Goal: Information Seeking & Learning: Learn about a topic

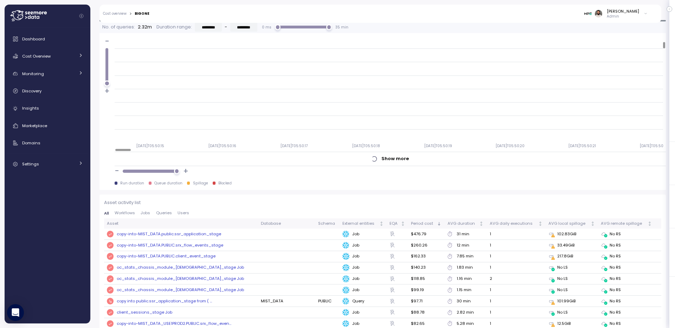
scroll to position [69, 0]
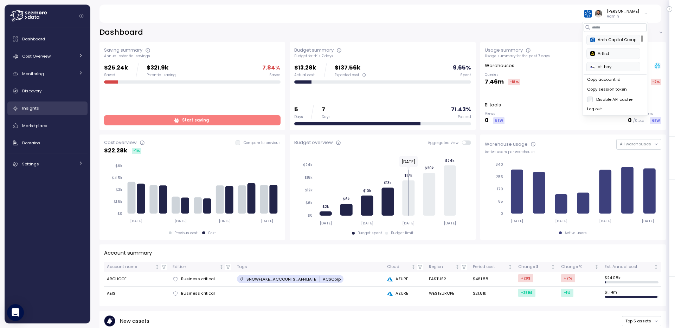
click at [57, 110] on div "Insights" at bounding box center [52, 108] width 61 height 7
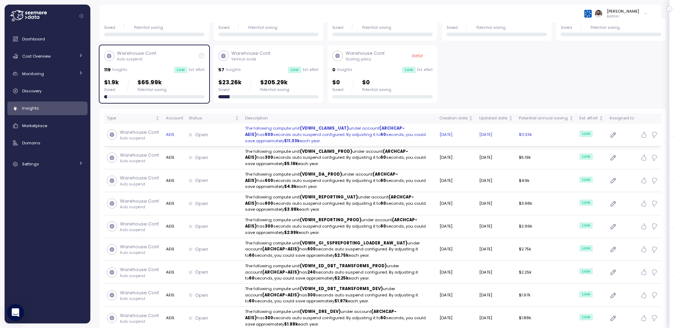
scroll to position [73, 0]
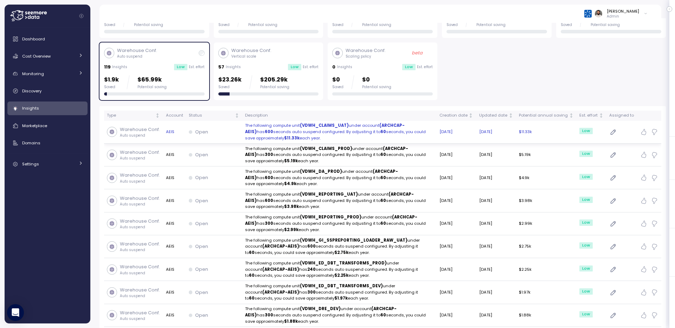
click at [274, 136] on p "The following compute unit (VDWH_CLAIMS_UAT) under account (ARCHCAP-AEIS) has 6…" at bounding box center [339, 132] width 189 height 19
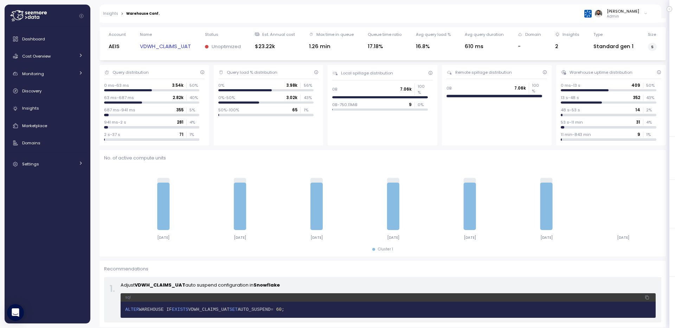
scroll to position [215, 0]
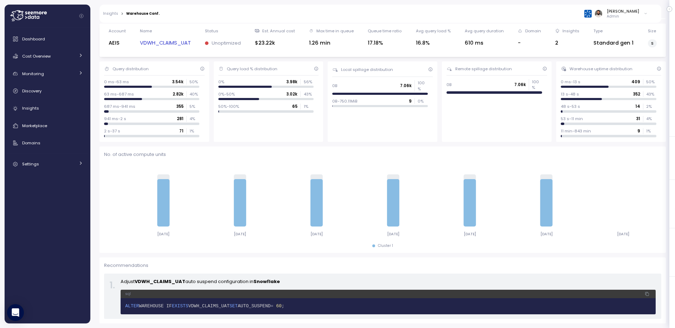
click at [165, 45] on link "VDWH_CLAIMS_UAT" at bounding box center [165, 43] width 51 height 8
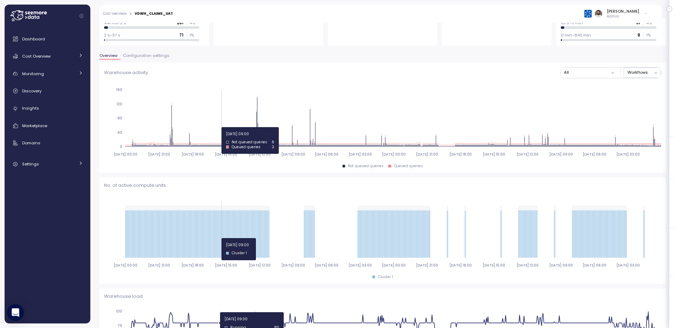
scroll to position [110, 0]
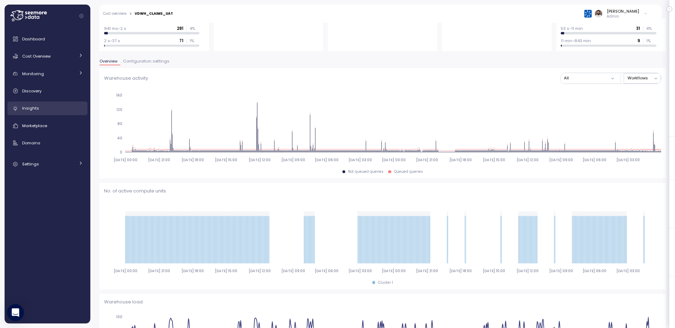
click at [62, 103] on link "Insights" at bounding box center [47, 109] width 80 height 14
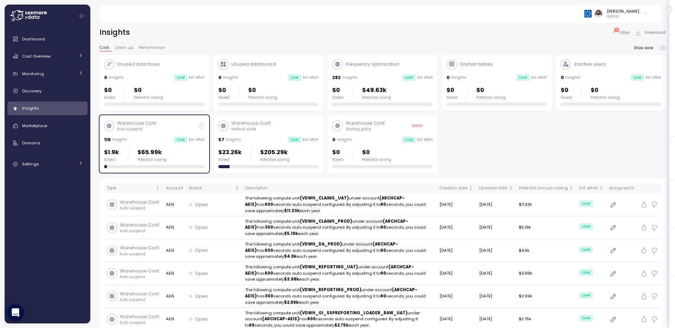
click at [646, 32] on span "Download" at bounding box center [655, 32] width 21 height 9
click at [619, 33] on div "3 Filter" at bounding box center [620, 32] width 19 height 7
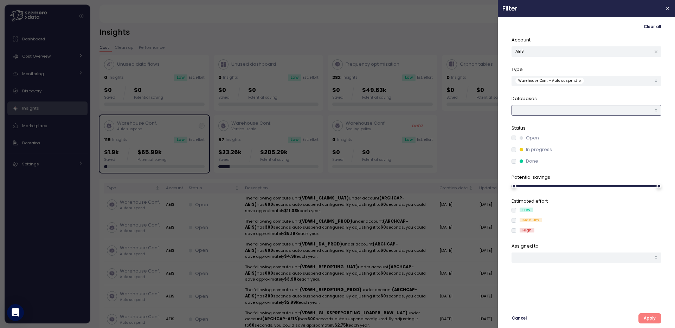
click at [575, 109] on div at bounding box center [587, 110] width 150 height 10
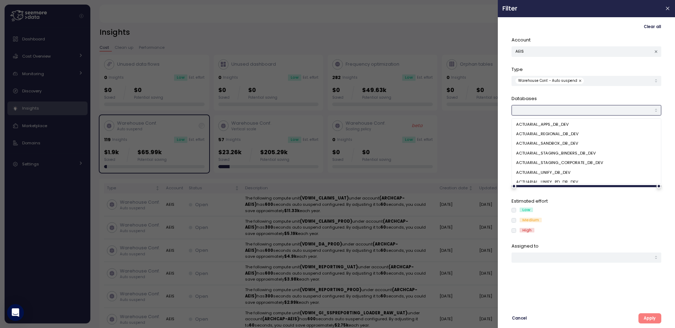
click at [575, 120] on div "ACTUARIAL_APPS_DB_DEV" at bounding box center [586, 124] width 147 height 9
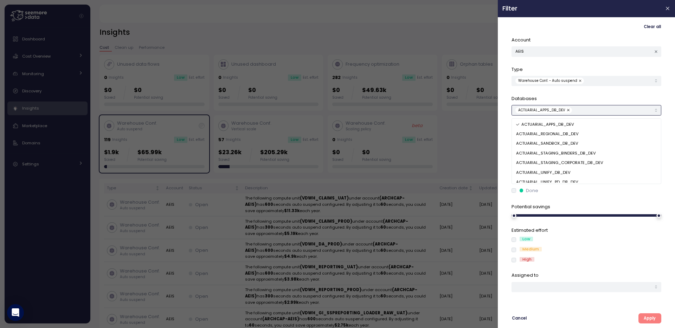
click at [579, 110] on div "ACTUARIAL_APPS_DB_DEV" at bounding box center [584, 110] width 136 height 6
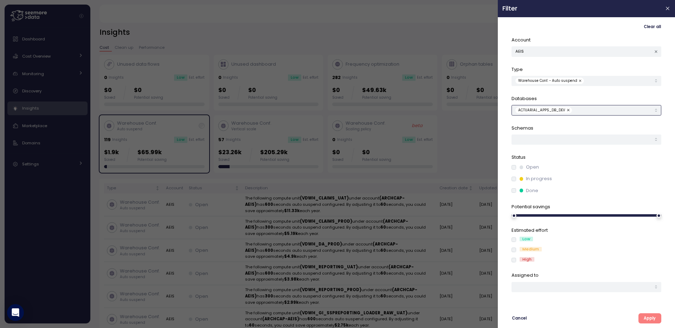
click at [567, 110] on button "button" at bounding box center [569, 110] width 7 height 6
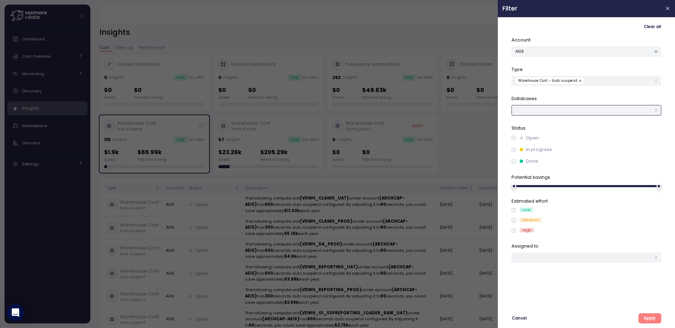
click at [579, 80] on button "button" at bounding box center [580, 81] width 7 height 6
click at [579, 80] on div at bounding box center [587, 81] width 150 height 10
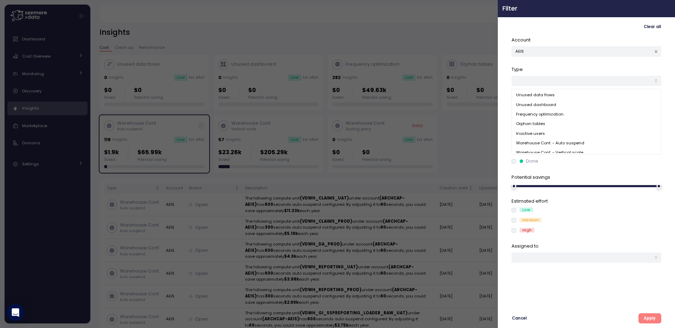
click at [671, 9] on button "button" at bounding box center [668, 9] width 8 height 8
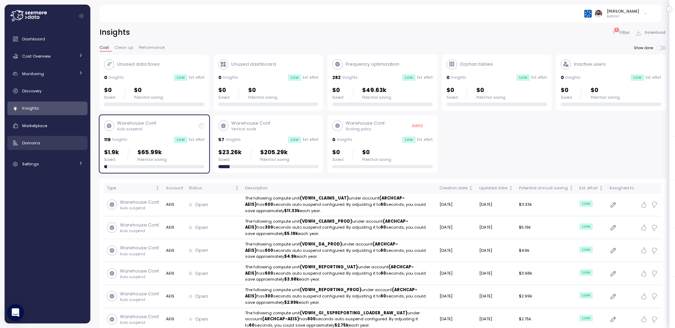
click at [57, 142] on div "Domains" at bounding box center [52, 143] width 61 height 7
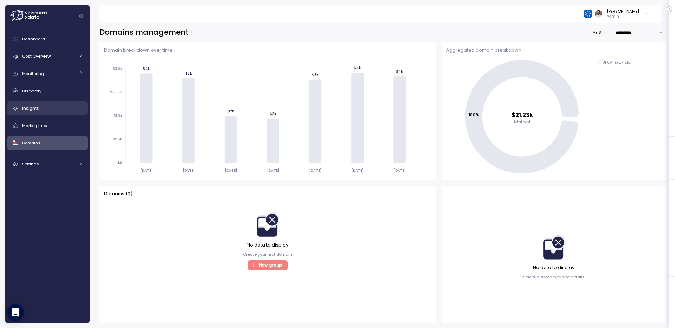
click at [60, 108] on div "Insights" at bounding box center [52, 108] width 61 height 7
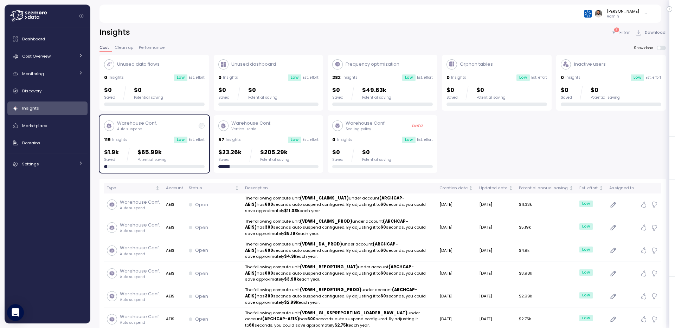
click at [395, 86] on div "$0 Saved $49.63k Potential saving" at bounding box center [382, 93] width 101 height 14
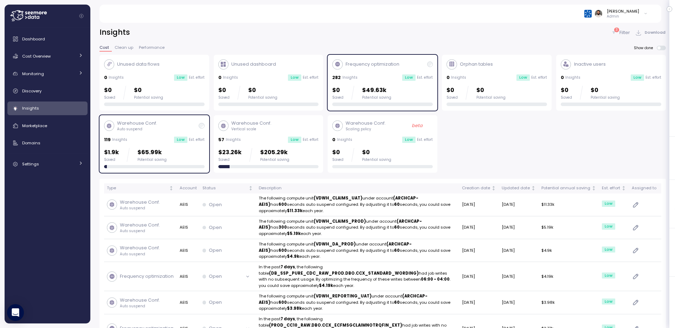
click at [189, 157] on div "$1.9k Saved $65.99k Potential saving" at bounding box center [154, 155] width 101 height 14
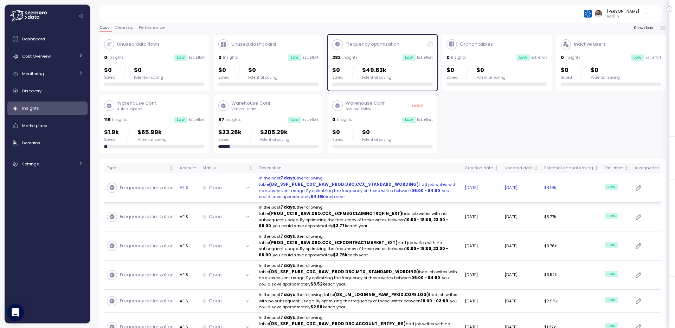
scroll to position [19, 0]
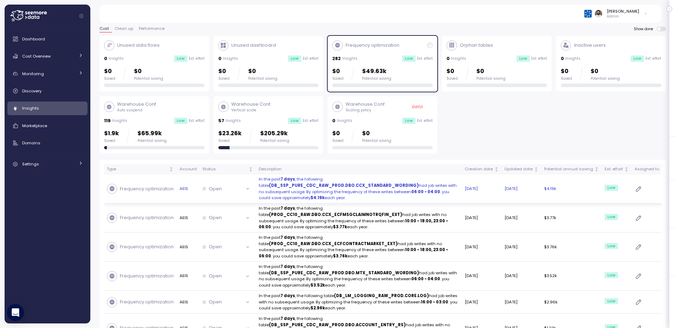
click at [369, 190] on p "In the past 7 days , the following table (DB_SSP_PURE_CDC_RAW_PROD.DBO.CCX_STAN…" at bounding box center [359, 189] width 200 height 25
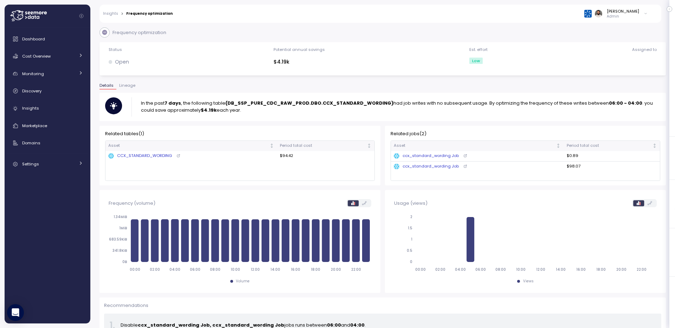
scroll to position [18, 0]
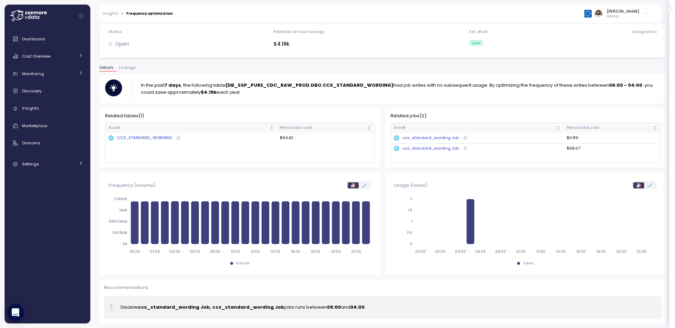
click at [465, 138] on icon at bounding box center [466, 138] width 4 height 4
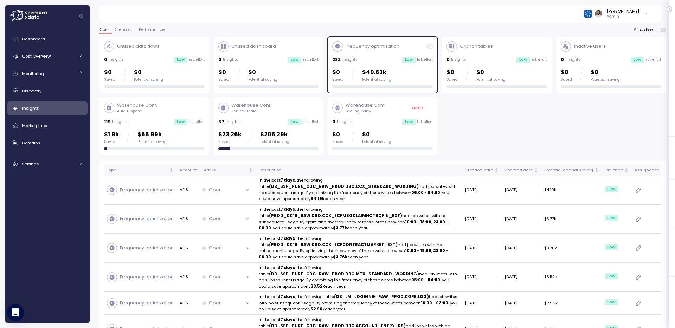
click at [381, 78] on div "Potential saving" at bounding box center [376, 79] width 29 height 5
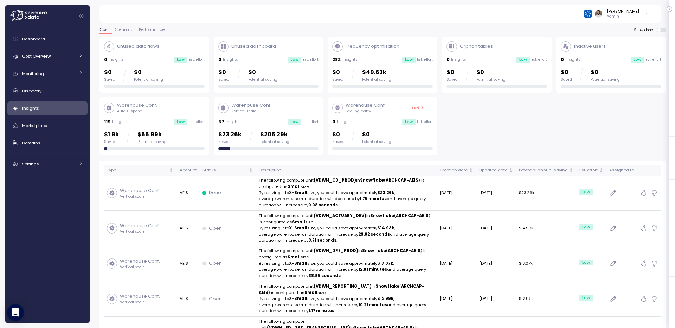
click at [405, 70] on div "$0 Saved $49.63k Potential saving" at bounding box center [382, 75] width 101 height 14
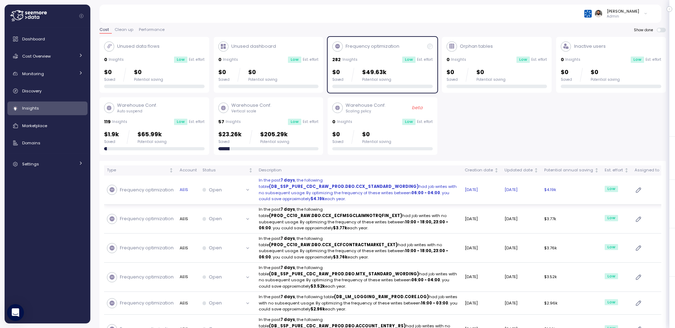
click at [246, 193] on button "Open" at bounding box center [228, 190] width 51 height 10
click at [238, 187] on div "Open" at bounding box center [223, 190] width 41 height 7
click at [152, 192] on p "Frequency optimization" at bounding box center [147, 190] width 54 height 7
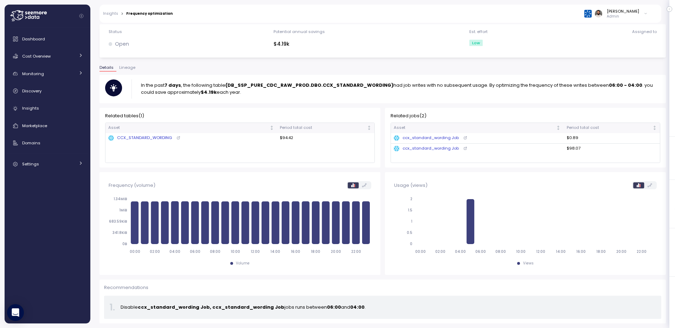
click at [465, 148] on icon at bounding box center [466, 149] width 4 height 4
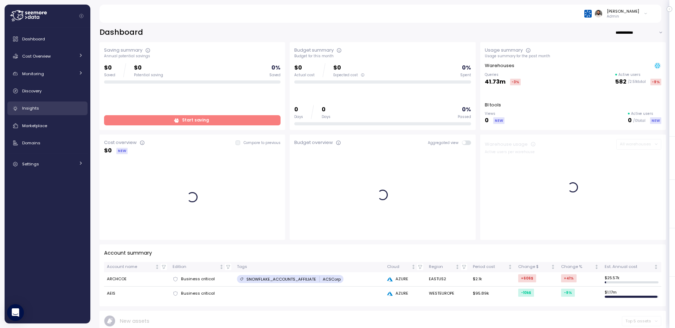
click at [60, 107] on div "Insights" at bounding box center [52, 108] width 61 height 7
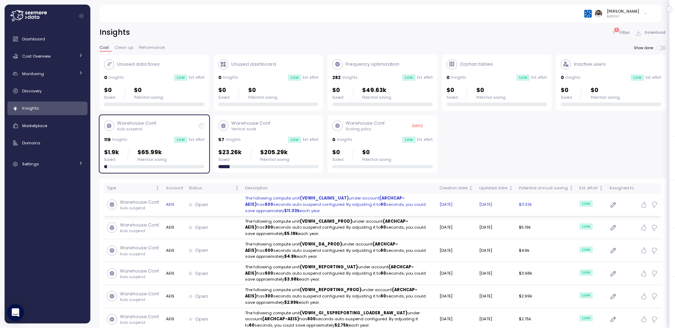
click at [155, 207] on p "Auto suspend" at bounding box center [140, 208] width 40 height 5
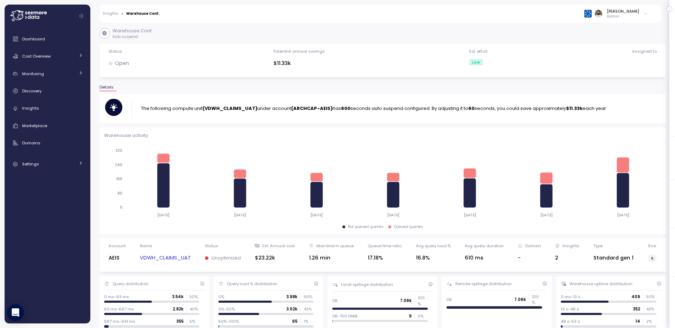
click at [319, 109] on strong "(ARCHCAP-AEIS)" at bounding box center [312, 108] width 42 height 7
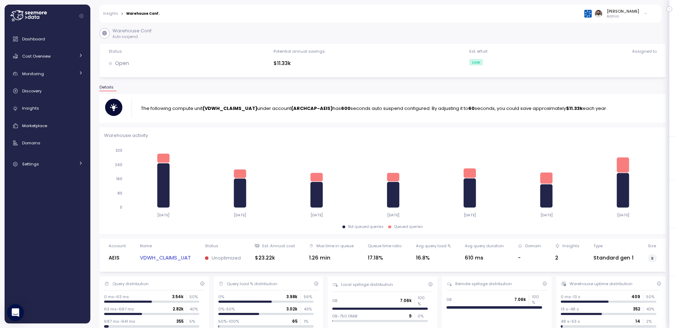
click at [319, 111] on strong "(ARCHCAP-AEIS)" at bounding box center [312, 108] width 42 height 7
click at [240, 106] on strong "(VDWH_CLAIMS_UAT)" at bounding box center [230, 108] width 55 height 7
copy strong "VDWH_CLAIMS_UAT"
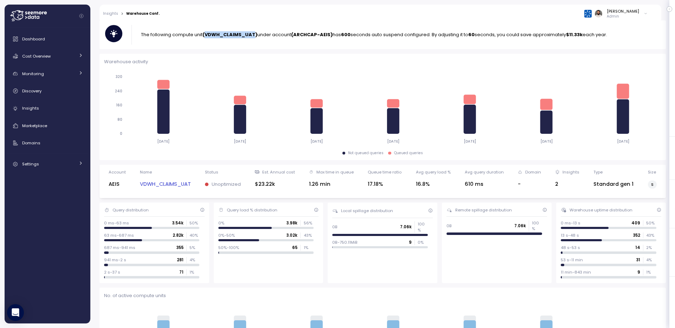
scroll to position [160, 0]
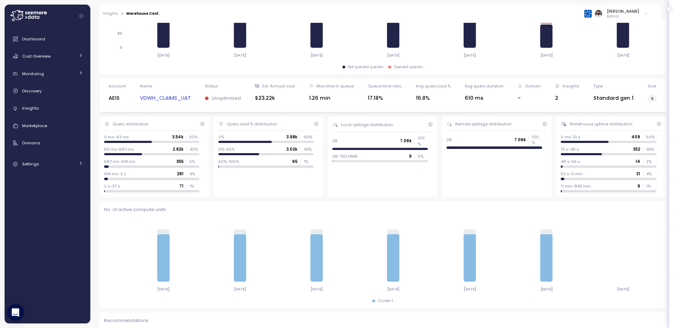
click at [166, 100] on link "VDWH_CLAIMS_UAT" at bounding box center [165, 98] width 51 height 8
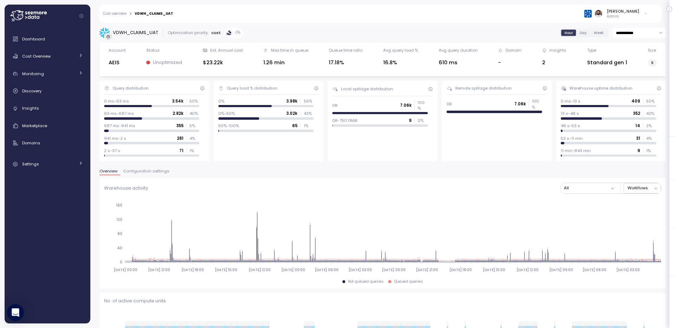
click at [167, 171] on span "Configuration settings" at bounding box center [146, 172] width 46 height 4
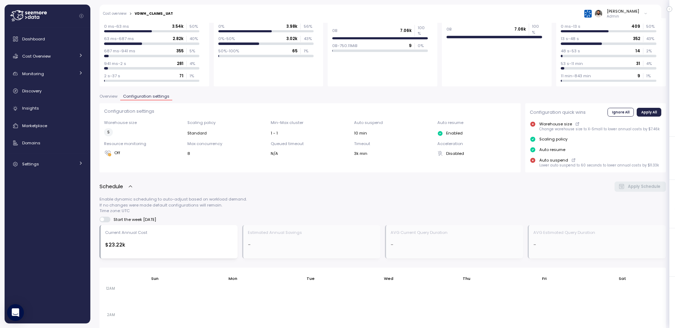
scroll to position [84, 0]
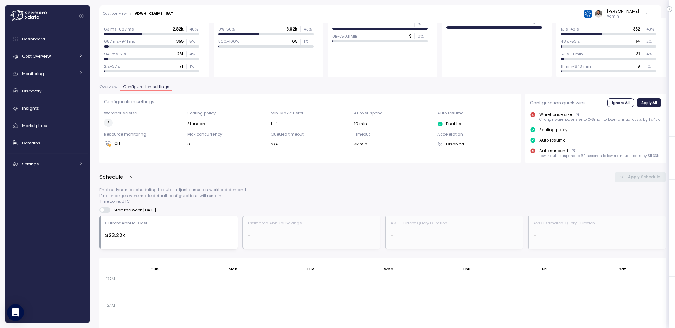
click at [114, 86] on span "Overview" at bounding box center [109, 87] width 18 height 4
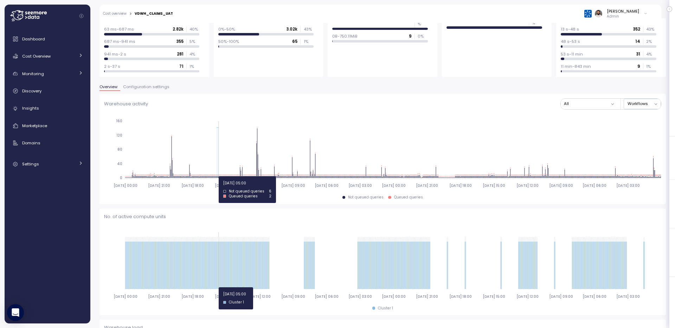
click at [218, 177] on icon "2025-07-15 00:00 2025-07-16 21:00 2025-07-18 18:00 2025-07-20 15:00 2025-07-22 …" at bounding box center [382, 153] width 557 height 78
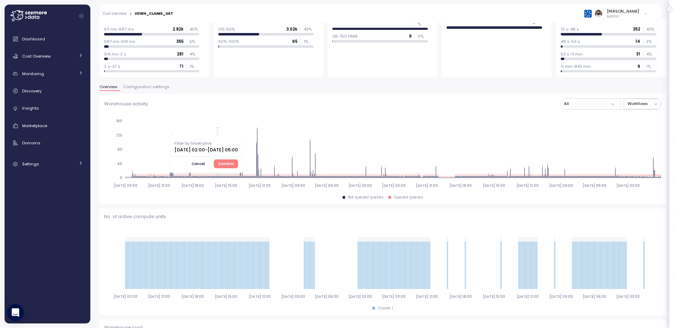
click at [234, 165] on span "Confirm" at bounding box center [225, 164] width 15 height 8
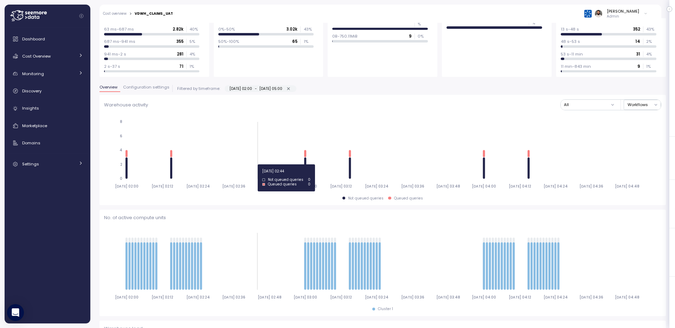
type input "*********"
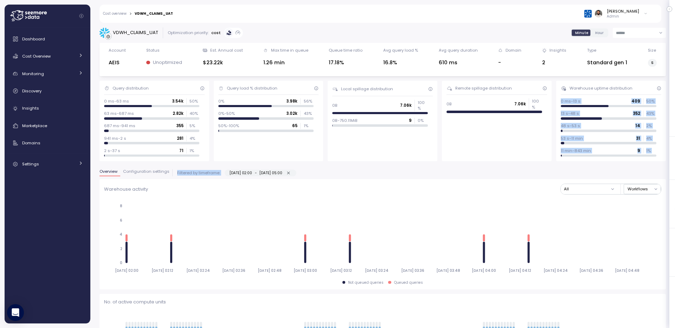
drag, startPoint x: 560, startPoint y: 120, endPoint x: 575, endPoint y: 173, distance: 54.9
click at [575, 173] on div "Overview Configuration settings Filtered by timeframe: 20-07-2025 02:00 - 20-07…" at bounding box center [383, 175] width 567 height 10
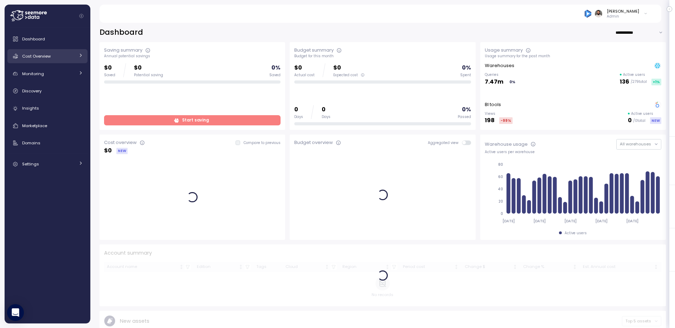
click at [78, 51] on link "Cost Overview" at bounding box center [47, 56] width 80 height 14
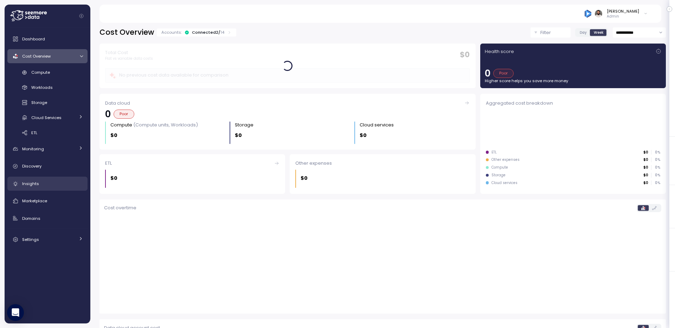
click at [58, 185] on div "Insights" at bounding box center [52, 183] width 61 height 7
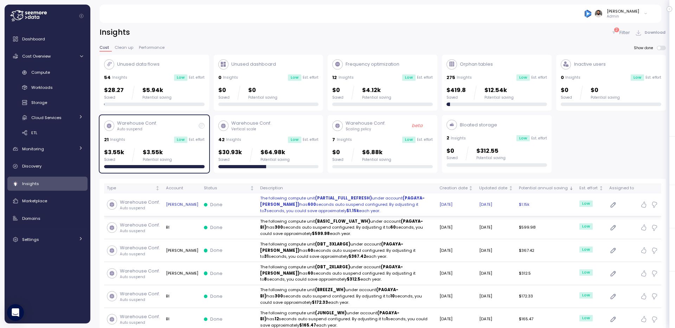
click at [238, 197] on td "Done" at bounding box center [229, 205] width 56 height 23
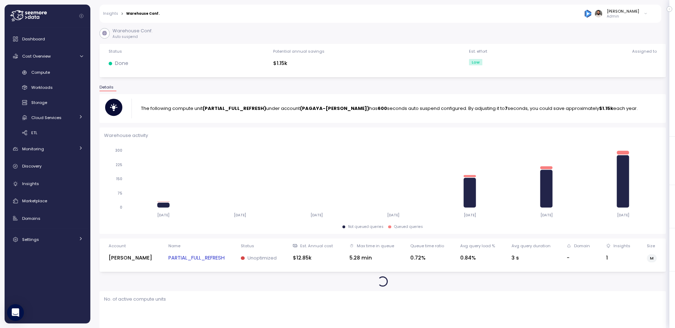
click at [255, 107] on strong "(PARTIAL_FULL_REFRESH)" at bounding box center [235, 108] width 64 height 7
copy strong "PARTIAL_FULL_REFRESH"
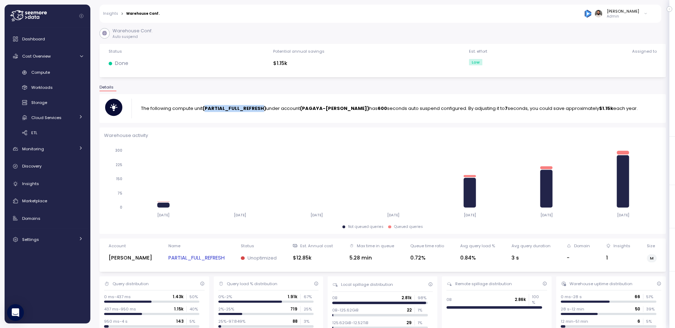
click at [180, 260] on link "PARTIAL_FULL_REFRESH" at bounding box center [196, 258] width 56 height 8
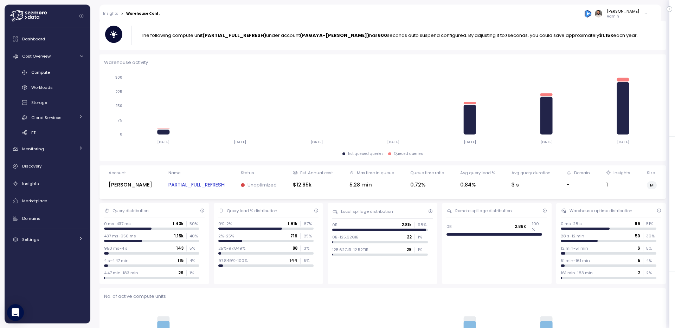
scroll to position [101, 0]
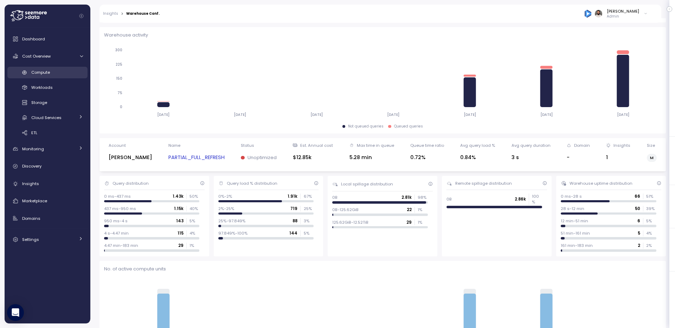
click at [46, 77] on link "Compute" at bounding box center [47, 73] width 80 height 12
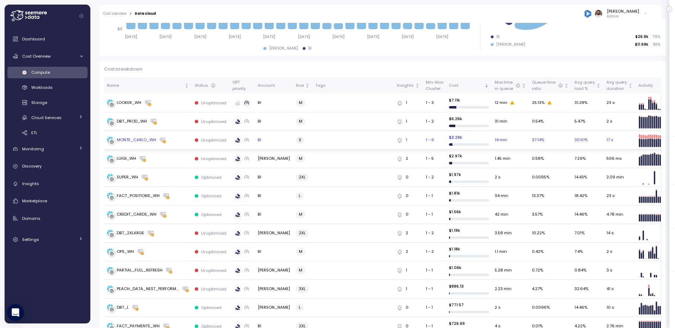
scroll to position [172, 0]
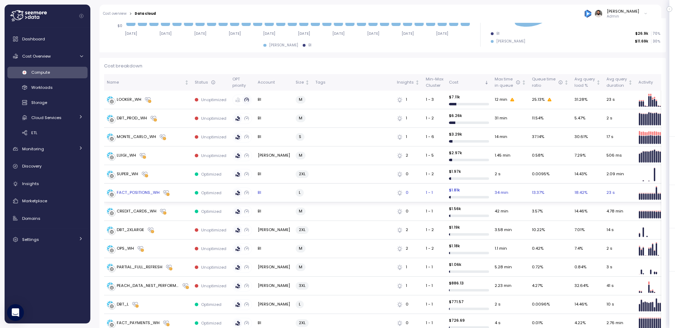
click at [179, 196] on div "FACT_POSITIONS_WH" at bounding box center [148, 193] width 82 height 7
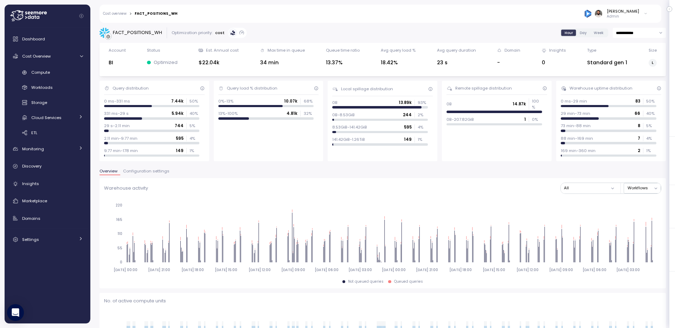
click at [133, 173] on span "Configuration settings" at bounding box center [146, 172] width 46 height 4
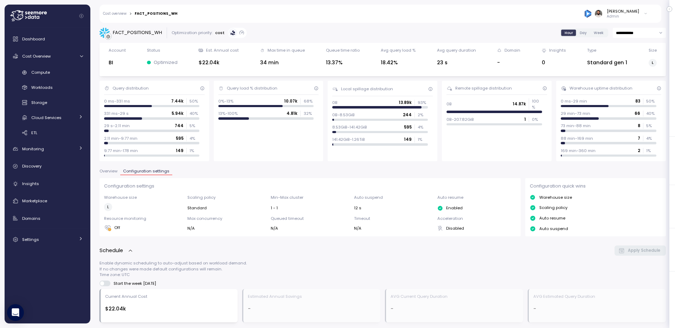
click at [107, 172] on span "Overview" at bounding box center [109, 172] width 18 height 4
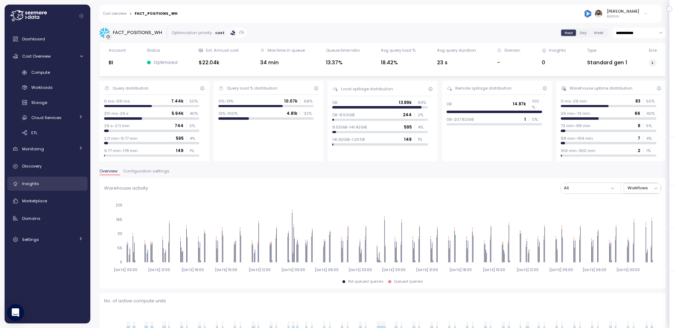
click at [44, 184] on div "Insights" at bounding box center [52, 183] width 61 height 7
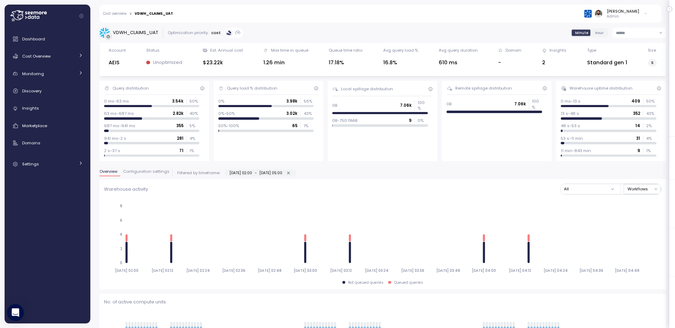
click at [43, 47] on div "Dashboard Cost Overview Compute Workloads Storage Cloud Services Clustering col…" at bounding box center [47, 101] width 80 height 139
click at [43, 56] on span "Cost Overview" at bounding box center [36, 56] width 28 height 6
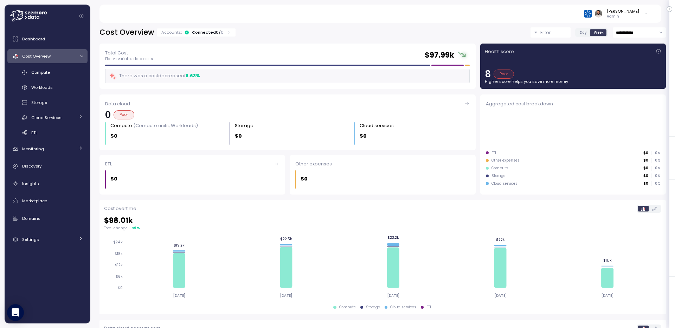
click at [643, 34] on input "**********" at bounding box center [639, 32] width 53 height 10
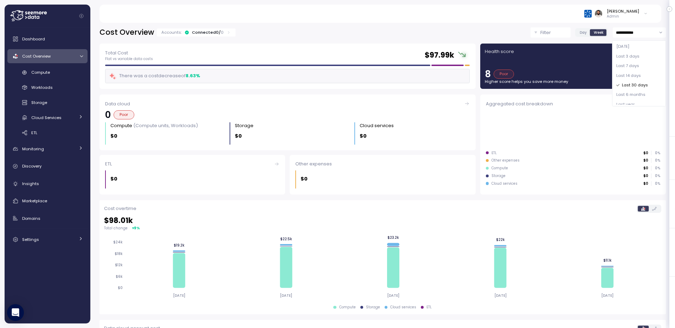
click at [637, 68] on span "Last 7 days" at bounding box center [628, 66] width 23 height 6
type input "**********"
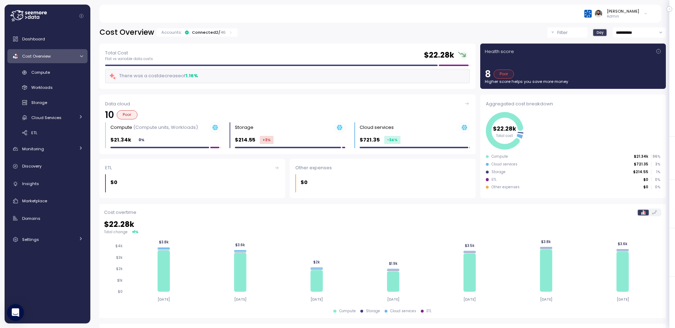
click at [222, 30] on p "46" at bounding box center [223, 33] width 5 height 6
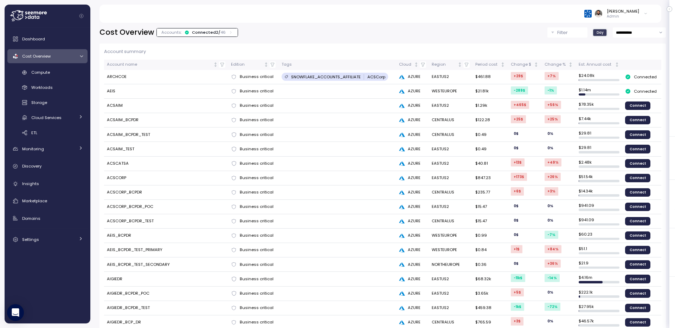
click at [296, 78] on p "SNOWFLAKE_ACCOUNTS_AFFILIATE" at bounding box center [326, 77] width 70 height 6
drag, startPoint x: 242, startPoint y: 90, endPoint x: 304, endPoint y: 91, distance: 61.9
click at [304, 91] on tr "AEIS Business critical AZURE WESTEUROPE $21.81k -289 $ -1 % $ 1.14m Connected" at bounding box center [382, 91] width 557 height 14
click at [111, 90] on td "AEIS" at bounding box center [166, 91] width 125 height 14
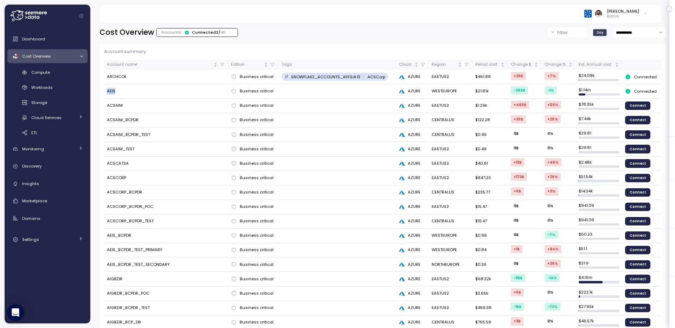
click at [111, 90] on td "AEIS" at bounding box center [166, 91] width 125 height 14
copy tr "AEIS"
click at [229, 33] on icon at bounding box center [231, 32] width 5 height 5
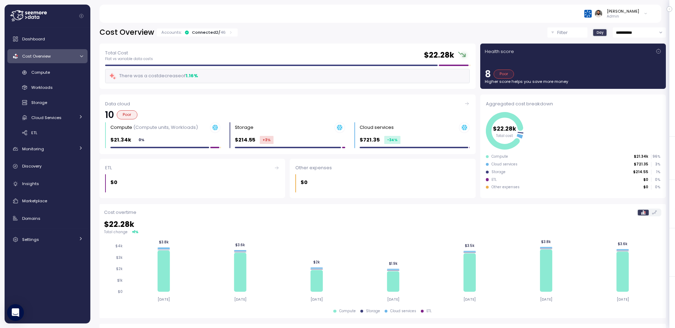
click at [229, 33] on icon at bounding box center [231, 32] width 5 height 5
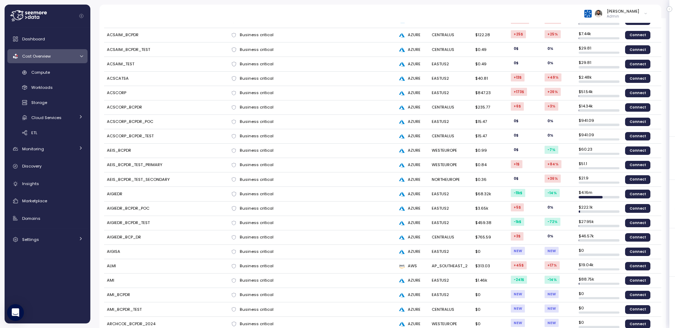
scroll to position [86, 0]
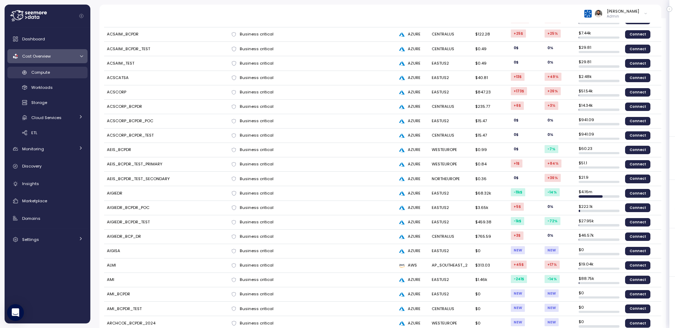
click at [59, 67] on link "Compute" at bounding box center [47, 73] width 80 height 12
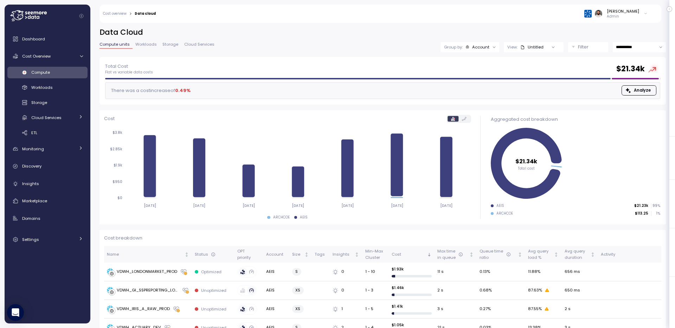
click at [150, 48] on link "Workloads" at bounding box center [146, 46] width 27 height 6
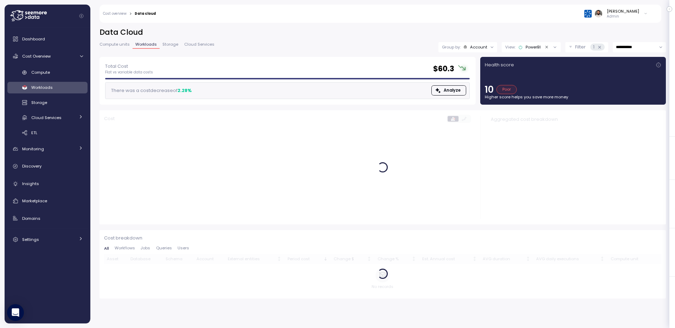
click at [547, 47] on icon "Clear value" at bounding box center [547, 47] width 5 height 5
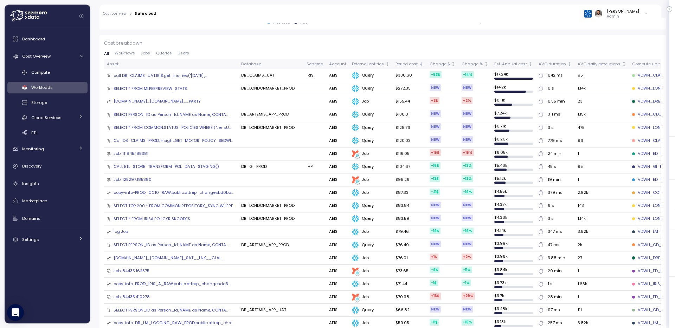
scroll to position [193, 0]
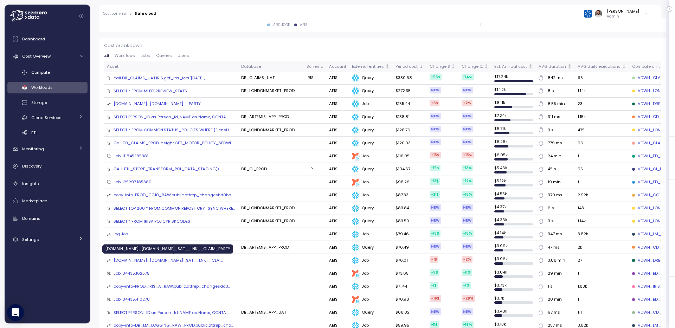
click at [127, 263] on div "DYNAMIC-TABLE.PROD_DATAVAULT.DV.EFF_SAT__LNK__CLAI ..." at bounding box center [168, 261] width 109 height 6
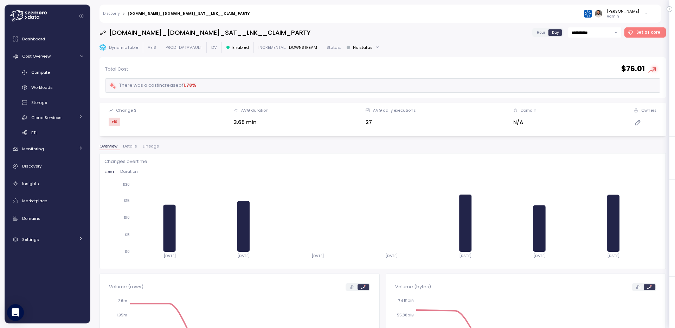
click at [156, 147] on span "Lineage" at bounding box center [151, 147] width 16 height 4
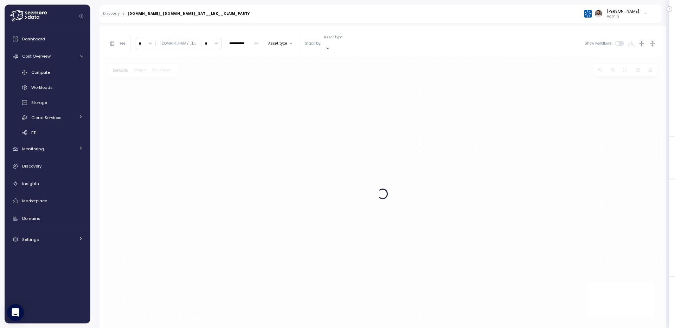
scroll to position [135, 0]
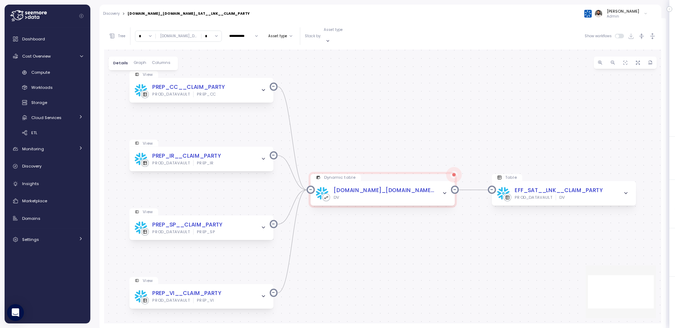
click at [160, 59] on div "Details Graph Columns" at bounding box center [144, 64] width 70 height 14
click at [160, 61] on span "Columns" at bounding box center [161, 63] width 19 height 4
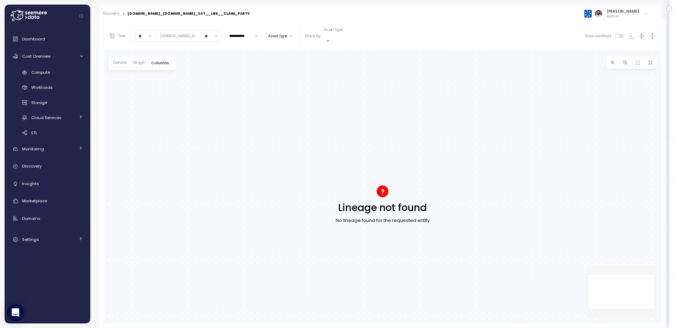
click at [124, 61] on span "Details" at bounding box center [120, 63] width 14 height 4
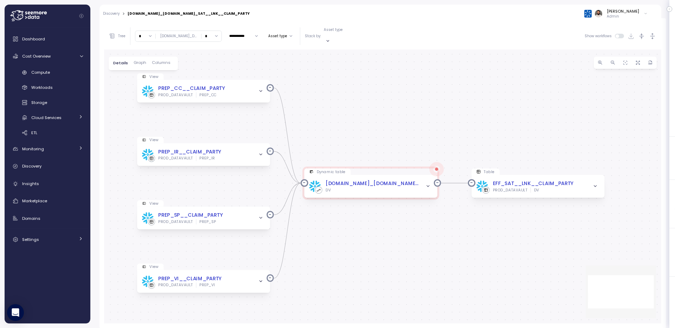
click at [147, 33] on input "*" at bounding box center [145, 36] width 20 height 10
click at [141, 90] on div "3" at bounding box center [145, 85] width 17 height 9
type input "*"
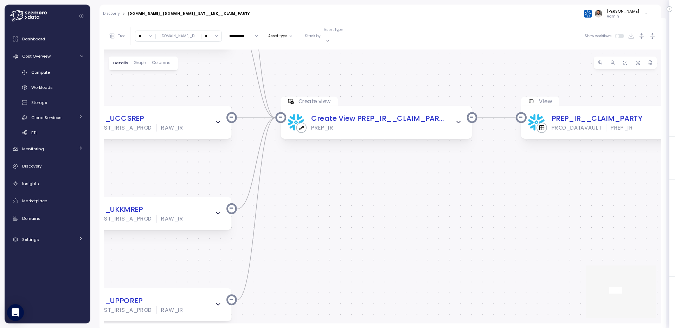
click at [344, 36] on div "Asset type" at bounding box center [339, 35] width 31 height 17
click at [348, 46] on p "Create view" at bounding box center [348, 45] width 21 height 5
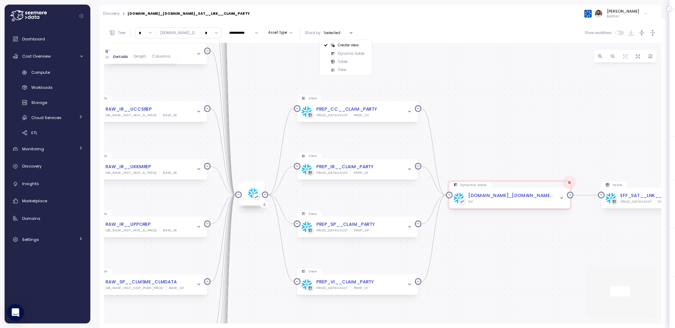
click at [220, 34] on input "*" at bounding box center [212, 33] width 20 height 10
click at [218, 98] on div "4" at bounding box center [219, 95] width 17 height 9
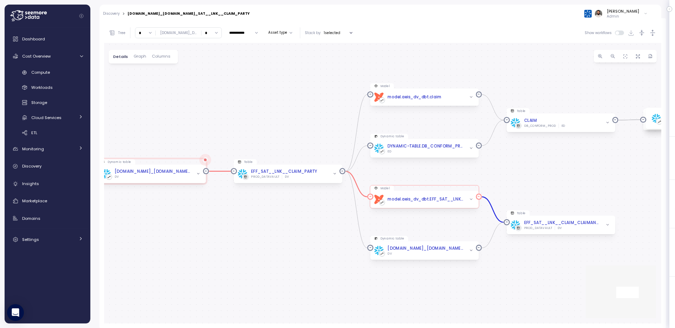
click at [460, 207] on div "dbt model.aeis_dv_dbt.EFF_SAT__LNK__CLAIM_CLAIMANT_PARTY" at bounding box center [424, 199] width 109 height 17
click at [435, 256] on div "DYNAMIC-TABLE.PROD_DATAVAULT.DV.EFF_SAT__LNK__CLAIM_CLAIMANT_PARTY DV" at bounding box center [424, 251] width 109 height 19
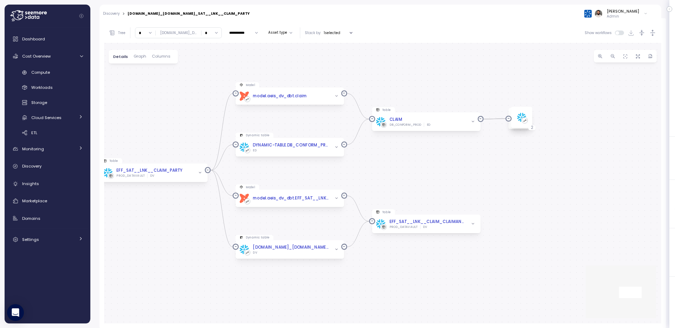
drag, startPoint x: 526, startPoint y: 186, endPoint x: 392, endPoint y: 185, distance: 134.4
click at [392, 185] on div "View PREP_CC__CLAIM_PARTY PROD_DATAVAULT PREP_CC Dynamic table DYNAMIC-TABLE.PR…" at bounding box center [382, 183] width 557 height 281
click at [222, 33] on input "*" at bounding box center [212, 33] width 20 height 10
click at [220, 79] on div "7" at bounding box center [219, 81] width 17 height 9
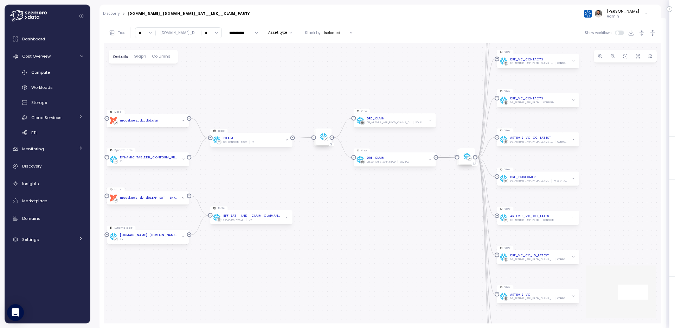
drag, startPoint x: 468, startPoint y: 181, endPoint x: 417, endPoint y: 184, distance: 51.7
click at [417, 184] on div "View PREP_CC__CLAIM_PARTY PROD_DATAVAULT PREP_CC Dynamic table DYNAMIC-TABLE.PR…" at bounding box center [382, 183] width 557 height 281
click at [221, 30] on input "*" at bounding box center [212, 33] width 20 height 10
click at [219, 90] on div "10" at bounding box center [219, 93] width 17 height 9
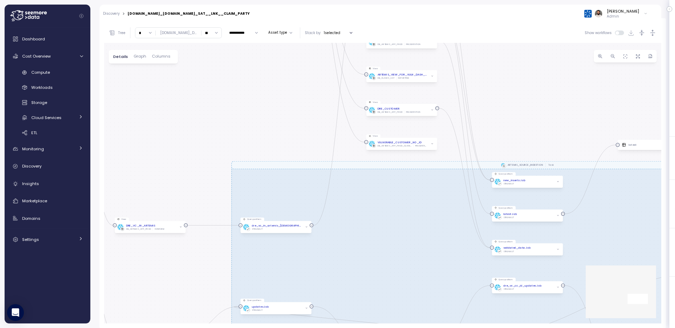
drag, startPoint x: 613, startPoint y: 186, endPoint x: 460, endPoint y: 125, distance: 164.3
click at [460, 125] on div "TASK_API_SOURCE_REFRESH Task ARTEMIS_SOURCE_INGESTION Task View PREP_CC__CLAIM_…" at bounding box center [382, 183] width 557 height 281
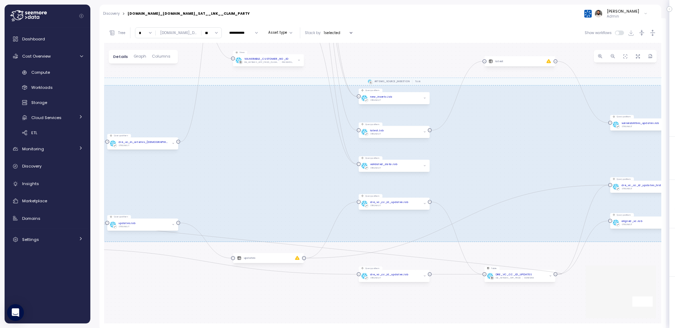
drag, startPoint x: 491, startPoint y: 128, endPoint x: 386, endPoint y: 38, distance: 138.2
click at [386, 38] on div "**********" at bounding box center [382, 173] width 557 height 301
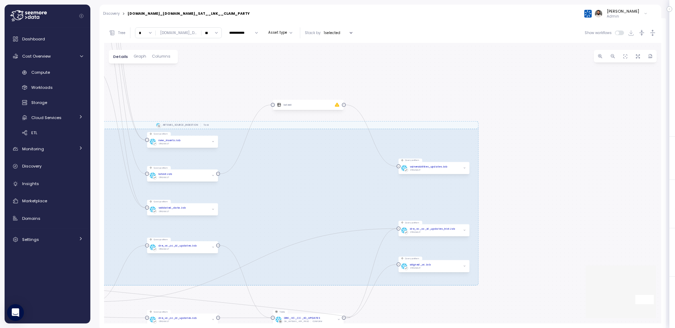
drag, startPoint x: 474, startPoint y: 140, endPoint x: 272, endPoint y: 206, distance: 212.1
click at [274, 207] on div "TASK_API_SOURCE_REFRESH Task ARTEMIS_SOURCE_INGESTION Task View PREP_CC__CLAIM_…" at bounding box center [382, 183] width 557 height 281
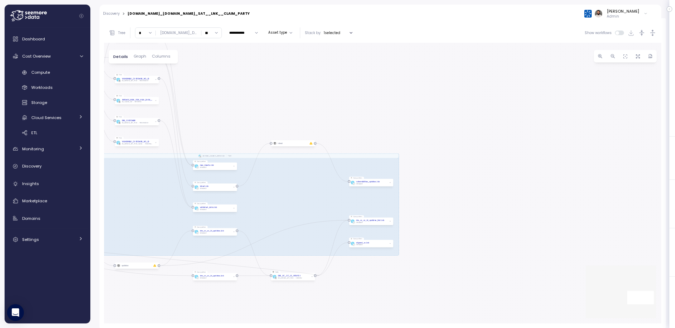
click at [219, 30] on input "**" at bounding box center [212, 33] width 20 height 10
click at [217, 85] on div "11" at bounding box center [219, 83] width 17 height 9
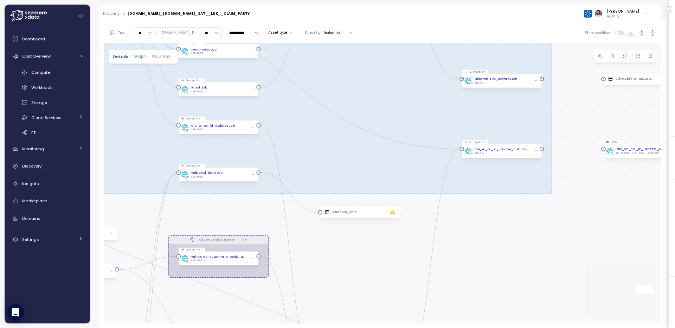
drag, startPoint x: 515, startPoint y: 134, endPoint x: 394, endPoint y: 177, distance: 128.2
click at [395, 177] on div "TASK_API_SOURCE_REFRESH Task ARTEMIS_SOURCE_INGESTION Task View PREP_CC__CLAIM_…" at bounding box center [382, 183] width 557 height 281
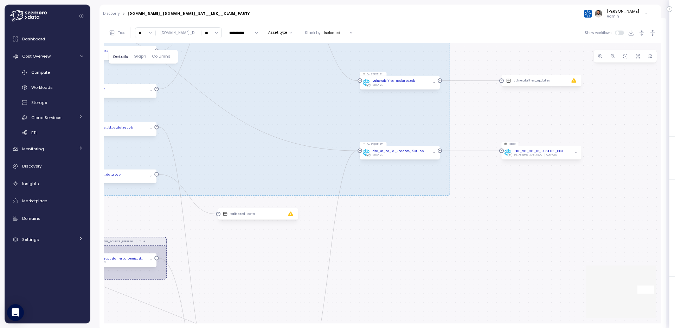
drag, startPoint x: 634, startPoint y: 166, endPoint x: 530, endPoint y: 166, distance: 103.8
click at [530, 166] on div "TASK_API_SOURCE_REFRESH Task ARTEMIS_SOURCE_INGESTION Task View PREP_CC__CLAIM_…" at bounding box center [382, 183] width 557 height 281
click at [222, 33] on input "**" at bounding box center [212, 33] width 20 height 10
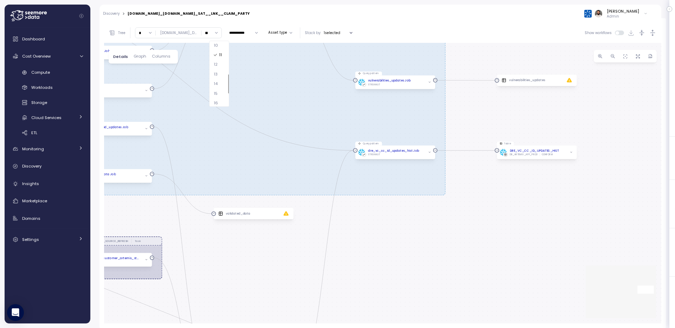
scroll to position [109, 0]
click at [219, 83] on div "14" at bounding box center [219, 81] width 17 height 9
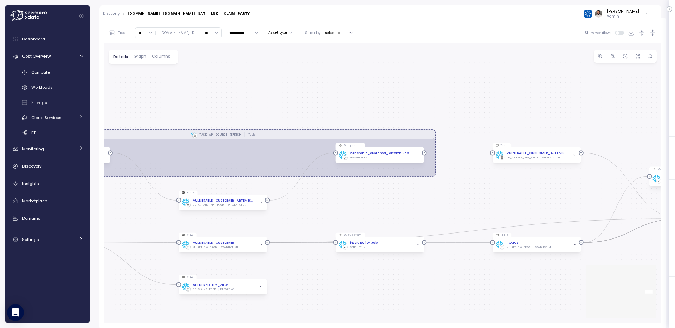
drag, startPoint x: 646, startPoint y: 156, endPoint x: 461, endPoint y: 153, distance: 185.0
click at [461, 153] on div "TASK_API_SOURCE_REFRESH Task ARTEMIS_SOURCE_INGESTION Task View PREP_CC__CLAIM_…" at bounding box center [382, 183] width 557 height 281
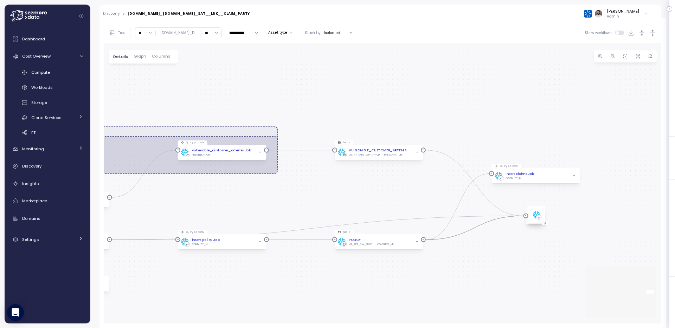
click at [222, 33] on input "**" at bounding box center [212, 33] width 20 height 10
click at [215, 75] on div "17" at bounding box center [219, 71] width 17 height 9
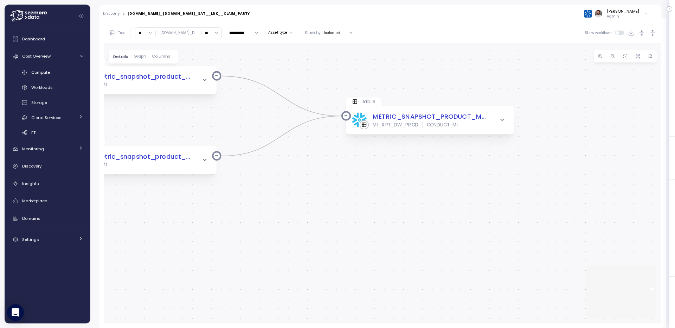
drag, startPoint x: 585, startPoint y: 165, endPoint x: 353, endPoint y: 168, distance: 231.8
click at [353, 168] on div "TASK_API_SOURCE_REFRESH Task ARTEMIS_SOURCE_INGESTION Task View PREP_CC__CLAIM_…" at bounding box center [382, 183] width 557 height 281
click at [220, 35] on input "**" at bounding box center [212, 33] width 20 height 10
click at [219, 98] on div "20" at bounding box center [219, 100] width 17 height 9
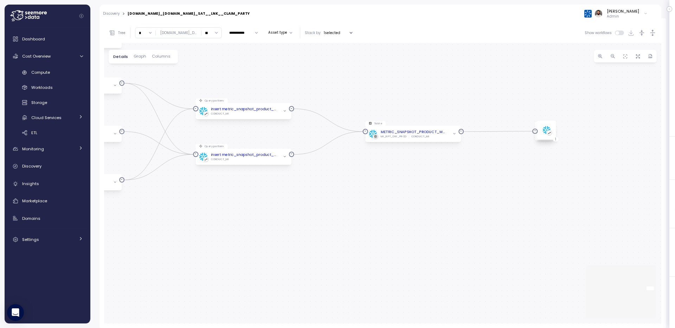
click at [222, 34] on input "**" at bounding box center [212, 33] width 20 height 10
click at [218, 49] on div "∞" at bounding box center [219, 47] width 17 height 9
type input "*"
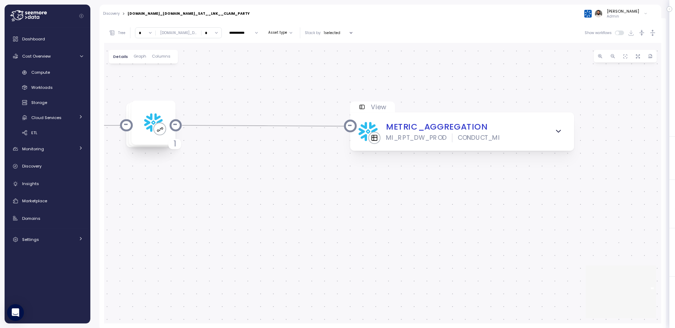
drag, startPoint x: 632, startPoint y: 168, endPoint x: 443, endPoint y: 175, distance: 188.6
click at [443, 175] on div "TASK_API_SOURCE_REFRESH Task ARTEMIS_SOURCE_INGESTION Task View PREP_CC__CLAIM_…" at bounding box center [382, 183] width 557 height 281
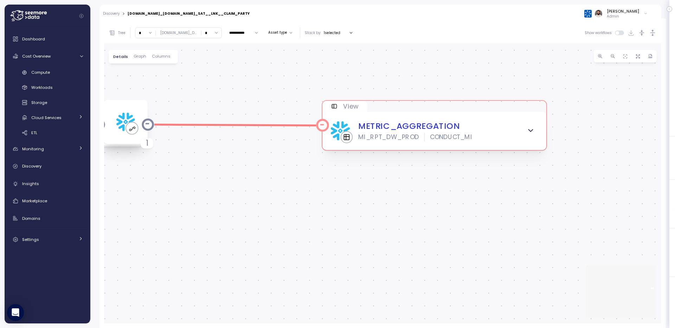
click at [532, 126] on span "button" at bounding box center [530, 131] width 13 height 13
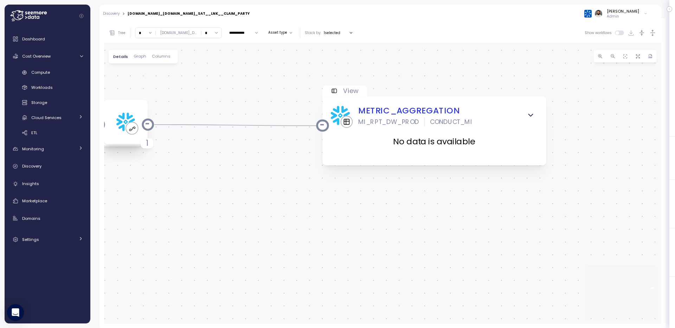
click at [531, 130] on div "No data is available" at bounding box center [435, 142] width 208 height 31
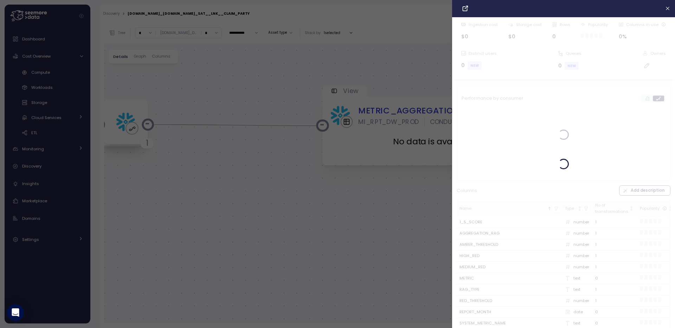
click at [510, 115] on div at bounding box center [563, 164] width 223 height 328
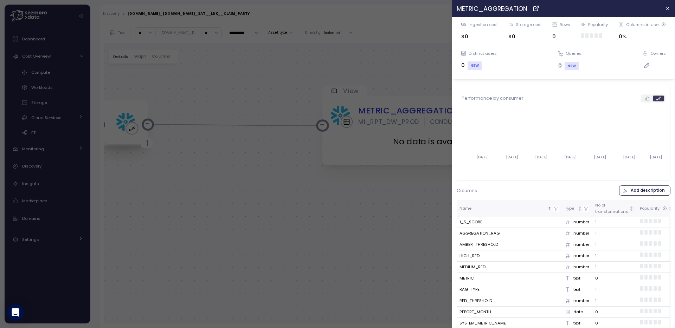
click at [443, 80] on div at bounding box center [337, 164] width 675 height 328
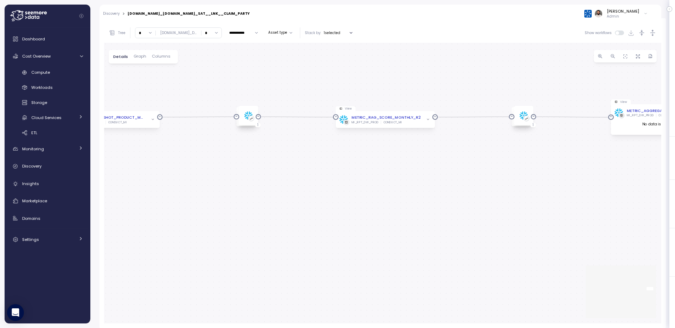
drag, startPoint x: 404, startPoint y: 79, endPoint x: 512, endPoint y: 89, distance: 108.8
click at [512, 89] on div "TASK_API_SOURCE_REFRESH Task ARTEMIS_SOURCE_INGESTION Task View PREP_CC__CLAIM_…" at bounding box center [382, 183] width 557 height 281
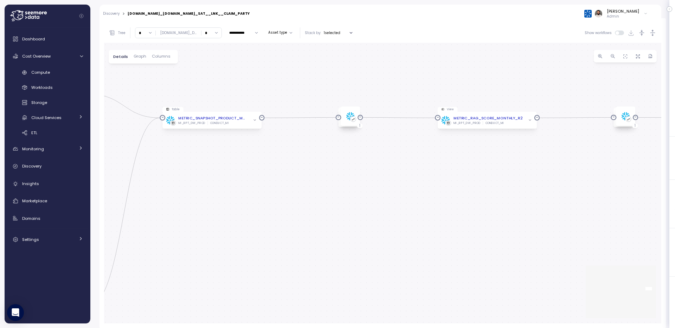
drag, startPoint x: 374, startPoint y: 83, endPoint x: 541, endPoint y: 83, distance: 167.8
click at [541, 83] on div "TASK_API_SOURCE_REFRESH Task ARTEMIS_SOURCE_INGESTION Task View PREP_CC__CLAIM_…" at bounding box center [382, 183] width 557 height 281
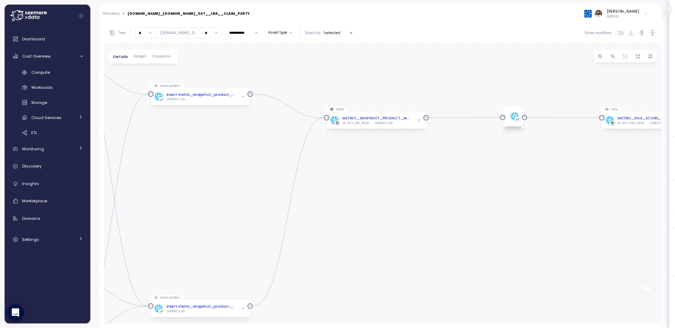
drag, startPoint x: 322, startPoint y: 94, endPoint x: 411, endPoint y: 94, distance: 89.0
click at [410, 94] on div "TASK_API_SOURCE_REFRESH Task ARTEMIS_SOURCE_INGESTION Task View PREP_CC__CLAIM_…" at bounding box center [382, 183] width 557 height 281
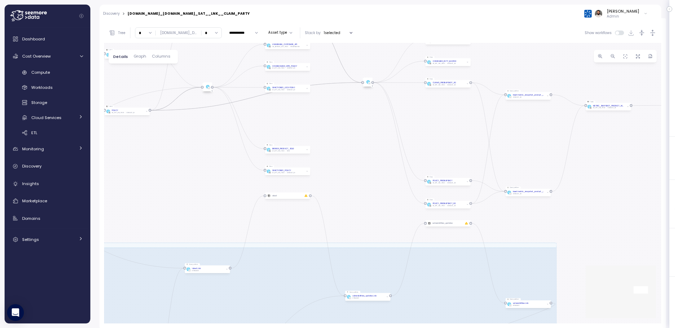
drag, startPoint x: 272, startPoint y: 162, endPoint x: 589, endPoint y: 132, distance: 319.4
click at [588, 131] on div "TASK_API_SOURCE_REFRESH Task ARTEMIS_SOURCE_INGESTION Task View PREP_CC__CLAIM_…" at bounding box center [382, 183] width 557 height 281
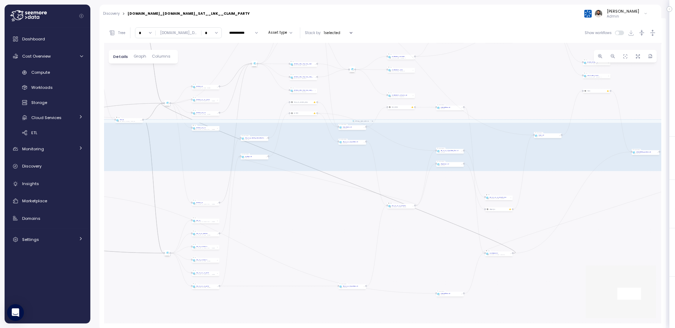
drag, startPoint x: 375, startPoint y: 143, endPoint x: 507, endPoint y: 81, distance: 145.8
click at [507, 81] on div "TASK_API_SOURCE_REFRESH Task ARTEMIS_SOURCE_INGESTION Task View PREP_CC__CLAIM_…" at bounding box center [382, 183] width 557 height 281
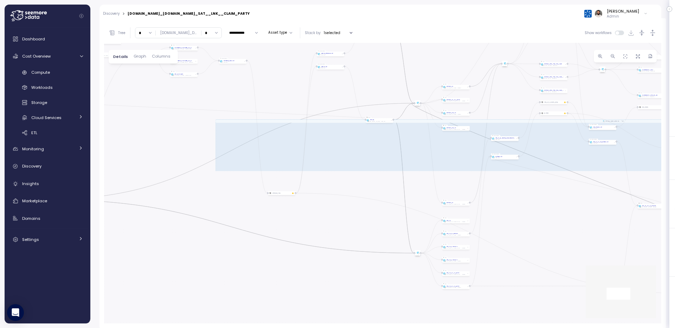
drag, startPoint x: 375, startPoint y: 207, endPoint x: 524, endPoint y: 207, distance: 149.1
click at [524, 207] on div "TASK_API_SOURCE_REFRESH Task ARTEMIS_SOURCE_INGESTION Task View PREP_CC__CLAIM_…" at bounding box center [382, 183] width 557 height 281
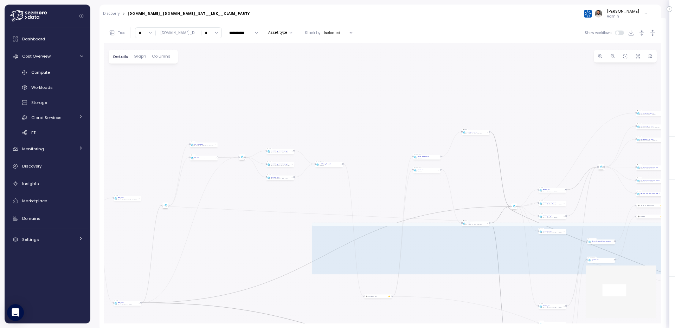
drag, startPoint x: 329, startPoint y: 144, endPoint x: 574, endPoint y: 163, distance: 245.2
click at [574, 163] on div "TASK_API_SOURCE_REFRESH Task ARTEMIS_SOURCE_INGESTION Task View PREP_CC__CLAIM_…" at bounding box center [382, 183] width 557 height 281
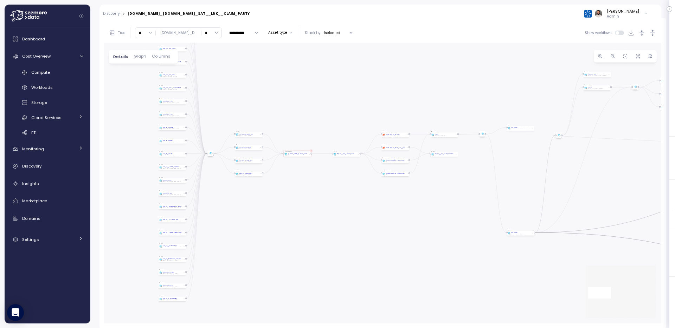
drag, startPoint x: 205, startPoint y: 169, endPoint x: 461, endPoint y: 186, distance: 256.6
click at [461, 186] on div "TASK_API_SOURCE_REFRESH Task ARTEMIS_SOURCE_INGESTION Task View PREP_CC__CLAIM_…" at bounding box center [382, 183] width 557 height 281
drag, startPoint x: 453, startPoint y: 119, endPoint x: 465, endPoint y: 122, distance: 13.1
click at [465, 122] on div "TASK_API_SOURCE_REFRESH Task ARTEMIS_SOURCE_INGESTION Task View PREP_CC__CLAIM_…" at bounding box center [382, 183] width 557 height 281
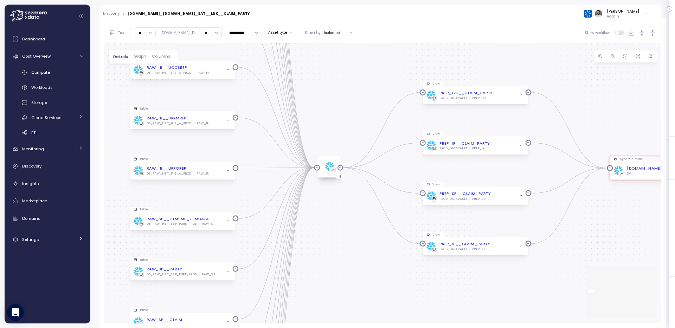
drag, startPoint x: 384, startPoint y: 181, endPoint x: 344, endPoint y: 223, distance: 58.2
click at [344, 223] on div "TASK_API_SOURCE_REFRESH Task ARTEMIS_SOURCE_INGESTION Task View PREP_CC__CLAIM_…" at bounding box center [382, 183] width 557 height 281
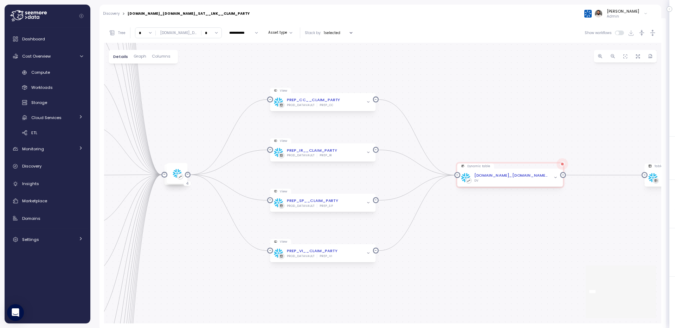
drag, startPoint x: 583, startPoint y: 122, endPoint x: 334, endPoint y: 107, distance: 248.8
click at [335, 107] on div "TASK_API_SOURCE_REFRESH Task ARTEMIS_SOURCE_INGESTION Task View PREP_CC__CLAIM_…" at bounding box center [382, 183] width 557 height 281
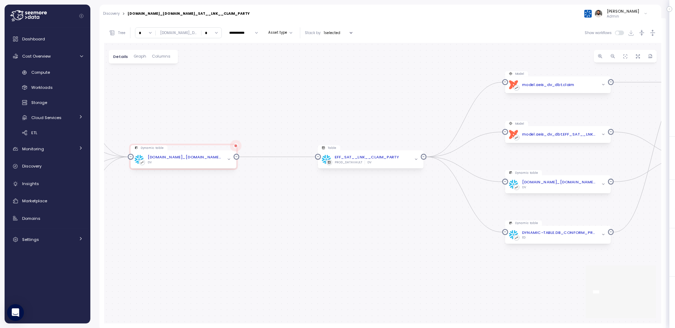
drag, startPoint x: 543, startPoint y: 101, endPoint x: 282, endPoint y: 101, distance: 260.6
click at [283, 101] on div "TASK_API_SOURCE_REFRESH Task ARTEMIS_SOURCE_INGESTION Task View PREP_CC__CLAIM_…" at bounding box center [382, 183] width 557 height 281
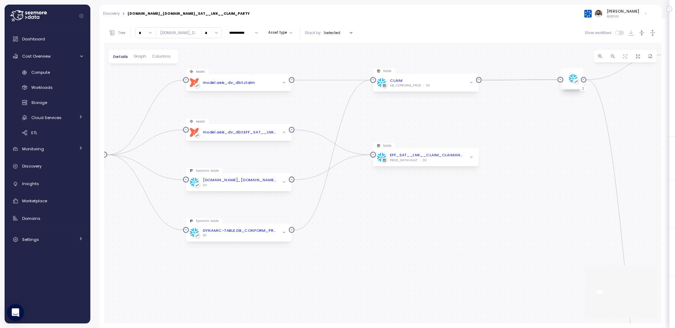
drag, startPoint x: 473, startPoint y: 111, endPoint x: 323, endPoint y: 109, distance: 149.9
click at [323, 109] on div "TASK_API_SOURCE_REFRESH Task ARTEMIS_SOURCE_INGESTION Task View PREP_CC__CLAIM_…" at bounding box center [382, 183] width 557 height 281
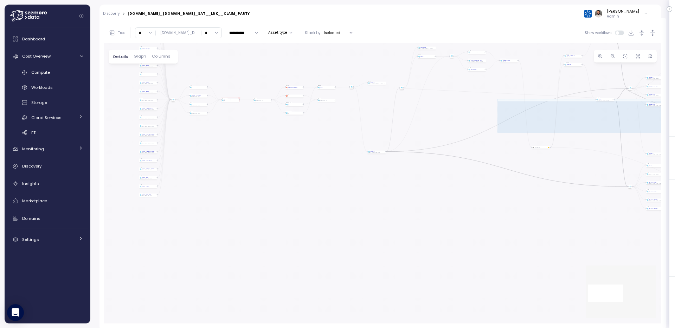
drag, startPoint x: 504, startPoint y: 115, endPoint x: 349, endPoint y: 142, distance: 157.1
click at [350, 143] on div "TASK_API_SOURCE_REFRESH Task ARTEMIS_SOURCE_INGESTION Task View PREP_CC__CLAIM_…" at bounding box center [382, 183] width 557 height 281
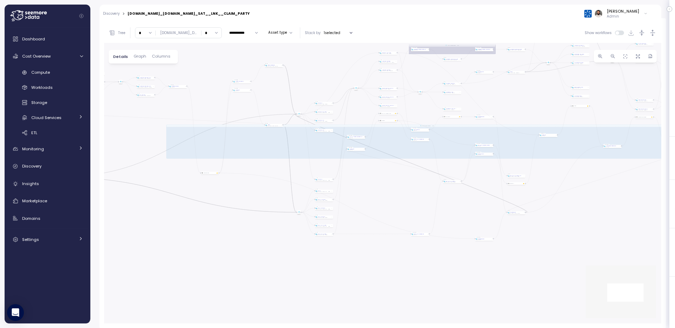
drag, startPoint x: 582, startPoint y: 158, endPoint x: 375, endPoint y: 158, distance: 207.5
click at [376, 158] on div "TASK_API_SOURCE_REFRESH Task ARTEMIS_SOURCE_INGESTION Task View PREP_CC__CLAIM_…" at bounding box center [382, 183] width 557 height 281
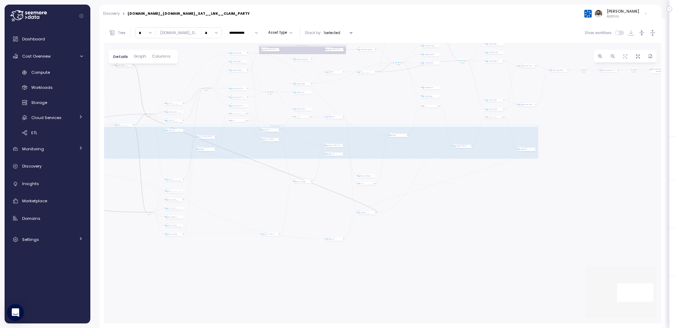
drag, startPoint x: 611, startPoint y: 135, endPoint x: 472, endPoint y: 135, distance: 138.2
click at [472, 135] on div "TASK_API_SOURCE_REFRESH Task ARTEMIS_SOURCE_INGESTION Task View PREP_CC__CLAIM_…" at bounding box center [382, 183] width 557 height 281
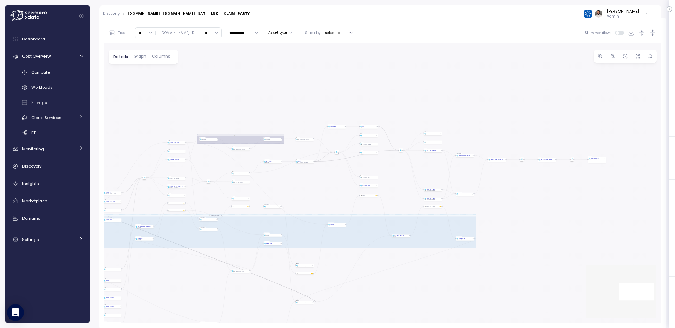
drag, startPoint x: 596, startPoint y: 102, endPoint x: 554, endPoint y: 190, distance: 97.4
click at [554, 190] on div "TASK_API_SOURCE_REFRESH Task ARTEMIS_SOURCE_INGESTION Task View PREP_CC__CLAIM_…" at bounding box center [382, 183] width 557 height 281
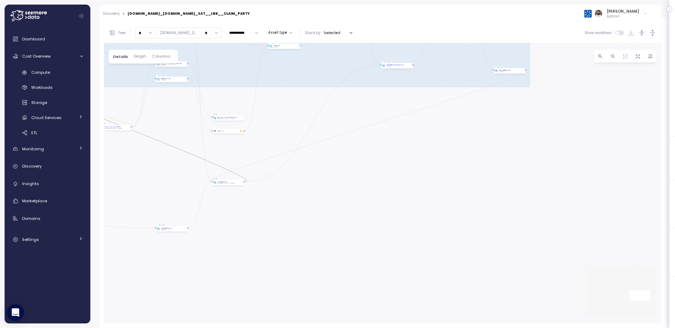
drag, startPoint x: 450, startPoint y: 270, endPoint x: 486, endPoint y: 136, distance: 138.7
click at [486, 136] on div "TASK_API_SOURCE_REFRESH Task ARTEMIS_SOURCE_INGESTION Task View PREP_CC__CLAIM_…" at bounding box center [382, 183] width 557 height 281
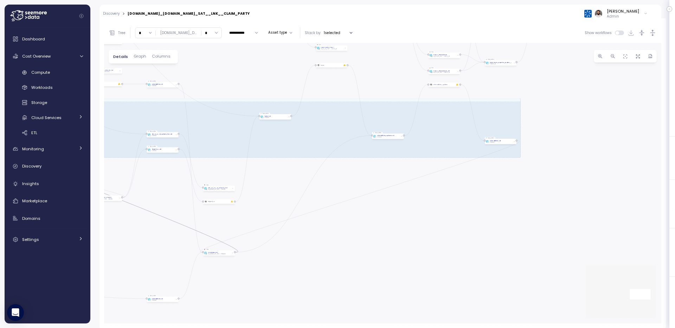
drag, startPoint x: 490, startPoint y: 127, endPoint x: 480, endPoint y: 200, distance: 73.9
click at [480, 200] on div "TASK_API_SOURCE_REFRESH Task ARTEMIS_SOURCE_INGESTION Task View PREP_CC__CLAIM_…" at bounding box center [382, 183] width 557 height 281
click at [508, 145] on div "vulnerabilities Job STREAMLIT" at bounding box center [500, 144] width 30 height 3
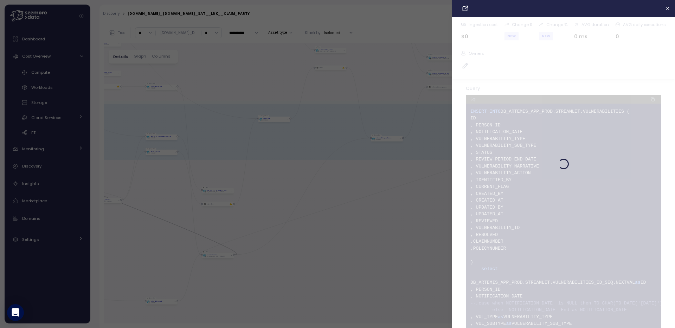
scroll to position [120, 0]
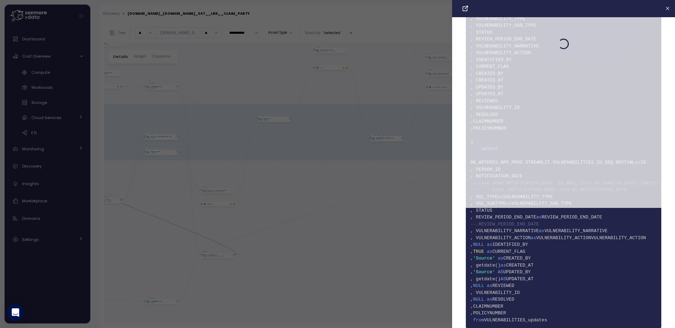
click at [414, 197] on div at bounding box center [337, 164] width 675 height 328
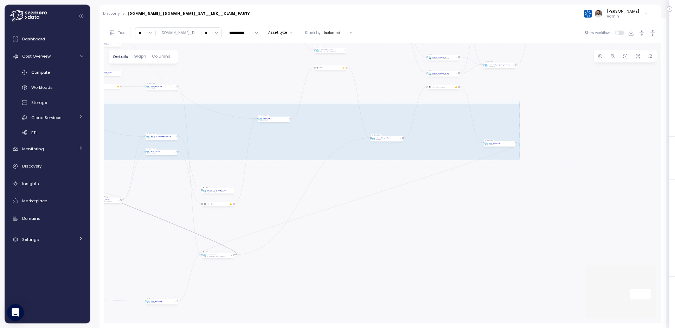
scroll to position [0, 0]
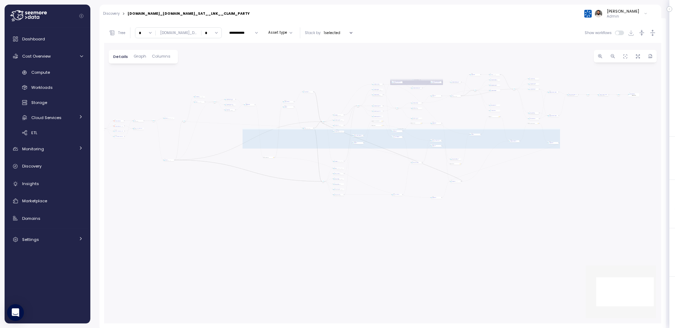
drag, startPoint x: 254, startPoint y: 102, endPoint x: 467, endPoint y: 125, distance: 214.7
click at [467, 125] on div "TASK_API_SOURCE_REFRESH Task ARTEMIS_SOURCE_INGESTION Task View PREP_CC__CLAIM_…" at bounding box center [382, 183] width 557 height 281
drag, startPoint x: 208, startPoint y: 134, endPoint x: 312, endPoint y: 134, distance: 104.5
click at [311, 134] on div "TASK_API_SOURCE_REFRESH Task ARTEMIS_SOURCE_INGESTION Task View PREP_CC__CLAIM_…" at bounding box center [382, 183] width 557 height 281
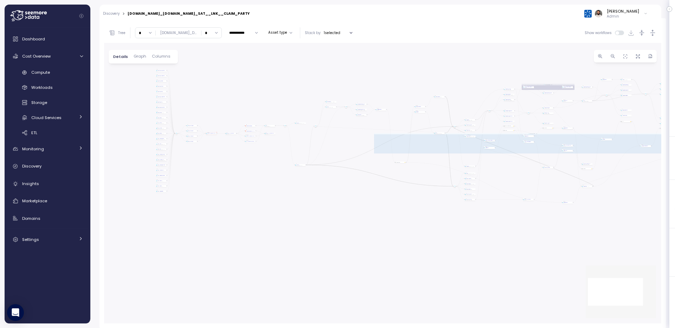
drag, startPoint x: 192, startPoint y: 104, endPoint x: 226, endPoint y: 107, distance: 34.2
click at [226, 107] on div "TASK_API_SOURCE_REFRESH Task ARTEMIS_SOURCE_INGESTION Task View PREP_CC__CLAIM_…" at bounding box center [382, 183] width 557 height 281
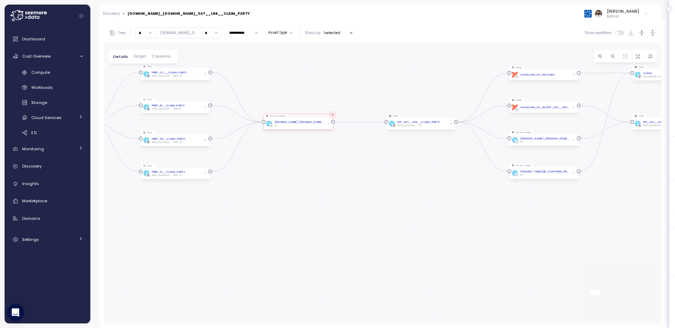
drag, startPoint x: 386, startPoint y: 99, endPoint x: 290, endPoint y: 92, distance: 95.9
click at [290, 92] on div "TASK_API_SOURCE_REFRESH Task ARTEMIS_SOURCE_INGESTION Task View PREP_CC__CLAIM_…" at bounding box center [382, 183] width 557 height 281
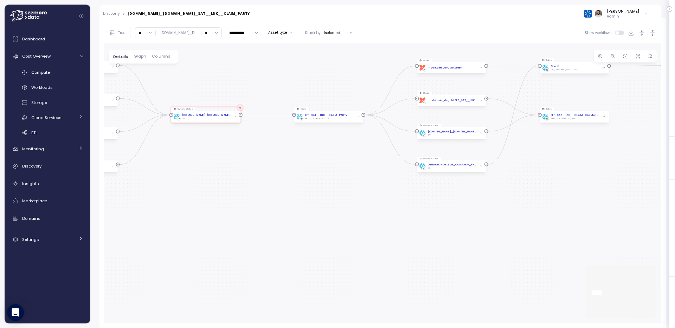
drag, startPoint x: 358, startPoint y: 74, endPoint x: 306, endPoint y: 59, distance: 54.0
click at [306, 59] on div "TASK_API_SOURCE_REFRESH Task ARTEMIS_SOURCE_INGESTION Task View PREP_CC__CLAIM_…" at bounding box center [382, 183] width 557 height 281
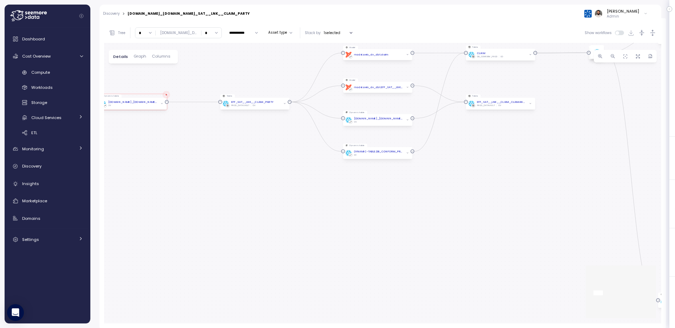
drag, startPoint x: 602, startPoint y: 100, endPoint x: 364, endPoint y: 98, distance: 238.1
click at [364, 98] on div "TASK_API_SOURCE_REFRESH Task ARTEMIS_SOURCE_INGESTION Task View PREP_CC__CLAIM_…" at bounding box center [382, 183] width 557 height 281
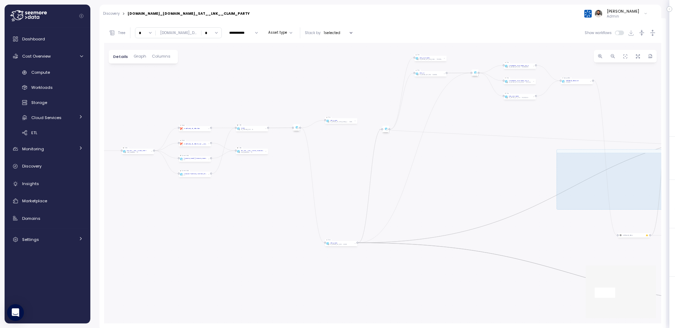
drag, startPoint x: 483, startPoint y: 111, endPoint x: 326, endPoint y: 177, distance: 170.1
click at [326, 177] on div "TASK_API_SOURCE_REFRESH Task ARTEMIS_SOURCE_INGESTION Task View PREP_CC__CLAIM_…" at bounding box center [382, 183] width 557 height 281
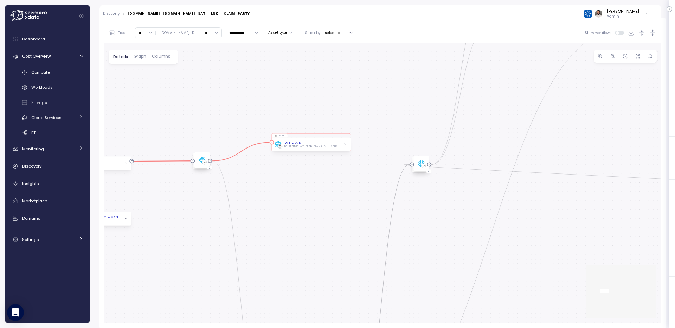
click at [347, 145] on span "button" at bounding box center [345, 144] width 5 height 5
click at [345, 135] on icon "button" at bounding box center [345, 136] width 3 height 3
drag, startPoint x: 587, startPoint y: 141, endPoint x: 268, endPoint y: 117, distance: 320.6
click at [268, 118] on div "TASK_API_SOURCE_REFRESH Task ARTEMIS_SOURCE_INGESTION Task View PREP_CC__CLAIM_…" at bounding box center [382, 183] width 557 height 281
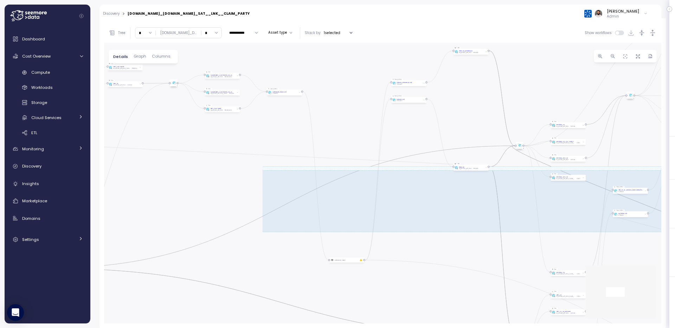
drag, startPoint x: 300, startPoint y: 172, endPoint x: 140, endPoint y: 153, distance: 161.1
click at [140, 153] on div "TASK_API_SOURCE_REFRESH Task ARTEMIS_SOURCE_INGESTION Task View PREP_CC__CLAIM_…" at bounding box center [382, 183] width 557 height 281
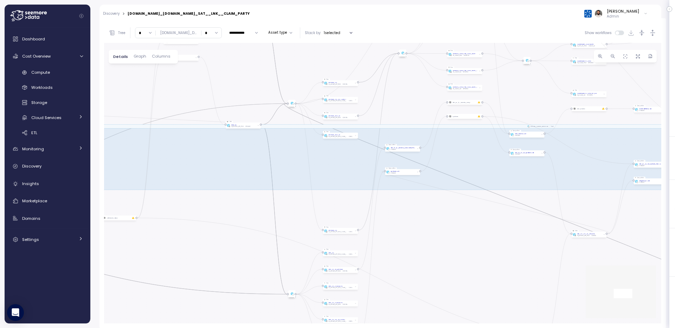
drag, startPoint x: 532, startPoint y: 174, endPoint x: 318, endPoint y: 168, distance: 214.3
click at [318, 168] on div "TASK_API_SOURCE_REFRESH Task ARTEMIS_SOURCE_INGESTION Task View PREP_CC__CLAIM_…" at bounding box center [382, 183] width 557 height 281
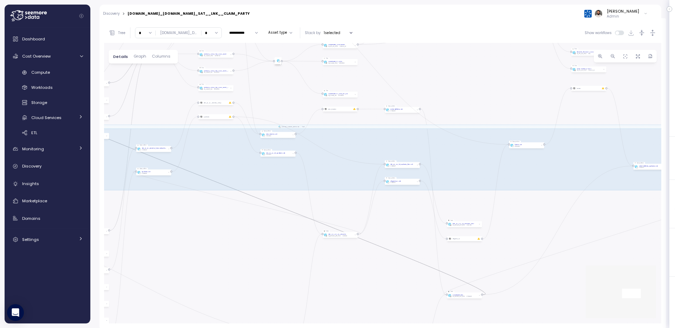
drag, startPoint x: 475, startPoint y: 134, endPoint x: 359, endPoint y: 134, distance: 115.7
click at [360, 134] on div "TASK_API_SOURCE_REFRESH Task ARTEMIS_SOURCE_INGESTION Task View PREP_CC__CLAIM_…" at bounding box center [382, 183] width 557 height 281
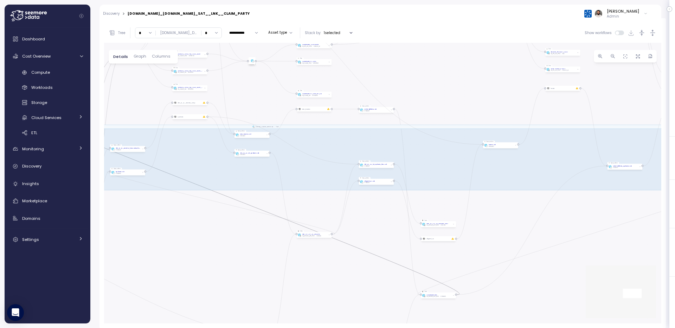
click at [302, 125] on div "ARTEMIS_SOURCE_INGESTION Task" at bounding box center [265, 127] width 1012 height 4
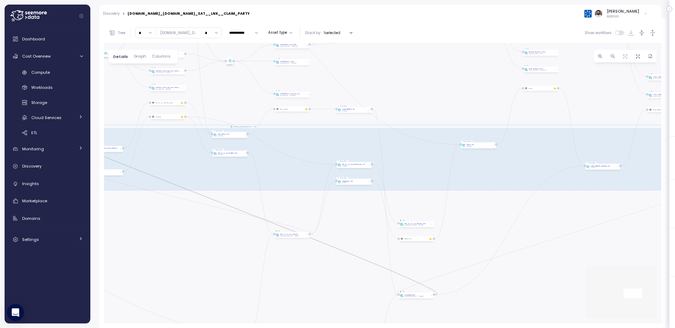
drag, startPoint x: 525, startPoint y: 169, endPoint x: 229, endPoint y: 170, distance: 296.1
click at [233, 170] on div "TASK_API_SOURCE_REFRESH Task ARTEMIS_SOURCE_INGESTION Task View PREP_CC__CLAIM_…" at bounding box center [382, 183] width 557 height 281
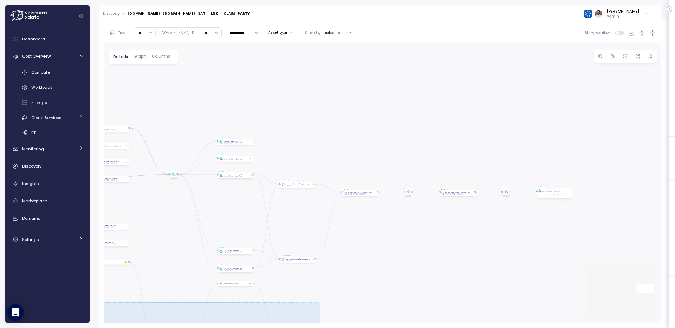
click at [381, 281] on div "TASK_API_SOURCE_REFRESH Task ARTEMIS_SOURCE_INGESTION Task View PREP_CC__CLAIM_…" at bounding box center [382, 183] width 557 height 281
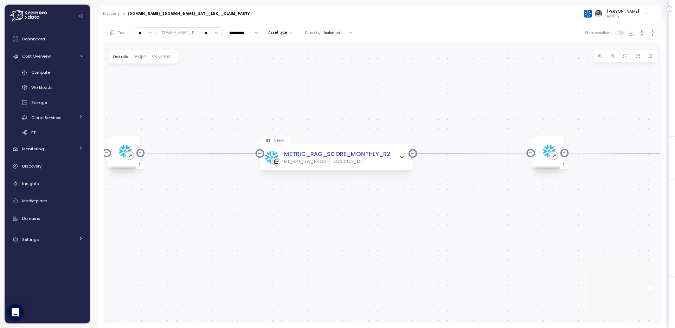
drag, startPoint x: 477, startPoint y: 222, endPoint x: 522, endPoint y: 222, distance: 44.7
click at [522, 222] on div "TASK_API_SOURCE_REFRESH Task ARTEMIS_SOURCE_INGESTION Task View PREP_CC__CLAIM_…" at bounding box center [382, 183] width 557 height 281
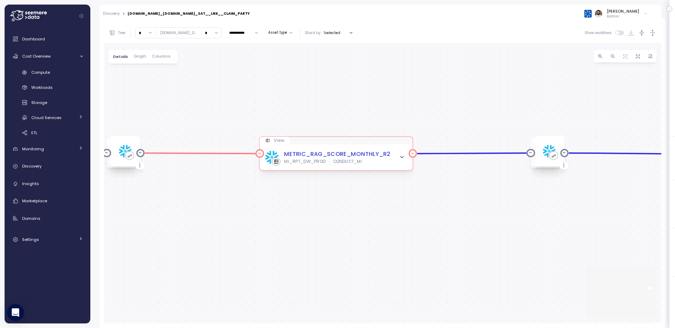
click at [400, 158] on icon "button" at bounding box center [402, 158] width 6 height 6
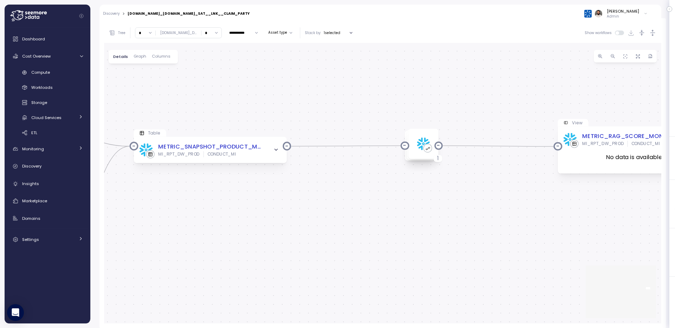
drag, startPoint x: 372, startPoint y: 103, endPoint x: 603, endPoint y: 95, distance: 230.8
click at [603, 95] on div "TASK_API_SOURCE_REFRESH Task ARTEMIS_SOURCE_INGESTION Task View PREP_CC__CLAIM_…" at bounding box center [382, 183] width 557 height 281
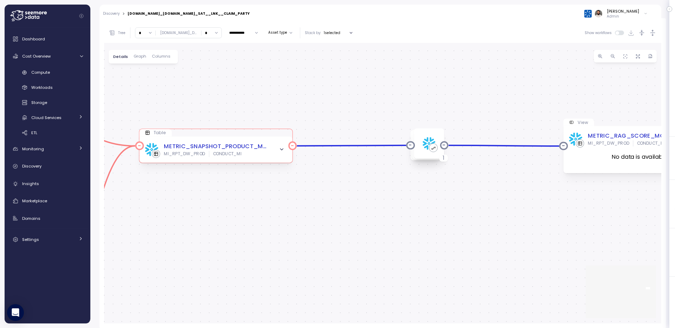
click at [279, 150] on icon "button" at bounding box center [282, 150] width 6 height 6
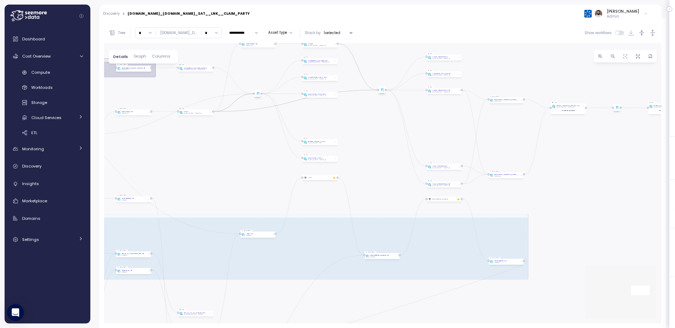
drag, startPoint x: 273, startPoint y: 89, endPoint x: 599, endPoint y: 88, distance: 325.7
click at [598, 88] on div "TASK_API_SOURCE_REFRESH Task ARTEMIS_SOURCE_INGESTION Task View PREP_CC__CLAIM_…" at bounding box center [382, 183] width 557 height 281
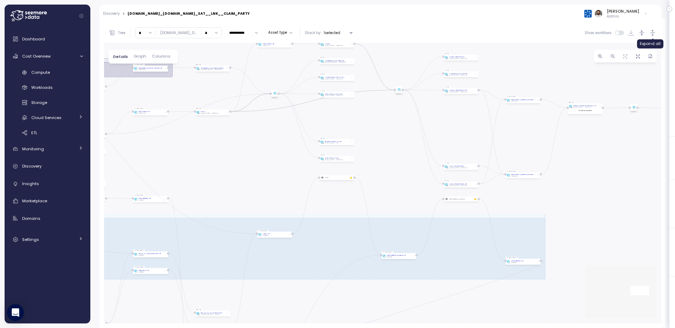
click at [649, 34] on icon "button" at bounding box center [652, 32] width 7 height 7
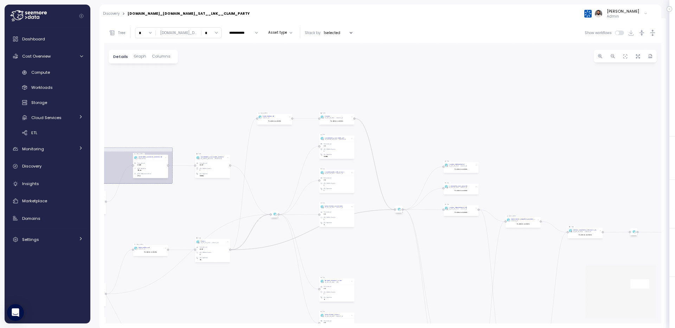
drag, startPoint x: 416, startPoint y: 183, endPoint x: 430, endPoint y: 8, distance: 174.7
click at [430, 8] on div "Action board Let's save 69.87k $ Annually $ 14.93k Saved We have 5 low effort i…" at bounding box center [337, 164] width 675 height 328
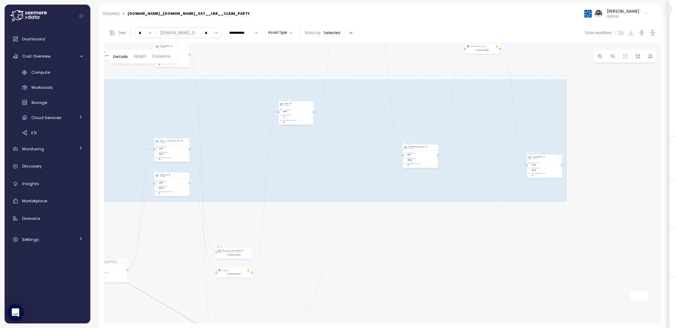
drag, startPoint x: 410, startPoint y: 215, endPoint x: 418, endPoint y: 52, distance: 163.0
click at [418, 52] on div "TASK_API_SOURCE_REFRESH Task ARTEMIS_SOURCE_INGESTION Task View PREP_CC__CLAIM_…" at bounding box center [382, 183] width 557 height 281
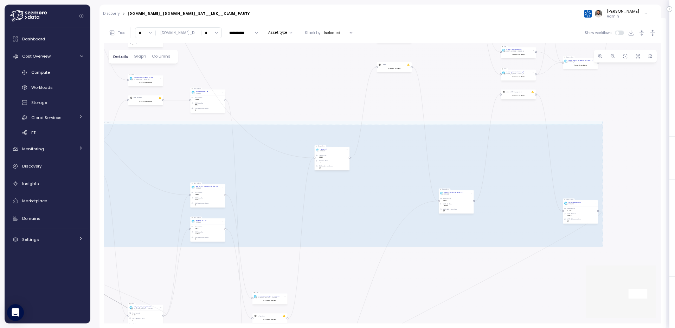
drag, startPoint x: 376, startPoint y: 110, endPoint x: 461, endPoint y: 225, distance: 143.3
click at [461, 225] on div "TASK_API_SOURCE_REFRESH Task ARTEMIS_SOURCE_INGESTION Task View PREP_CC__CLAIM_…" at bounding box center [382, 183] width 557 height 281
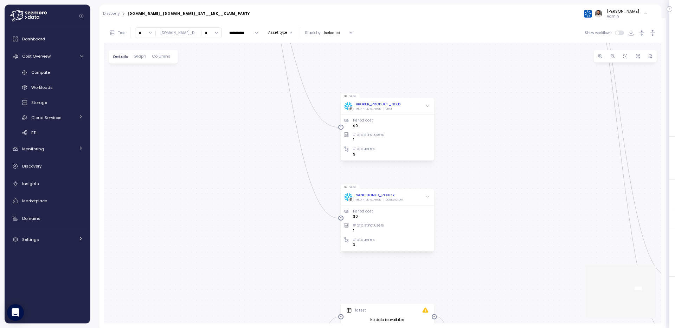
drag, startPoint x: 495, startPoint y: 100, endPoint x: 461, endPoint y: 179, distance: 86.0
click at [462, 179] on div "TASK_API_SOURCE_REFRESH Task ARTEMIS_SOURCE_INGESTION Task View PREP_CC__CLAIM_…" at bounding box center [382, 183] width 557 height 281
click at [417, 108] on div "BROKER_PRODUCT_SOLD MI_RPT_DW_PROD CRM" at bounding box center [387, 105] width 87 height 9
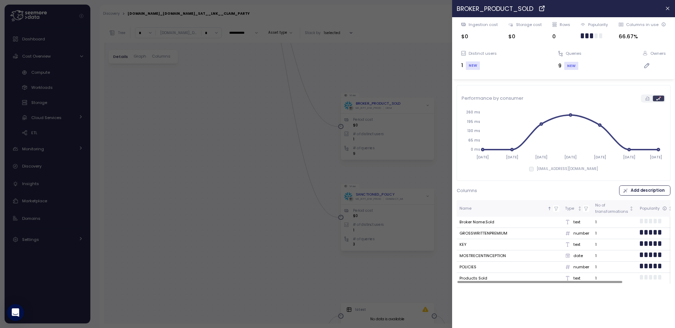
click at [175, 80] on div at bounding box center [337, 164] width 675 height 328
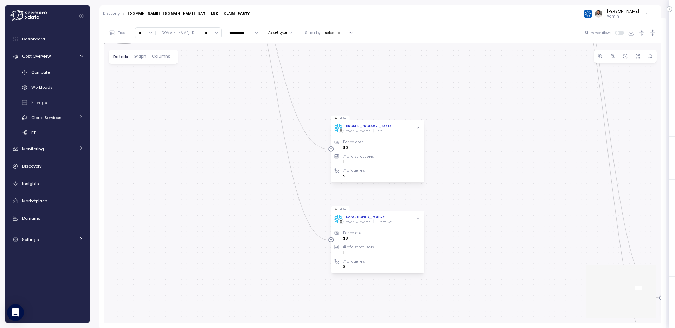
drag, startPoint x: 161, startPoint y: 113, endPoint x: 148, endPoint y: 138, distance: 27.5
click at [149, 138] on div "TASK_API_SOURCE_REFRESH Task ARTEMIS_SOURCE_INGESTION Task View PREP_CC__CLAIM_…" at bounding box center [382, 183] width 557 height 281
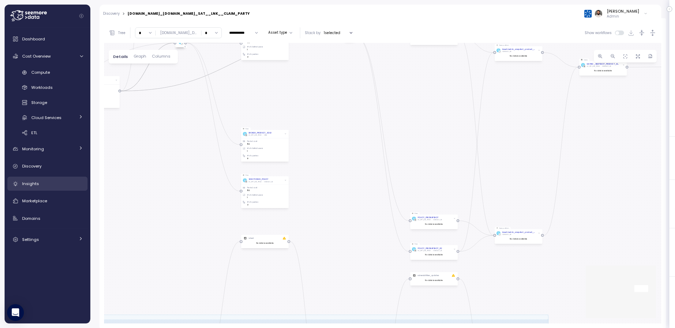
click at [51, 189] on link "Insights" at bounding box center [47, 184] width 80 height 14
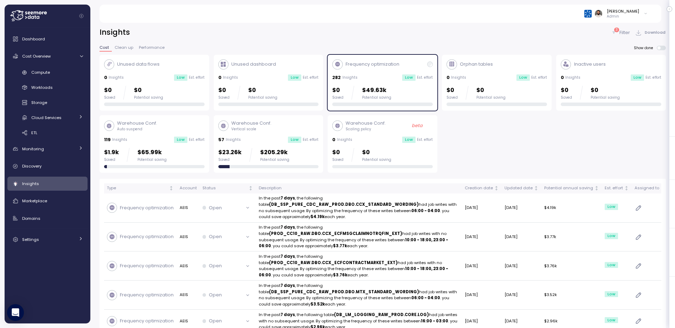
click at [407, 80] on div "Low" at bounding box center [408, 78] width 13 height 6
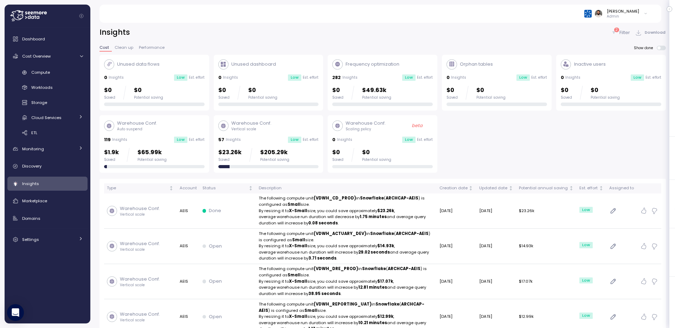
click at [130, 46] on span "Clean up" at bounding box center [124, 48] width 19 height 4
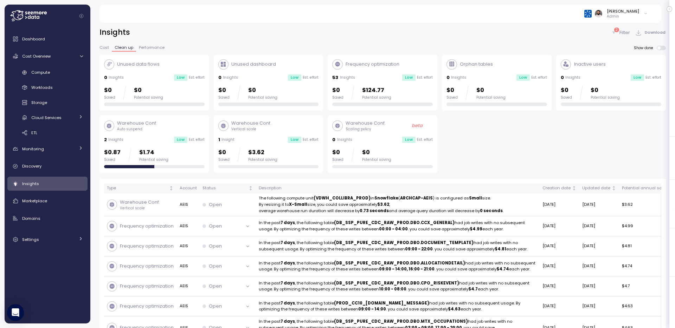
click at [107, 47] on span "Cost" at bounding box center [104, 48] width 9 height 4
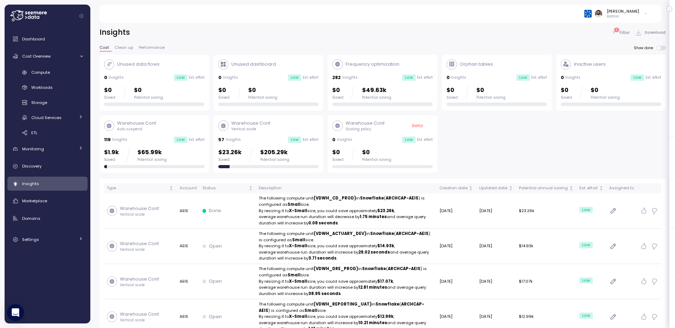
click at [266, 163] on div "$23.26k Saved $205.29k Potential saving" at bounding box center [268, 158] width 101 height 20
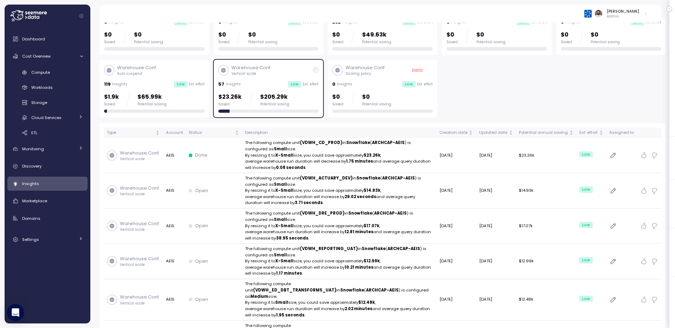
scroll to position [64, 0]
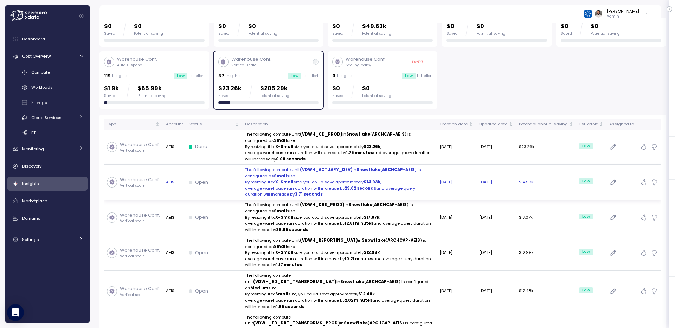
click at [272, 189] on p "average warehouse run duration will increase by 29.02 seconds and average query…" at bounding box center [339, 192] width 189 height 12
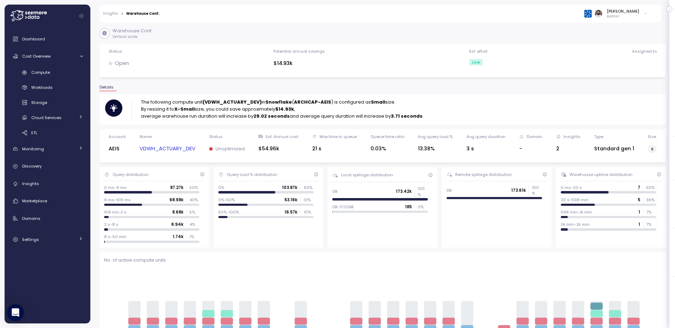
click at [159, 152] on link "VDWH_ACTUARY_DEV" at bounding box center [168, 149] width 56 height 8
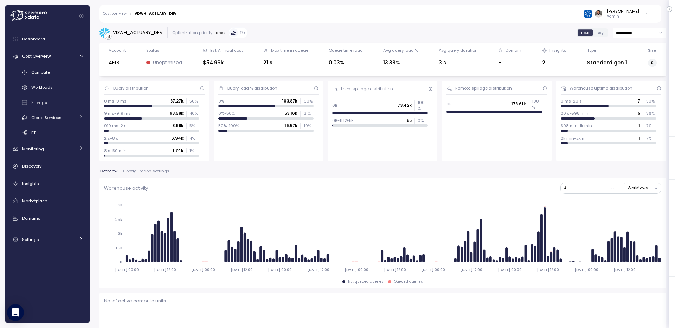
click at [151, 170] on span "Configuration settings" at bounding box center [146, 172] width 46 height 4
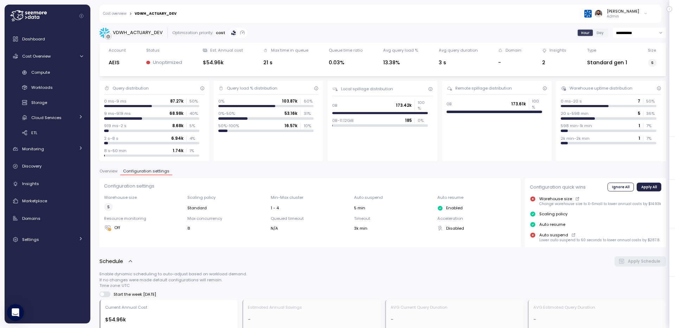
click at [115, 171] on span "Overview" at bounding box center [109, 172] width 18 height 4
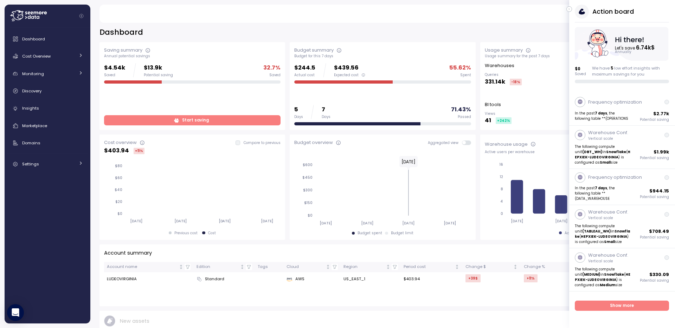
click at [570, 8] on icon "button" at bounding box center [569, 9] width 3 height 8
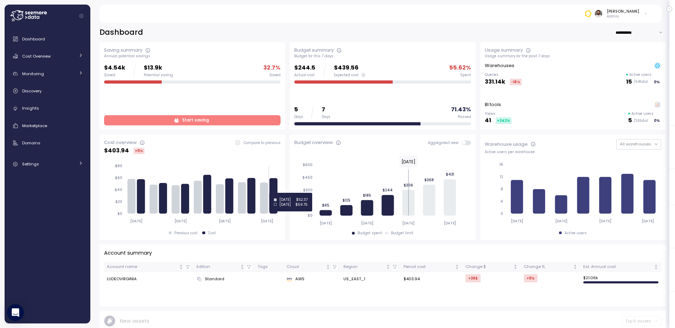
click at [276, 193] on icon at bounding box center [274, 196] width 8 height 36
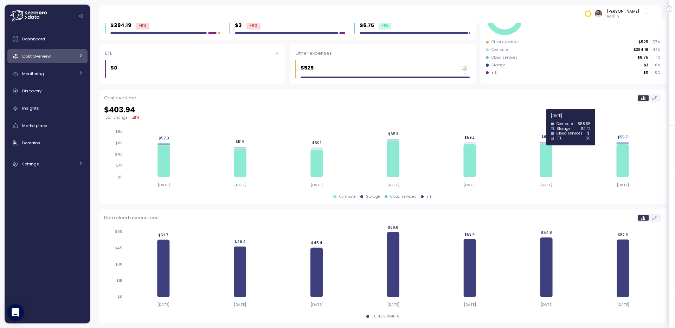
scroll to position [82, 0]
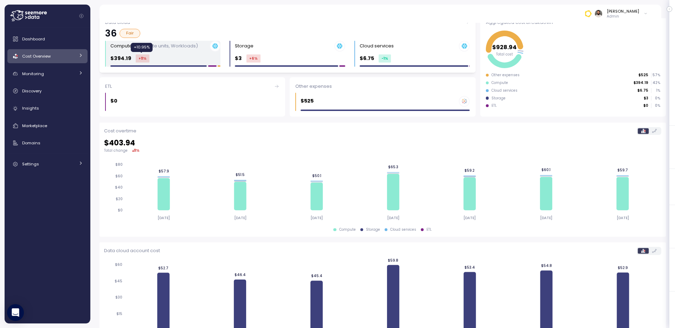
click at [155, 53] on div "Compute (Compute units, Workloads) $394.19 +11 %" at bounding box center [165, 54] width 110 height 26
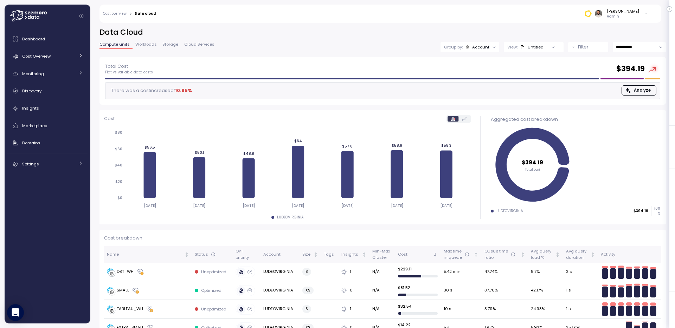
click at [633, 91] on span "Analyze" at bounding box center [638, 90] width 25 height 9
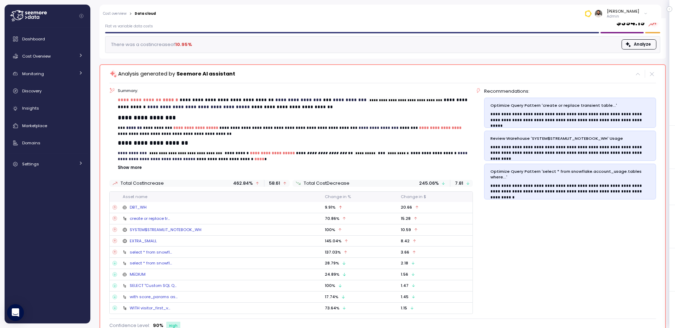
scroll to position [46, 0]
drag, startPoint x: 187, startPoint y: 109, endPoint x: 260, endPoint y: 109, distance: 73.5
click at [250, 109] on span "**********" at bounding box center [198, 106] width 103 height 5
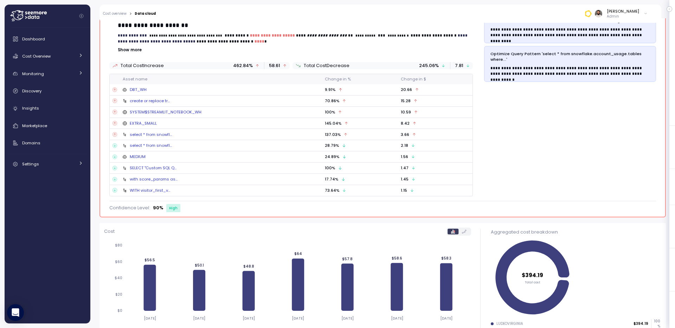
scroll to position [64, 0]
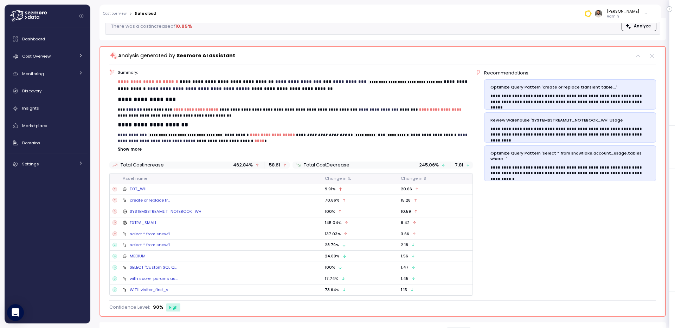
click at [152, 202] on div "create or replace tr..." at bounding box center [150, 201] width 40 height 6
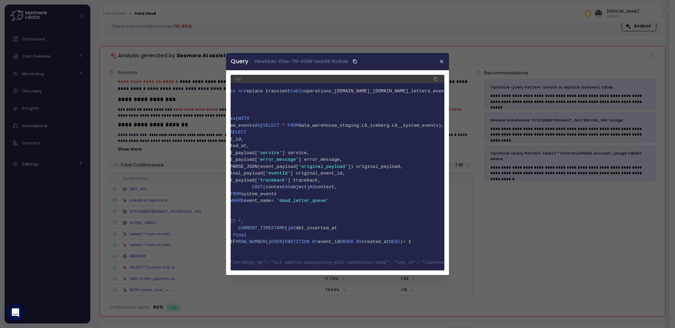
scroll to position [0, 0]
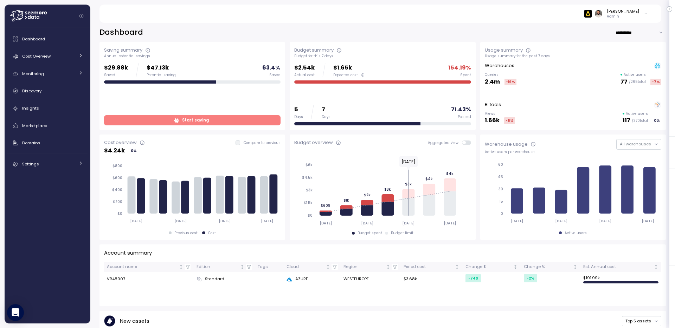
click at [188, 121] on span "Start saving" at bounding box center [195, 120] width 27 height 9
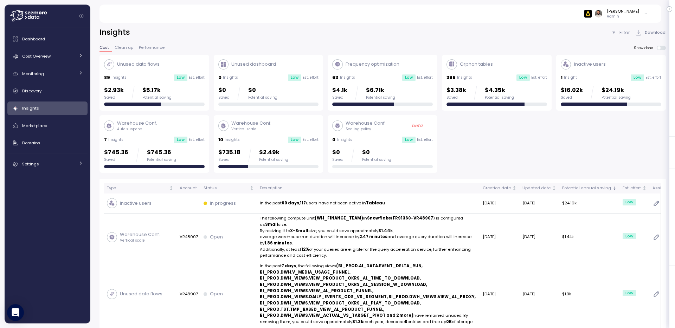
click at [222, 149] on p "$735.18" at bounding box center [229, 152] width 22 height 9
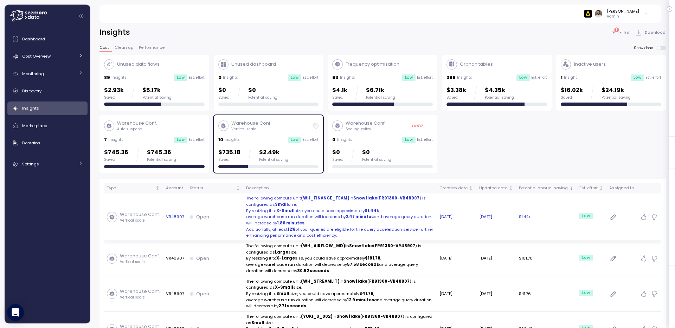
click at [305, 210] on p "By resizing it to X-Small size, you could save approximately $1.44k ," at bounding box center [340, 211] width 188 height 6
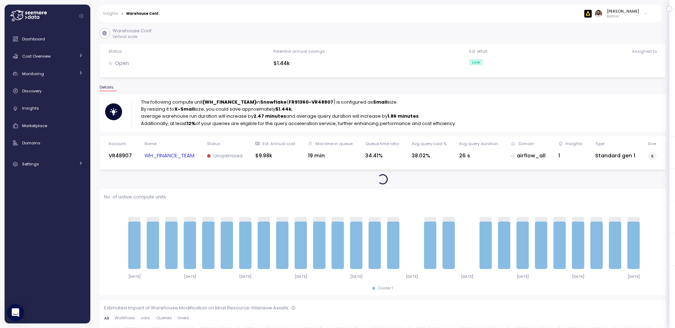
click at [184, 156] on link "WH_FINANCE_TEAM" at bounding box center [170, 156] width 50 height 8
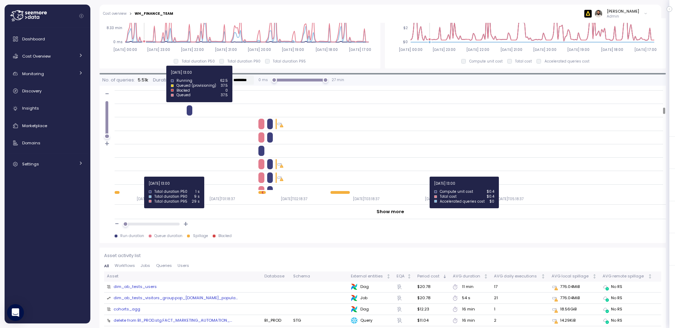
scroll to position [714, 0]
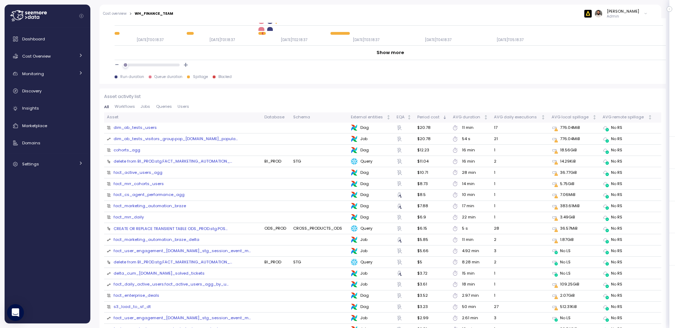
drag, startPoint x: 353, startPoint y: 130, endPoint x: 375, endPoint y: 130, distance: 22.2
click at [375, 130] on div "Dag" at bounding box center [371, 128] width 40 height 7
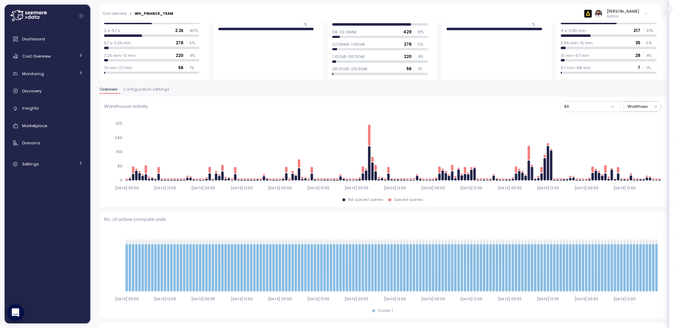
scroll to position [0, 0]
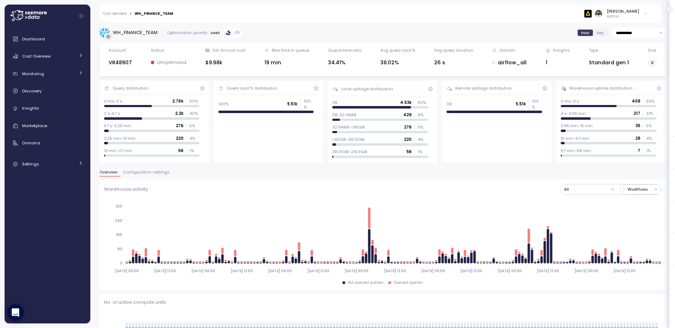
click at [149, 178] on div "Overview Configuration settings" at bounding box center [383, 175] width 567 height 9
click at [149, 174] on span "Configuration settings" at bounding box center [146, 173] width 46 height 4
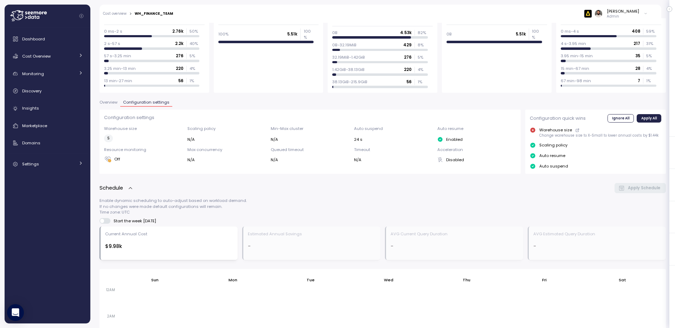
scroll to position [230, 0]
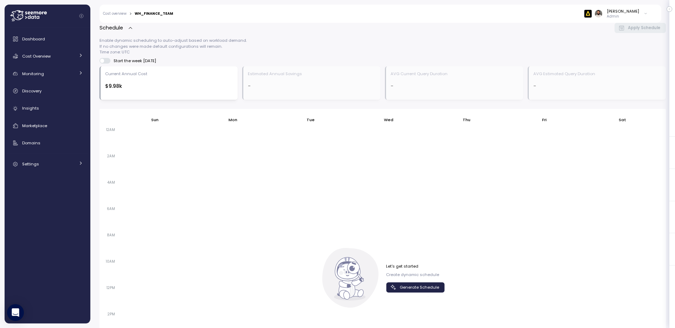
click at [412, 285] on span "Generate Schedule" at bounding box center [419, 287] width 39 height 9
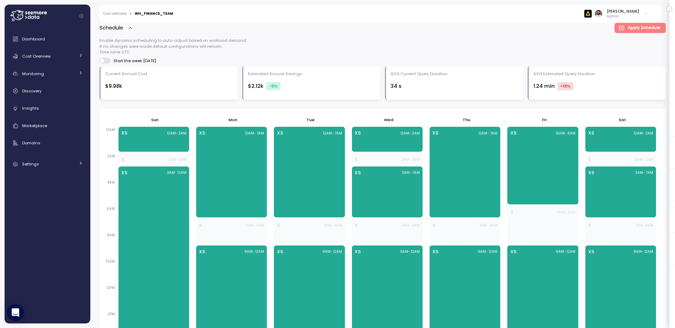
click at [104, 62] on span at bounding box center [107, 61] width 7 height 6
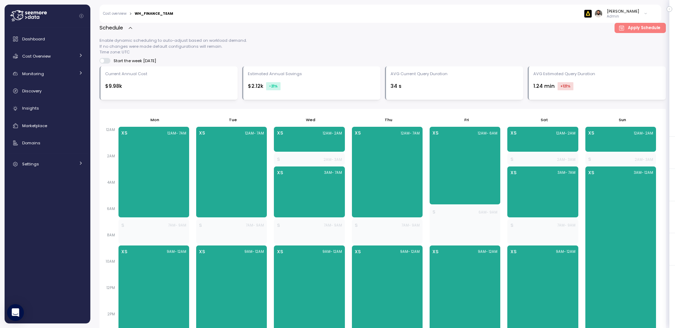
click at [104, 62] on span at bounding box center [107, 61] width 7 height 6
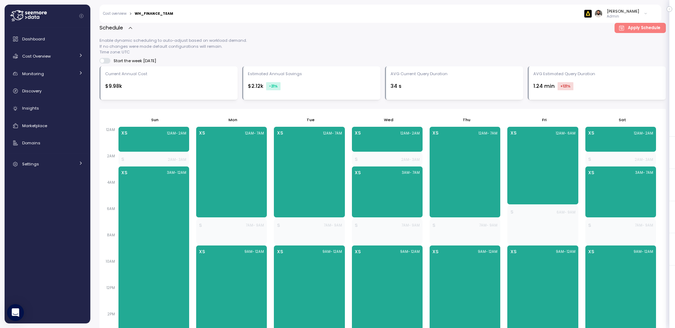
click at [104, 62] on span at bounding box center [107, 61] width 7 height 6
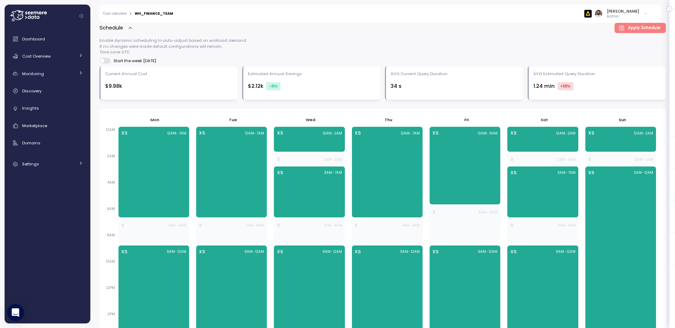
click at [104, 62] on span at bounding box center [107, 61] width 7 height 6
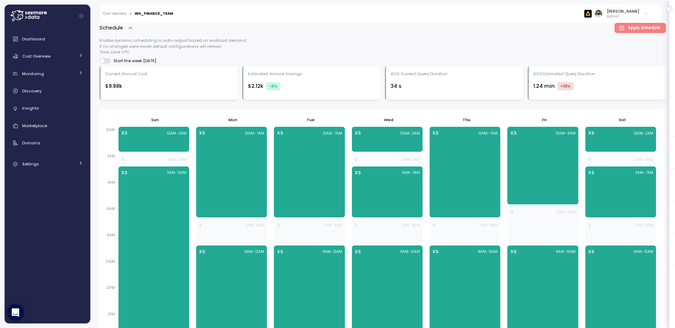
click at [104, 62] on span at bounding box center [107, 61] width 7 height 6
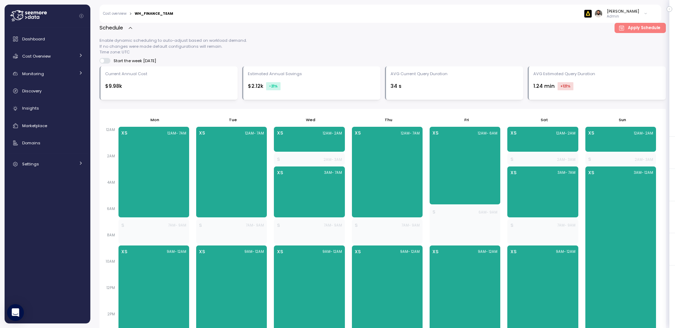
click at [104, 62] on span at bounding box center [107, 61] width 7 height 6
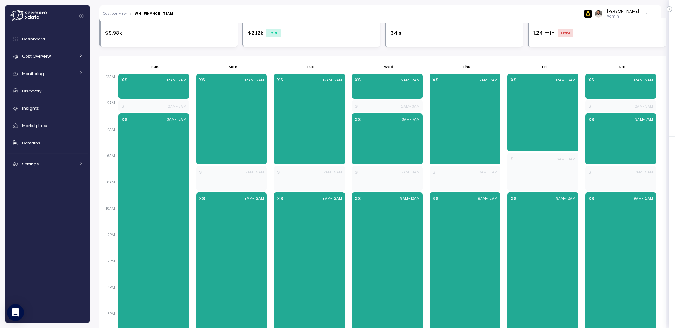
scroll to position [0, 0]
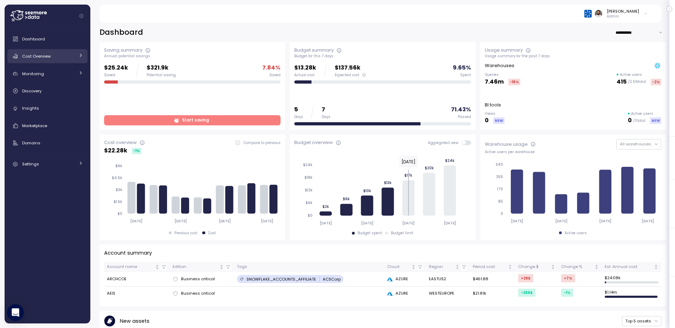
click at [58, 58] on div "Cost Overview" at bounding box center [48, 56] width 53 height 7
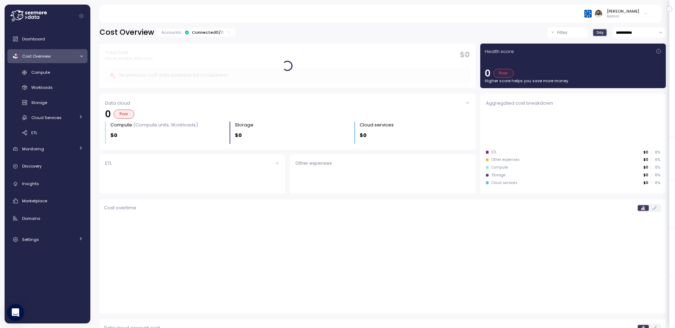
click at [57, 79] on div "Compute Workloads Storage Cloud Services Clustering columns Pipes AI Services S…" at bounding box center [47, 103] width 80 height 72
click at [65, 73] on div "Compute" at bounding box center [57, 72] width 52 height 7
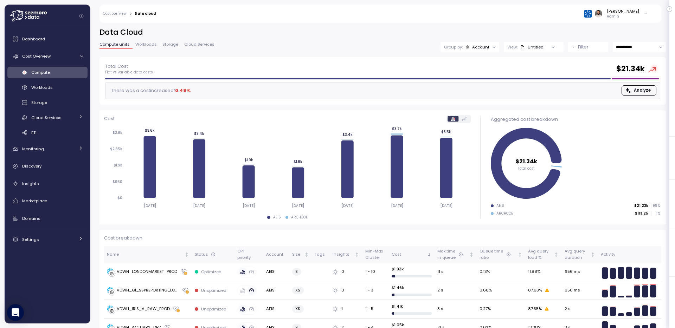
click at [480, 49] on div "Account" at bounding box center [480, 47] width 17 height 6
click at [475, 83] on div "Compute unit" at bounding box center [470, 86] width 42 height 8
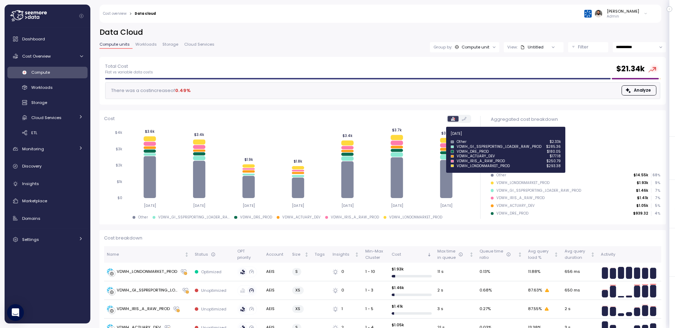
click at [445, 139] on icon at bounding box center [446, 140] width 12 height 5
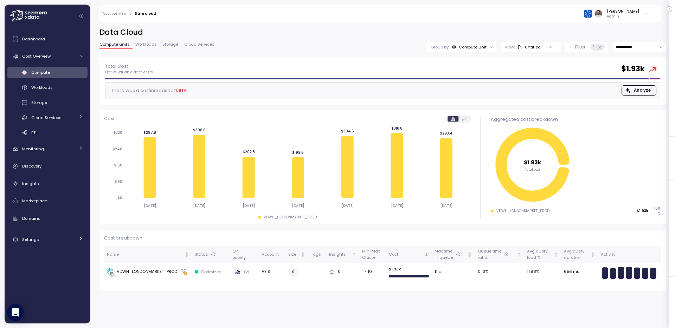
click at [625, 52] on div "**********" at bounding box center [383, 42] width 567 height 30
click at [625, 48] on input "**********" at bounding box center [639, 47] width 53 height 10
click at [627, 93] on span "Last 14 days" at bounding box center [629, 90] width 25 height 6
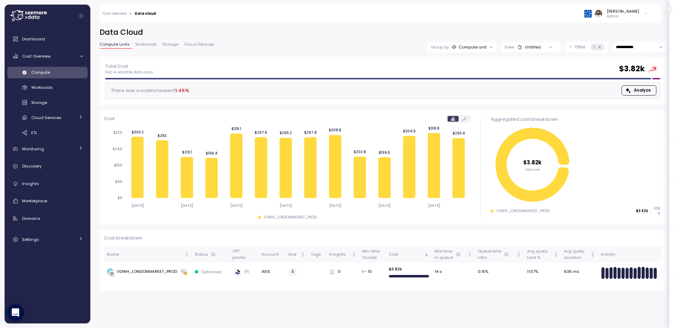
click at [594, 47] on div "1" at bounding box center [598, 47] width 14 height 7
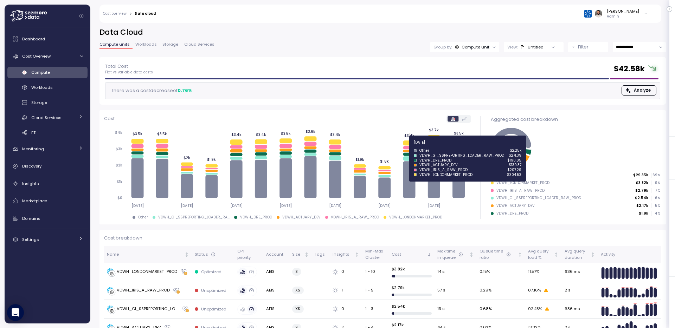
click at [408, 147] on icon at bounding box center [409, 148] width 12 height 4
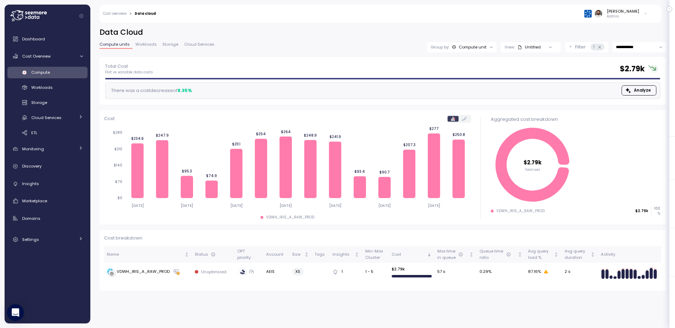
click at [645, 49] on input "**********" at bounding box center [639, 47] width 53 height 10
click at [638, 101] on span "Last 30 days" at bounding box center [630, 100] width 26 height 6
type input "**********"
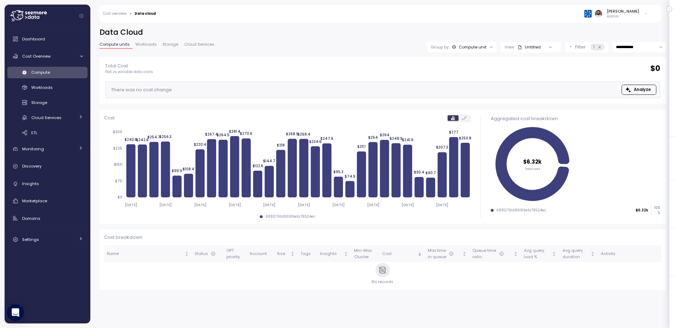
click at [146, 45] on span "Workloads" at bounding box center [145, 45] width 21 height 4
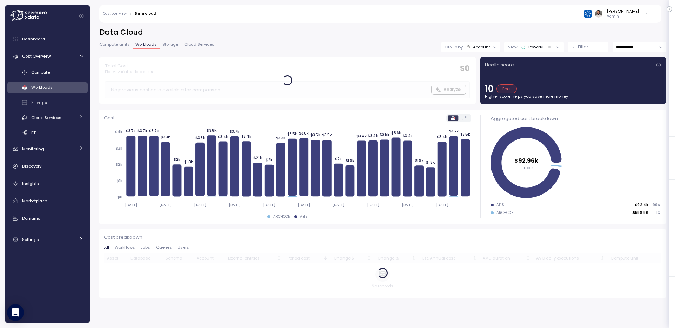
click at [548, 45] on icon "Clear value" at bounding box center [550, 47] width 5 height 5
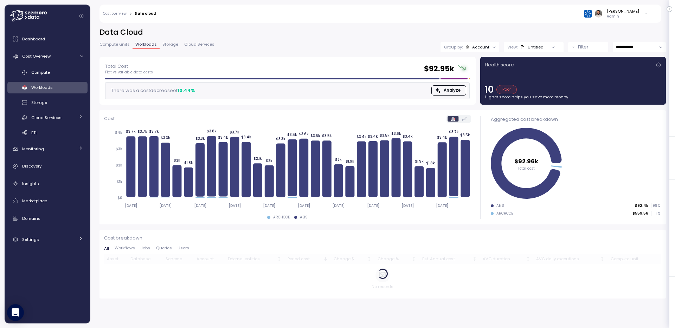
click at [492, 45] on icon at bounding box center [494, 47] width 5 height 5
click at [483, 71] on div "Tags" at bounding box center [470, 74] width 32 height 8
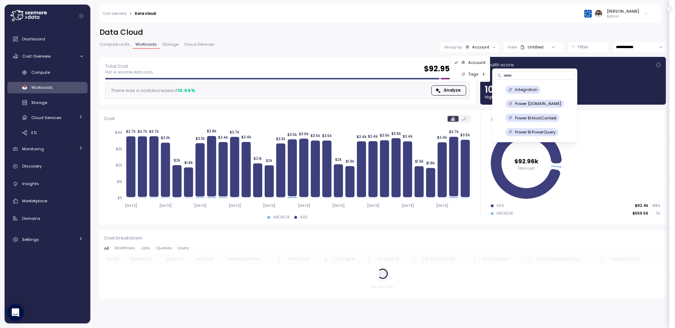
click at [531, 91] on p "Integration" at bounding box center [526, 90] width 23 height 6
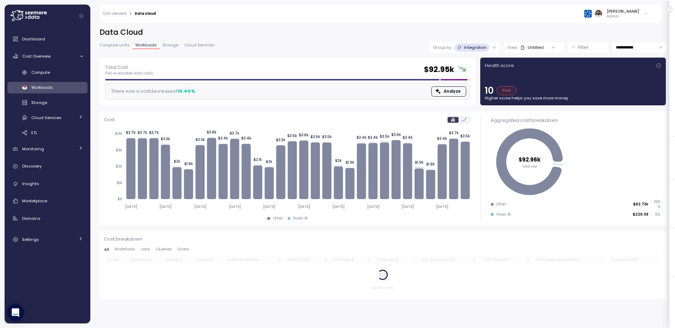
click at [522, 47] on icon at bounding box center [523, 47] width 5 height 5
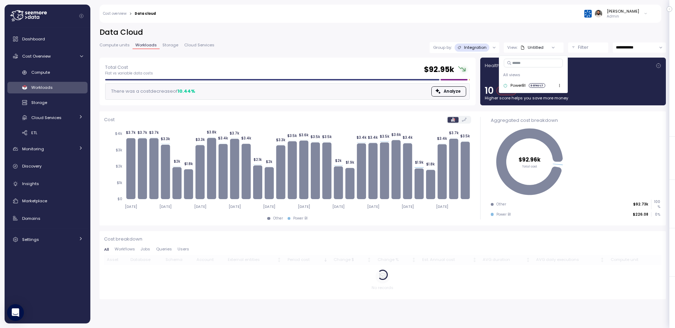
click at [561, 85] on icon "button" at bounding box center [559, 85] width 5 height 5
click at [550, 31] on h2 "Data Cloud" at bounding box center [383, 32] width 567 height 10
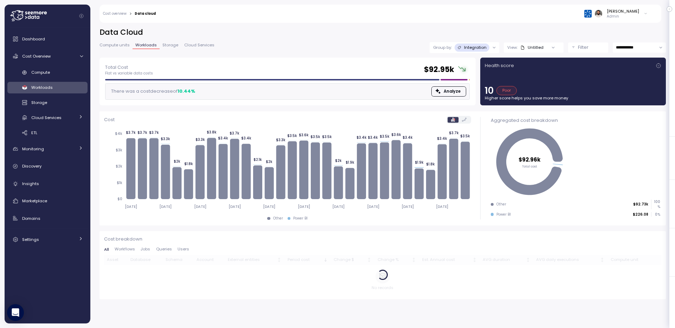
click at [490, 48] on div at bounding box center [495, 47] width 10 height 11
click at [480, 48] on p "Integration" at bounding box center [475, 48] width 23 height 6
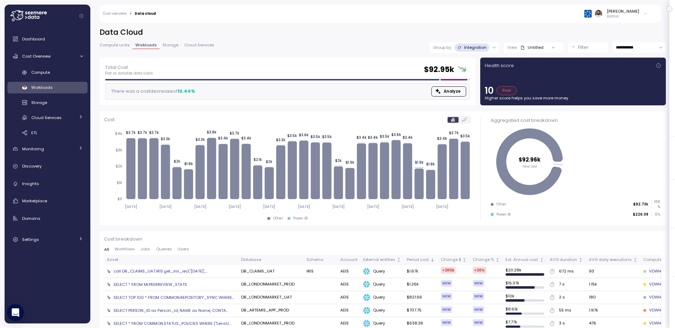
click at [162, 273] on div "call DB_CLAIMS_UAT.IRIS.get_iris_iec('2021-01-01',..." at bounding box center [161, 272] width 94 height 6
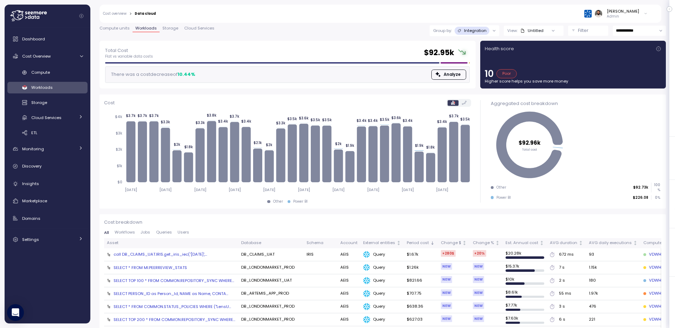
scroll to position [20, 0]
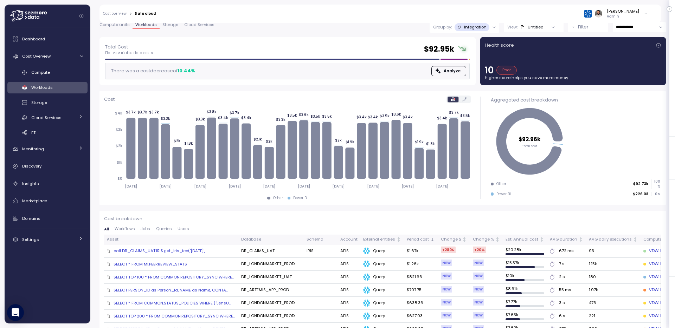
click at [146, 231] on span "Jobs" at bounding box center [145, 229] width 9 height 4
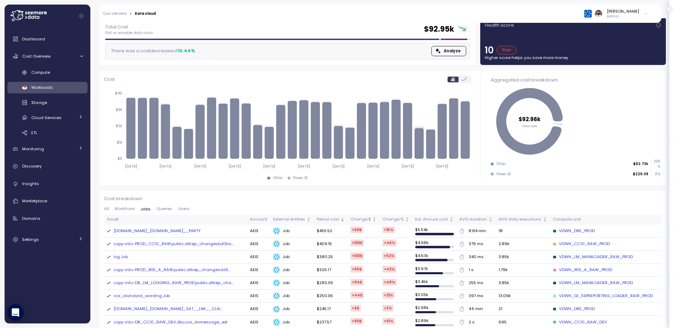
scroll to position [42, 0]
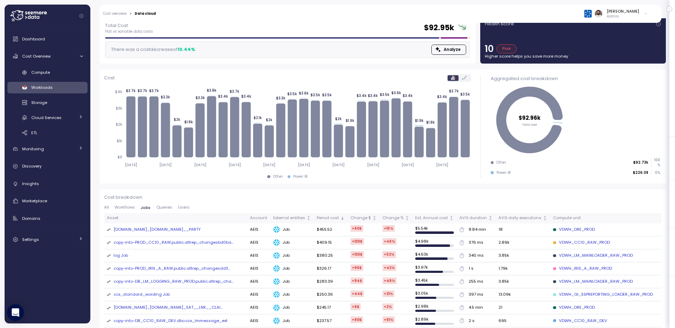
click at [146, 231] on div "DYNAMIC-TABLE.PROD_DATAVAULT.DV.HUB__PARTY" at bounding box center [157, 230] width 87 height 6
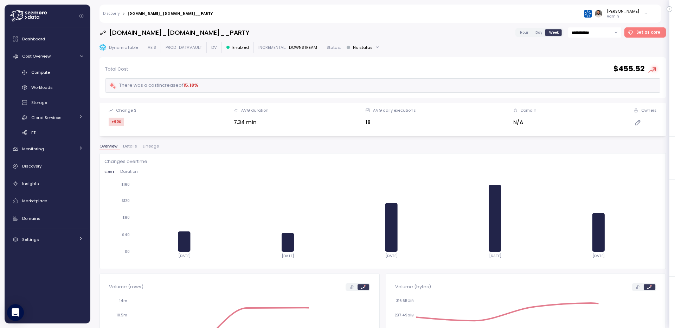
click at [528, 32] on span "Hour" at bounding box center [524, 32] width 8 height 5
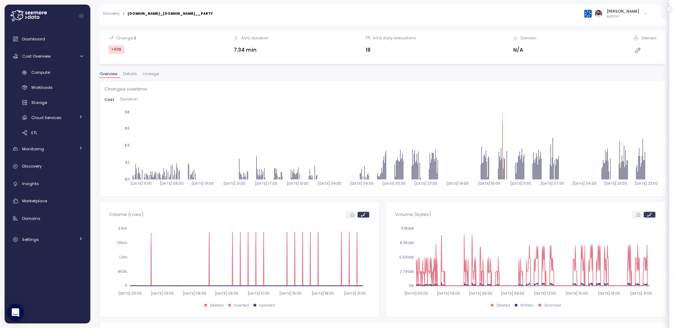
scroll to position [71, 0]
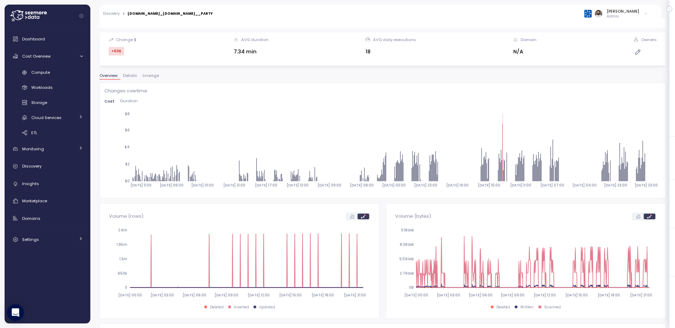
click at [153, 81] on div "Overview Details Lineage" at bounding box center [383, 78] width 567 height 9
click at [153, 74] on span "Lineage" at bounding box center [151, 76] width 16 height 4
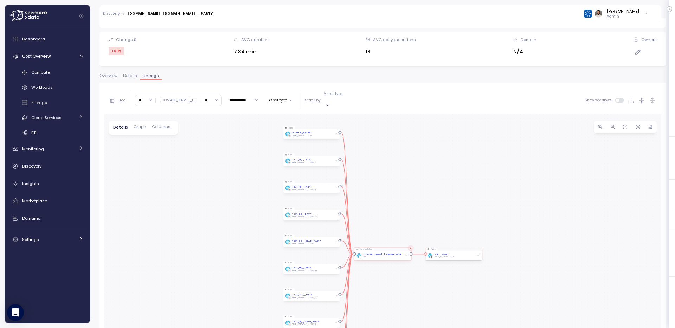
click at [478, 254] on span "button" at bounding box center [479, 256] width 4 height 4
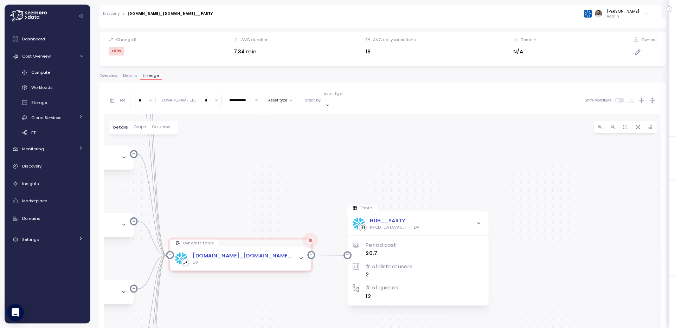
click at [222, 99] on input "*" at bounding box center [212, 100] width 20 height 10
click at [219, 161] on div "4" at bounding box center [219, 159] width 17 height 9
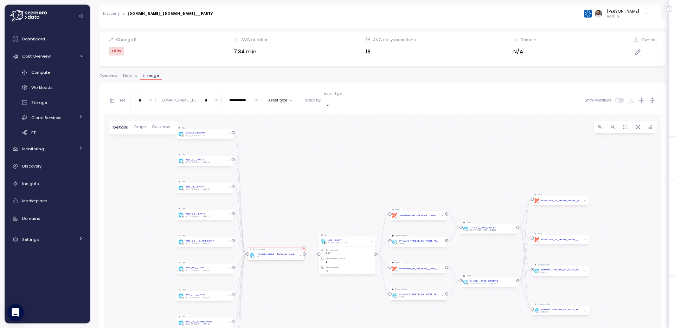
click at [220, 97] on input "*" at bounding box center [212, 100] width 20 height 10
click at [220, 152] on div "10" at bounding box center [219, 155] width 17 height 9
type input "**"
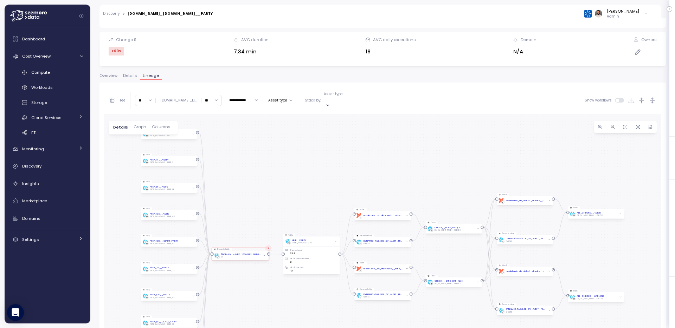
click at [654, 97] on icon "button" at bounding box center [652, 100] width 7 height 7
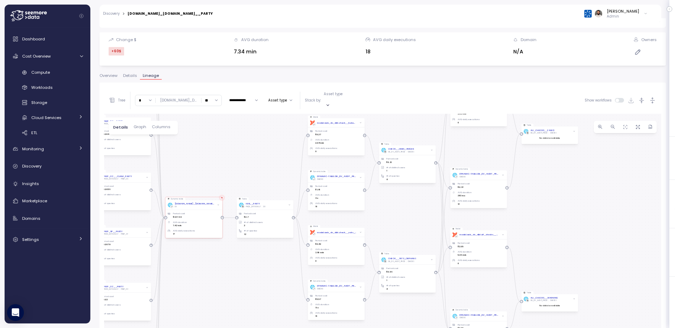
drag, startPoint x: 588, startPoint y: 257, endPoint x: 541, endPoint y: 79, distance: 183.6
click at [541, 79] on div "**********" at bounding box center [383, 233] width 567 height 319
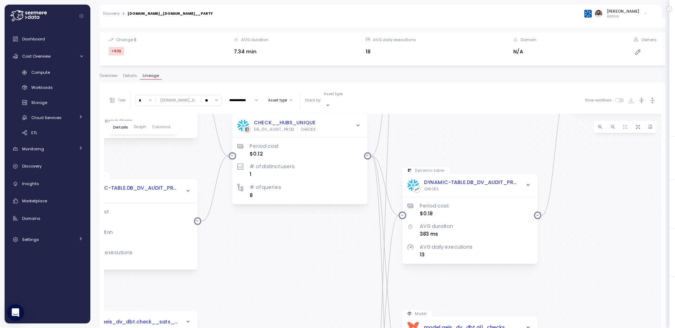
drag, startPoint x: 499, startPoint y: 144, endPoint x: 449, endPoint y: 81, distance: 80.1
click at [449, 81] on div "**********" at bounding box center [383, 233] width 567 height 319
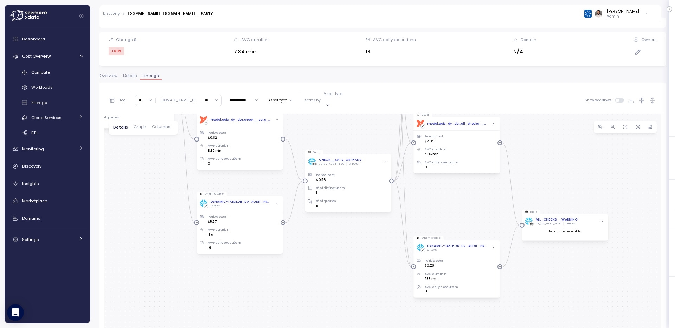
drag, startPoint x: 540, startPoint y: 244, endPoint x: 533, endPoint y: 112, distance: 132.4
click at [533, 114] on div "Table DEFAULT_RECORD PROD_DATAVAULT DV Period cost $0.0026 # of distinct users …" at bounding box center [382, 251] width 557 height 275
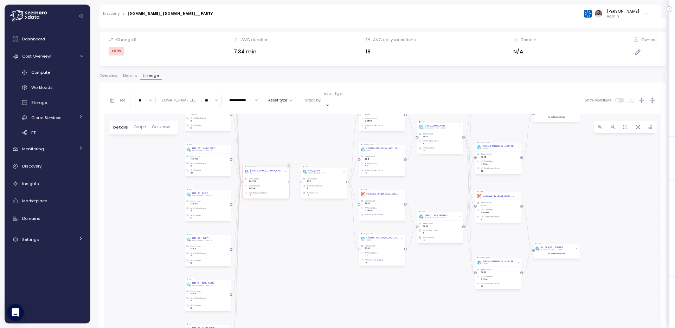
drag, startPoint x: 365, startPoint y: 165, endPoint x: 431, endPoint y: 189, distance: 70.0
click at [431, 189] on div "Table DEFAULT_RECORD PROD_DATAVAULT DV Period cost $0.0026 # of distinct users …" at bounding box center [382, 251] width 557 height 275
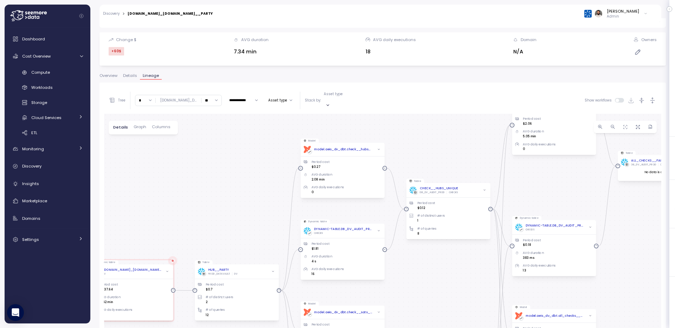
drag, startPoint x: 438, startPoint y: 126, endPoint x: 446, endPoint y: 284, distance: 158.5
click at [446, 284] on div "Table DEFAULT_RECORD PROD_DATAVAULT DV Period cost $0.0026 # of distinct users …" at bounding box center [382, 251] width 557 height 275
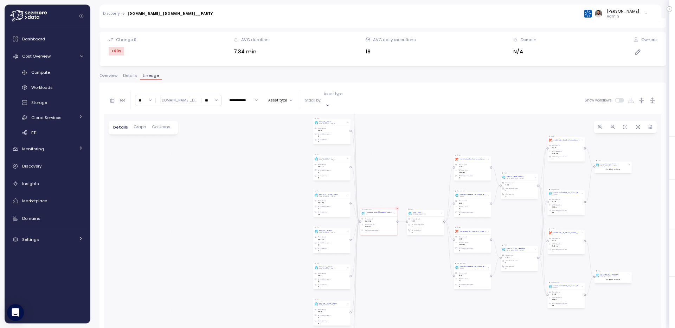
drag, startPoint x: 258, startPoint y: 170, endPoint x: 428, endPoint y: 163, distance: 170.7
click at [428, 163] on div "Table DEFAULT_RECORD PROD_DATAVAULT DV Period cost $0.0026 # of distinct users …" at bounding box center [382, 251] width 557 height 275
click at [136, 98] on input "*" at bounding box center [145, 100] width 20 height 10
click at [148, 151] on div "3" at bounding box center [145, 149] width 17 height 9
click at [337, 97] on p "Asset type" at bounding box center [333, 94] width 19 height 5
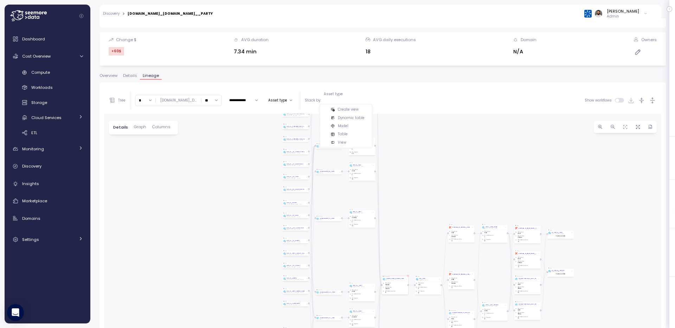
click at [349, 111] on p "Create view" at bounding box center [348, 109] width 21 height 5
click at [244, 211] on div "Table DEFAULT_RECORD PROD_DATAVAULT DV Period cost $0.0026 # of distinct users …" at bounding box center [382, 247] width 557 height 281
click at [150, 98] on input "*" at bounding box center [145, 97] width 20 height 10
click at [149, 155] on div "6" at bounding box center [145, 158] width 17 height 9
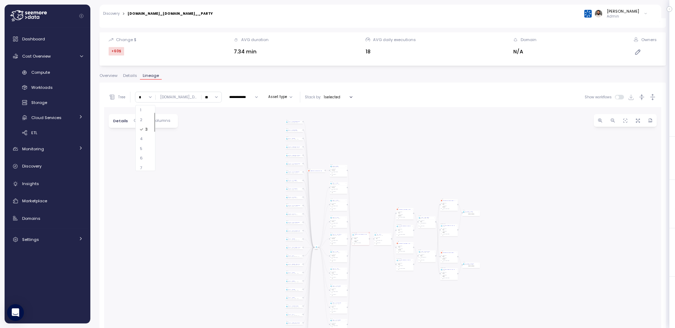
type input "*"
click at [365, 179] on div at bounding box center [382, 247] width 557 height 281
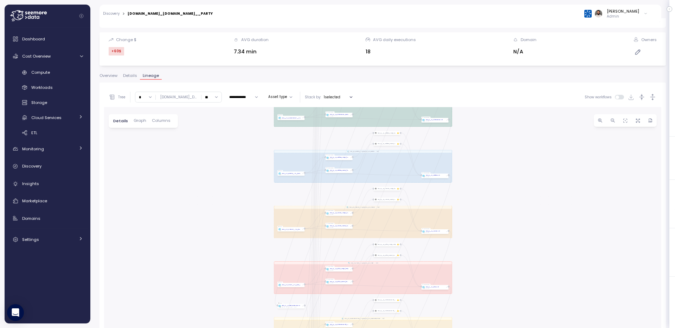
click at [222, 95] on input "**" at bounding box center [212, 97] width 20 height 10
click at [218, 152] on div "11" at bounding box center [219, 152] width 17 height 9
type input "**"
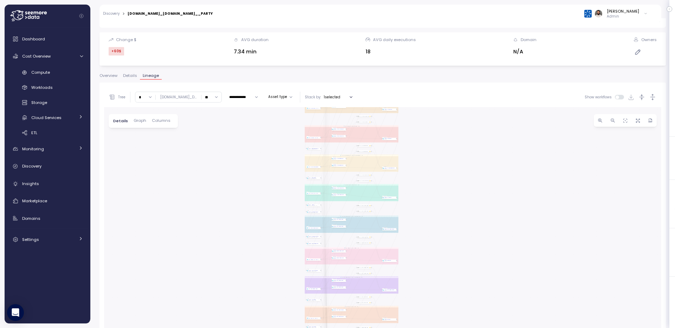
drag, startPoint x: 425, startPoint y: 259, endPoint x: 472, endPoint y: 250, distance: 47.7
click at [425, 84] on div "**********" at bounding box center [383, 238] width 567 height 310
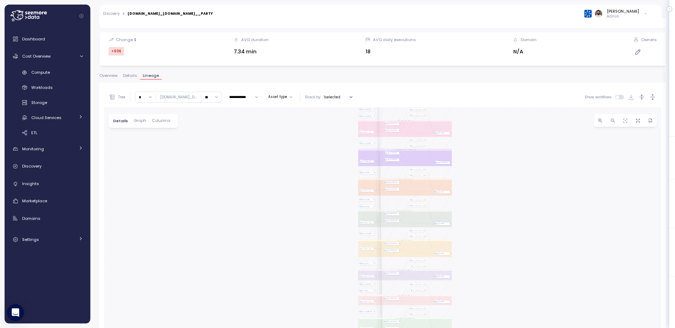
drag, startPoint x: 472, startPoint y: 252, endPoint x: 449, endPoint y: 113, distance: 140.9
click at [449, 114] on div "TASK__COVERHOLDERLOCATIONS__TO__RAW_VI__COVERHOLDERLOCATIONS Task TASK__COVERHO…" at bounding box center [382, 247] width 557 height 281
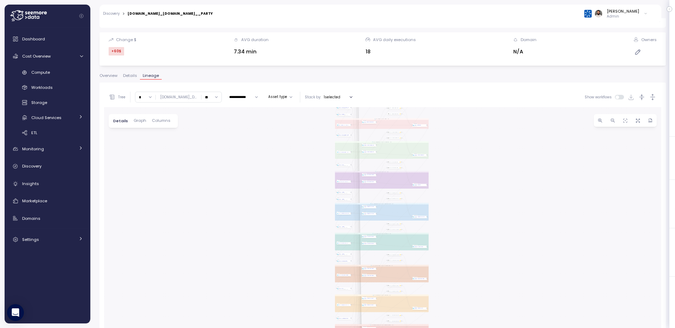
drag, startPoint x: 460, startPoint y: 327, endPoint x: 465, endPoint y: 138, distance: 189.6
click at [465, 138] on div "TASK__COVERHOLDERLOCATIONS__TO__RAW_VI__COVERHOLDERLOCATIONS Task TASK__COVERHO…" at bounding box center [382, 247] width 557 height 281
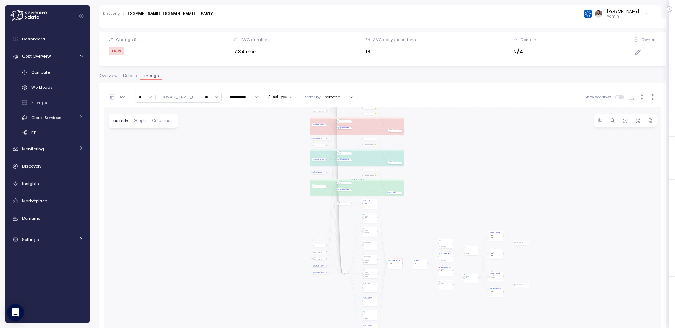
drag, startPoint x: 471, startPoint y: 276, endPoint x: 442, endPoint y: 219, distance: 64.3
click at [442, 219] on div "TASK__COVERHOLDERLOCATIONS__TO__RAW_VI__COVERHOLDERLOCATIONS Task TASK__COVERHO…" at bounding box center [382, 247] width 557 height 281
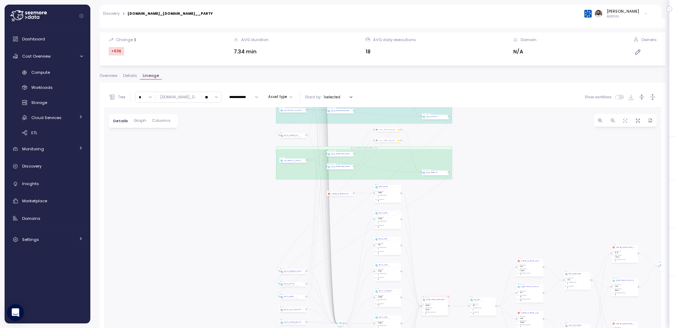
click at [459, 183] on div "TASK__COVERHOLDERLOCATIONS__TO__RAW_VI__COVERHOLDERLOCATIONS Task TASK__COVERHO…" at bounding box center [382, 247] width 557 height 281
click at [619, 98] on span at bounding box center [622, 97] width 6 height 5
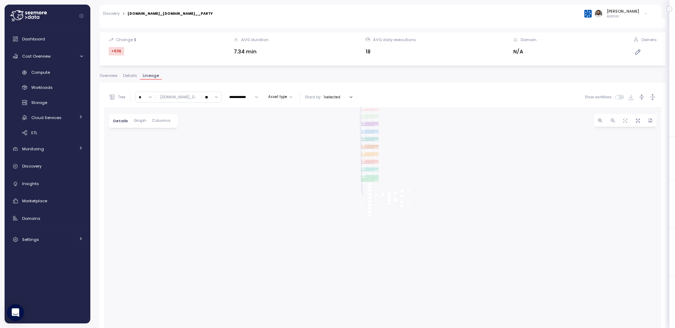
drag, startPoint x: 428, startPoint y: 271, endPoint x: 427, endPoint y: 137, distance: 134.0
click at [427, 137] on div "TASK__COVERHOLDERLOCATIONS__TO__RAW_VI__COVERHOLDERLOCATIONS Task TASK__COVERHO…" at bounding box center [382, 247] width 557 height 281
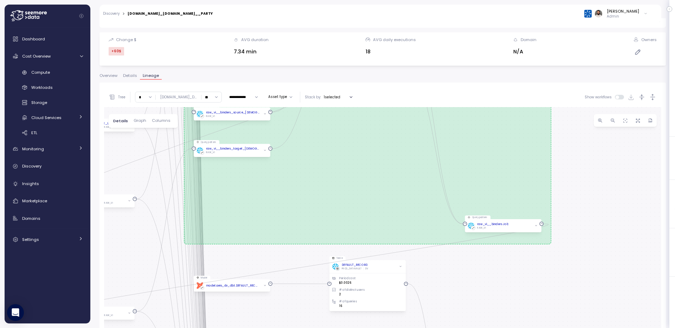
drag, startPoint x: 418, startPoint y: 203, endPoint x: 261, endPoint y: 328, distance: 201.3
click at [261, 328] on div "TASK__COVERHOLDERLOCATIONS__TO__RAW_VI__COVERHOLDERLOCATIONS Task TASK__COVERHO…" at bounding box center [382, 247] width 557 height 281
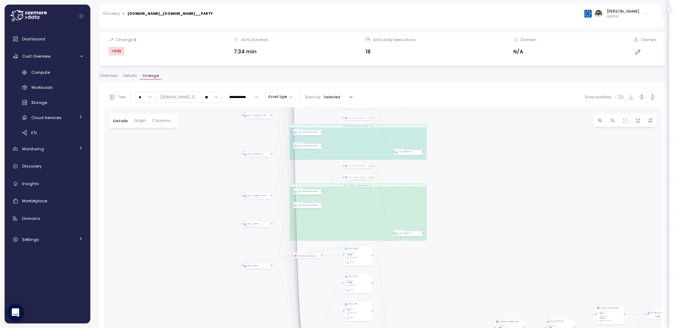
drag, startPoint x: 362, startPoint y: 208, endPoint x: 356, endPoint y: 225, distance: 18.5
click at [356, 225] on div "TASK__COVERHOLDERLOCATIONS__TO__RAW_VI__COVERHOLDERLOCATIONS Task TASK__COVERHO…" at bounding box center [382, 247] width 557 height 281
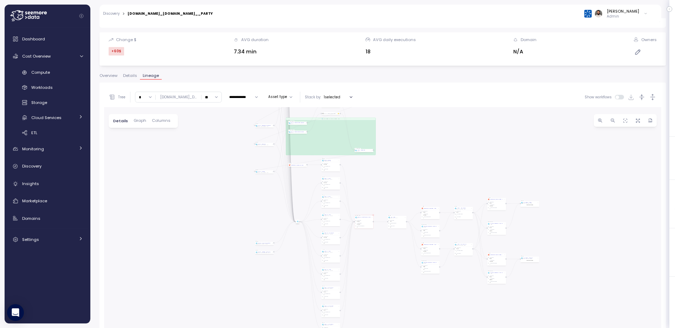
drag, startPoint x: 402, startPoint y: 236, endPoint x: 410, endPoint y: 166, distance: 70.9
click at [410, 166] on div "TASK__COVERHOLDERLOCATIONS__TO__RAW_VI__COVERHOLDERLOCATIONS Task TASK__COVERHO…" at bounding box center [382, 247] width 557 height 281
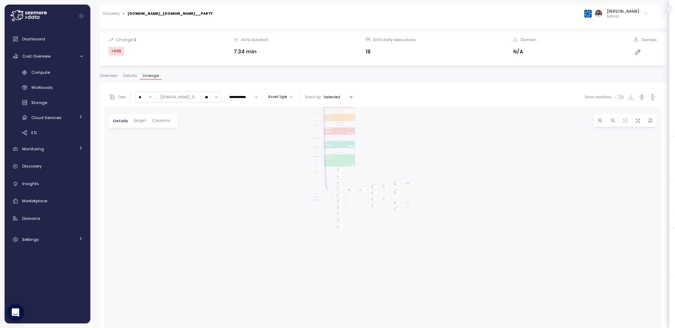
drag, startPoint x: 388, startPoint y: 153, endPoint x: 398, endPoint y: 140, distance: 16.5
click at [352, 243] on div "TASK__COVERHOLDERLOCATIONS__TO__RAW_VI__COVERHOLDERLOCATIONS Task TASK__COVERHO…" at bounding box center [382, 247] width 557 height 281
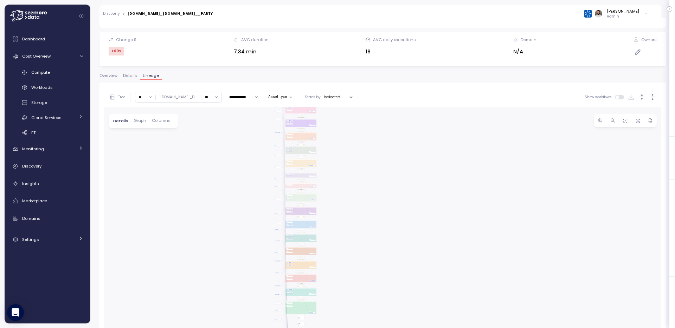
drag, startPoint x: 404, startPoint y: 141, endPoint x: 357, endPoint y: 218, distance: 89.9
click at [357, 218] on div "TASK__COVERHOLDERLOCATIONS__TO__RAW_VI__COVERHOLDERLOCATIONS Task TASK__COVERHO…" at bounding box center [382, 247] width 557 height 281
click at [148, 96] on input "*" at bounding box center [145, 97] width 20 height 10
click at [144, 129] on div "2" at bounding box center [145, 126] width 17 height 9
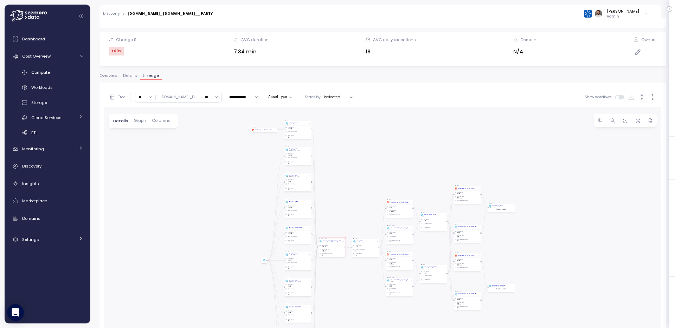
click at [145, 97] on input "*" at bounding box center [145, 97] width 20 height 10
click at [142, 149] on span "3" at bounding box center [141, 150] width 2 height 6
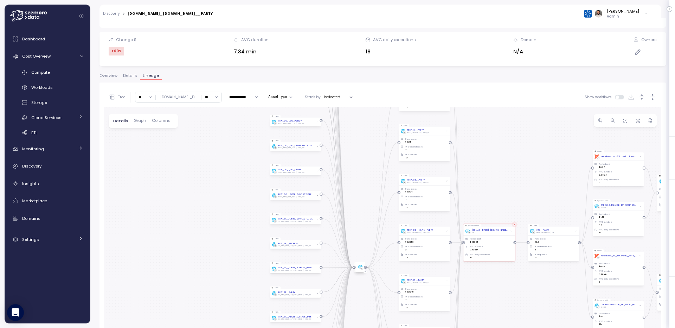
click at [142, 99] on input "*" at bounding box center [145, 97] width 20 height 10
click at [147, 158] on div "4" at bounding box center [145, 159] width 17 height 9
type input "*"
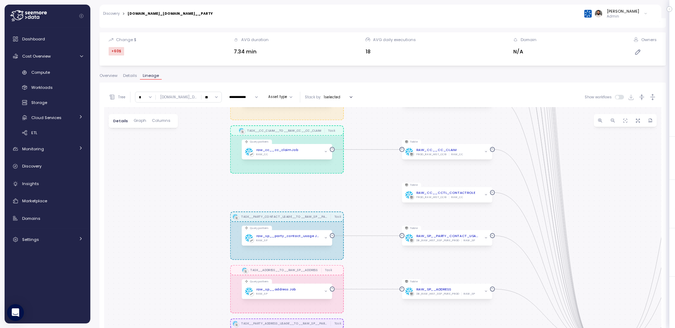
drag, startPoint x: 341, startPoint y: 250, endPoint x: 340, endPoint y: 182, distance: 67.9
click at [340, 182] on div "TASK__COVERHOLDERLOCATIONS__TO__RAW_VI__COVERHOLDERLOCATIONS Task TASK__COVERHO…" at bounding box center [382, 247] width 557 height 281
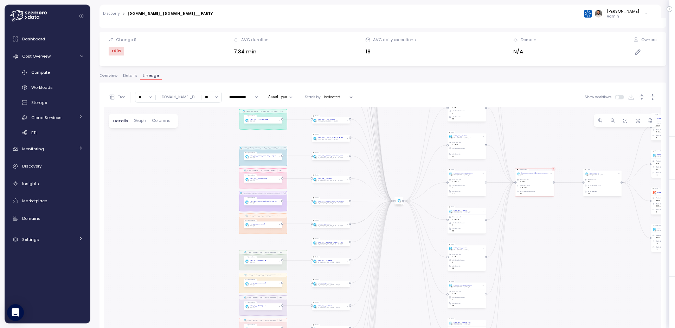
drag, startPoint x: 454, startPoint y: 153, endPoint x: 400, endPoint y: 107, distance: 71.4
click at [400, 107] on div "TASK__COVERHOLDERLOCATIONS__TO__RAW_VI__COVERHOLDERLOCATIONS Task TASK__COVERHO…" at bounding box center [382, 247] width 557 height 281
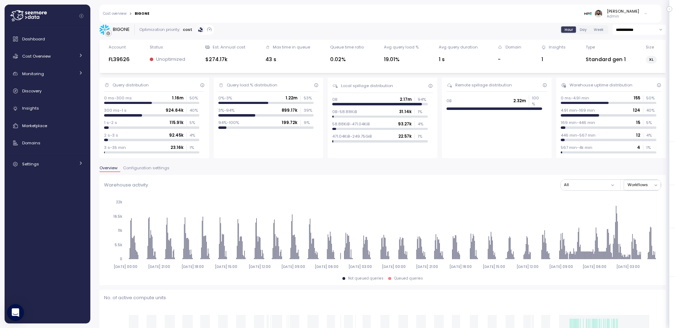
scroll to position [3, 0]
click at [80, 15] on icon "Collapse navigation" at bounding box center [81, 16] width 4 height 4
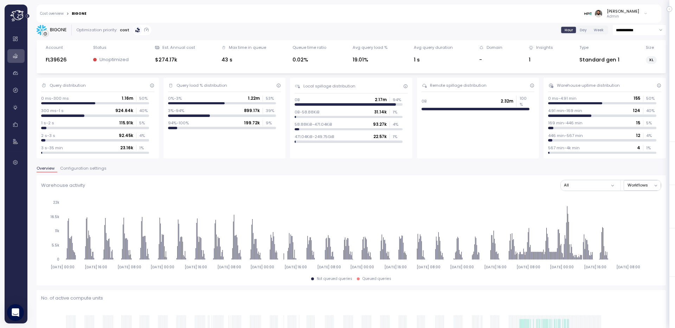
click at [28, 16] on icon "Expand navigation" at bounding box center [28, 16] width 4 height 4
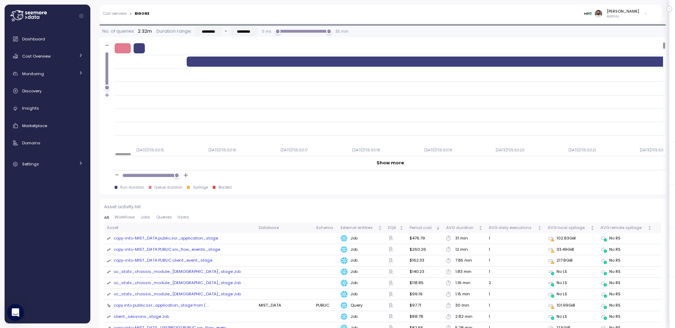
scroll to position [721, 0]
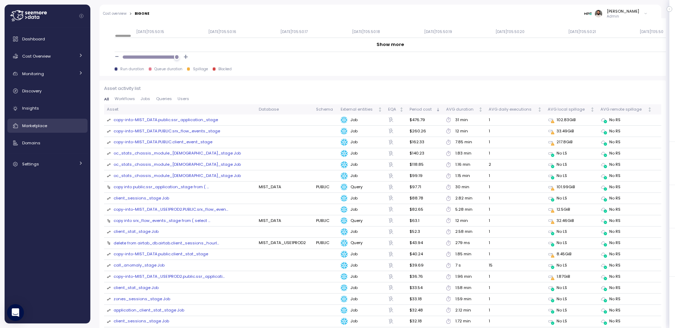
click at [46, 126] on span "Marketplace" at bounding box center [34, 126] width 25 height 6
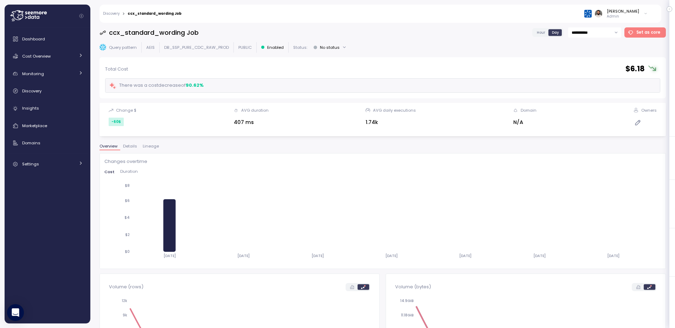
click at [149, 146] on span "Lineage" at bounding box center [151, 147] width 16 height 4
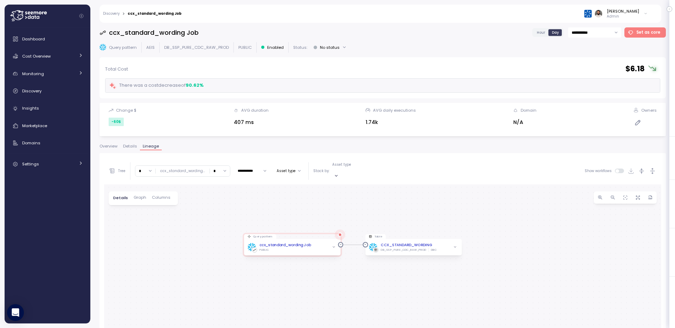
click at [139, 196] on span "Graph" at bounding box center [140, 198] width 13 height 4
click at [298, 196] on icon at bounding box center [297, 199] width 6 height 6
click at [656, 170] on icon "button" at bounding box center [652, 171] width 7 height 7
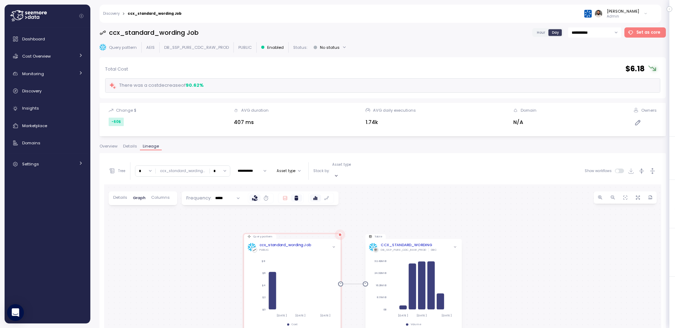
click at [286, 196] on icon at bounding box center [285, 199] width 6 height 6
click at [296, 196] on div at bounding box center [296, 198] width 11 height 7
click at [296, 196] on icon at bounding box center [297, 199] width 6 height 6
click at [218, 193] on input "*****" at bounding box center [227, 198] width 31 height 10
click at [223, 210] on span "Hourly" at bounding box center [222, 213] width 13 height 6
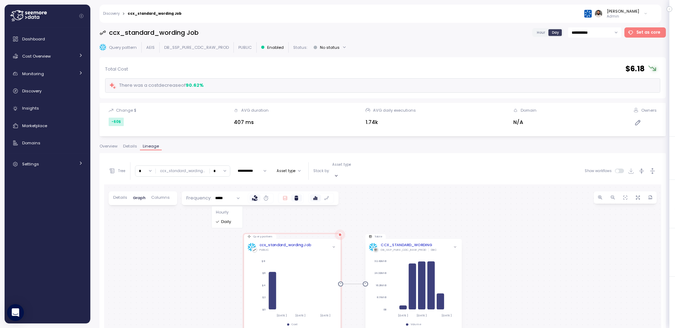
type input "******"
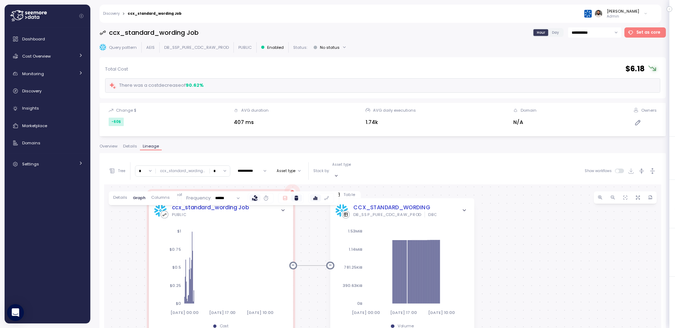
drag, startPoint x: 350, startPoint y: 240, endPoint x: 327, endPoint y: 211, distance: 37.0
click at [327, 211] on div "Query pattern ccx_standard_wording Job PUBLIC [DATE] 00:00 [DATE] 17:00 [DATE] …" at bounding box center [382, 322] width 557 height 275
click at [57, 145] on div "Domains" at bounding box center [52, 143] width 61 height 7
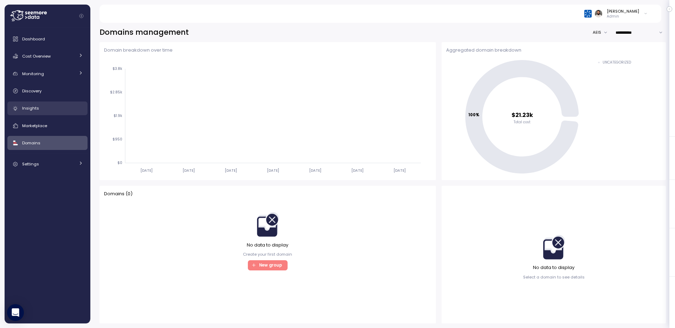
click at [50, 108] on div "Insights" at bounding box center [52, 108] width 61 height 7
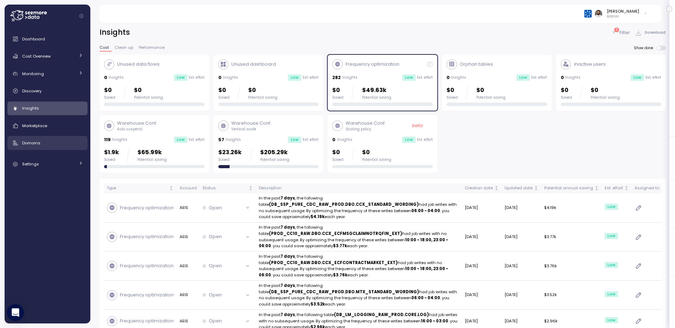
click at [67, 142] on div "Domains" at bounding box center [52, 143] width 61 height 7
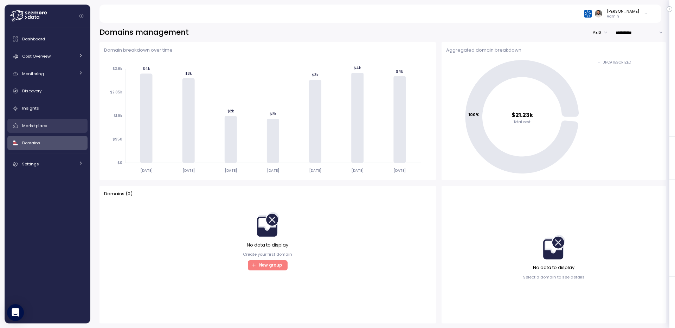
click at [59, 124] on div "Marketplace" at bounding box center [52, 125] width 61 height 7
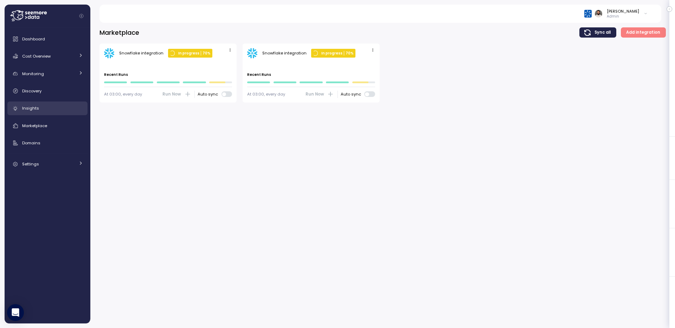
click at [55, 107] on div "Insights" at bounding box center [52, 108] width 61 height 7
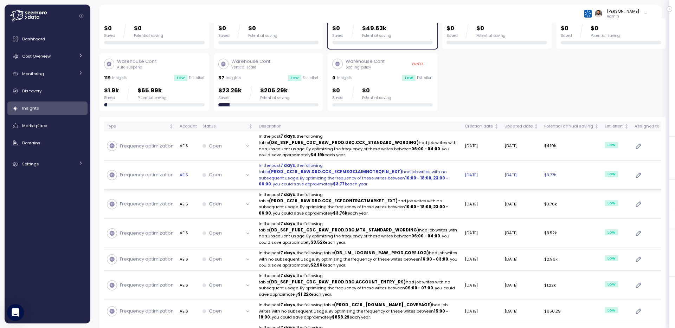
scroll to position [65, 0]
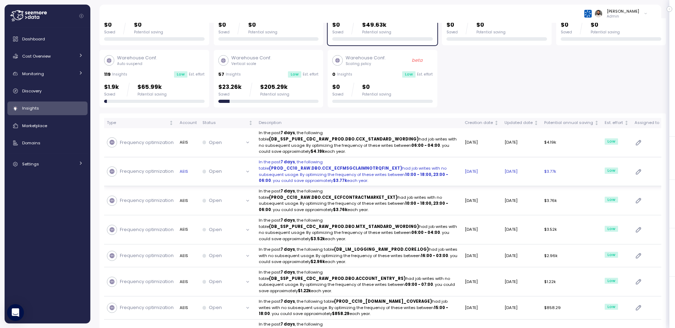
click at [334, 179] on p "In the past 7 days , the following table (PROD_CC10_RAW.DBO.CCX_ECFMSGCLAIMNOTR…" at bounding box center [359, 171] width 200 height 25
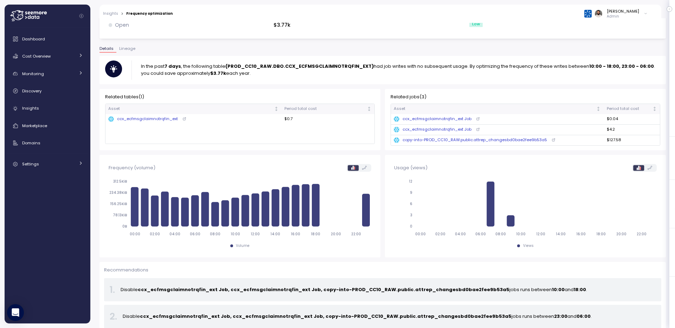
scroll to position [46, 0]
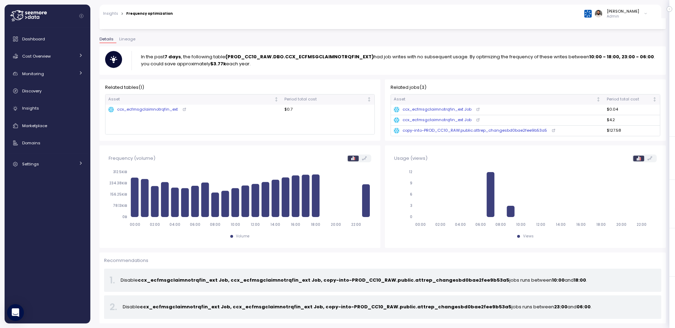
click at [510, 129] on div "copy-into-PROD_CC10_RAW.public.attrep_changesbd0bae2fee9b53a5" at bounding box center [470, 131] width 153 height 6
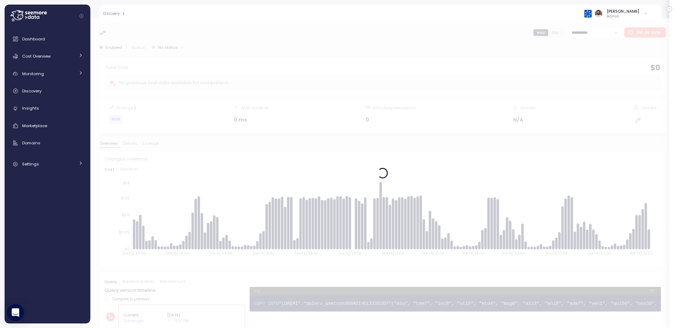
click at [153, 142] on div at bounding box center [382, 173] width 585 height 310
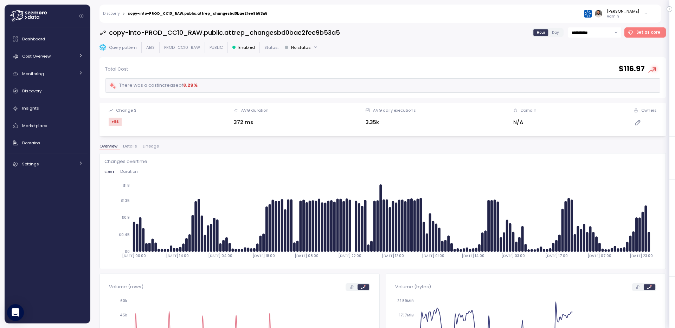
click at [153, 142] on div "**********" at bounding box center [383, 175] width 567 height 296
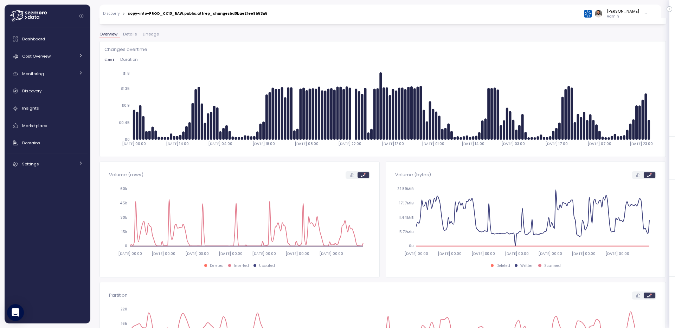
scroll to position [66, 0]
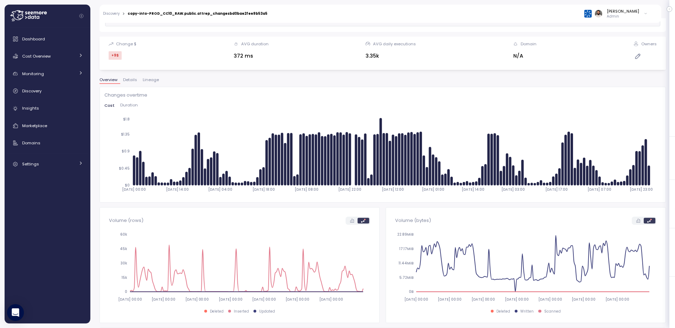
click at [153, 82] on span "Lineage" at bounding box center [151, 80] width 16 height 4
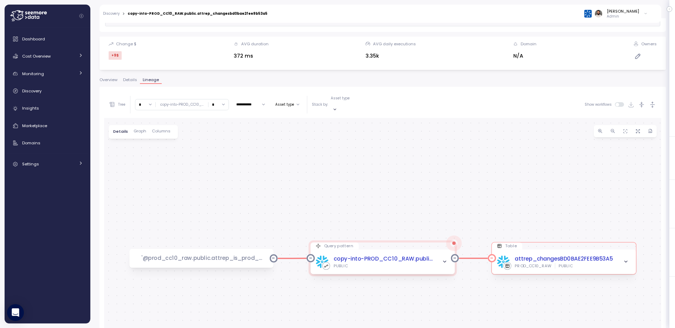
click at [626, 259] on icon "button" at bounding box center [626, 261] width 5 height 5
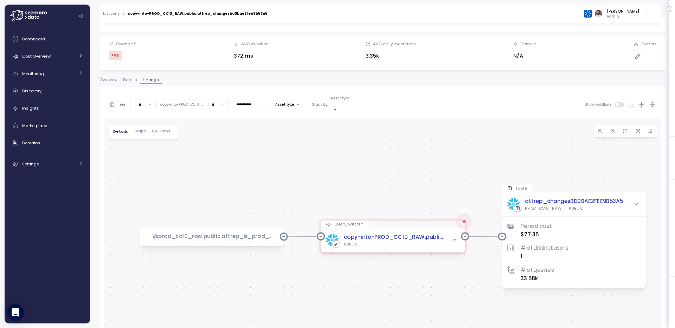
drag, startPoint x: 433, startPoint y: 226, endPoint x: 443, endPoint y: 166, distance: 60.7
click at [443, 166] on div "'@prod_cc10_raw.public.attrep_is_prod_cc10_raw_e03093ea_c6ad_f24a_b447_8be8c579…" at bounding box center [382, 255] width 557 height 275
click at [455, 238] on icon "button" at bounding box center [455, 238] width 3 height 1
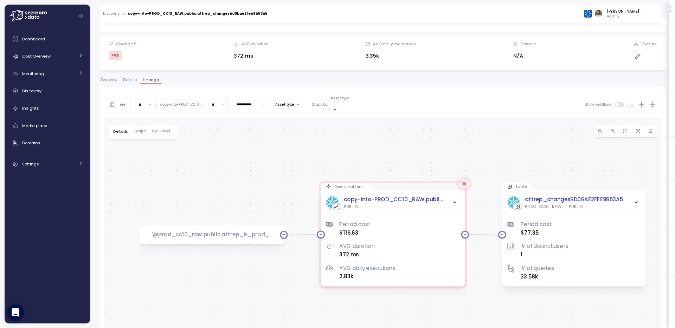
click at [215, 104] on input "*" at bounding box center [219, 105] width 20 height 10
click at [214, 150] on div "3" at bounding box center [219, 153] width 17 height 9
type input "*"
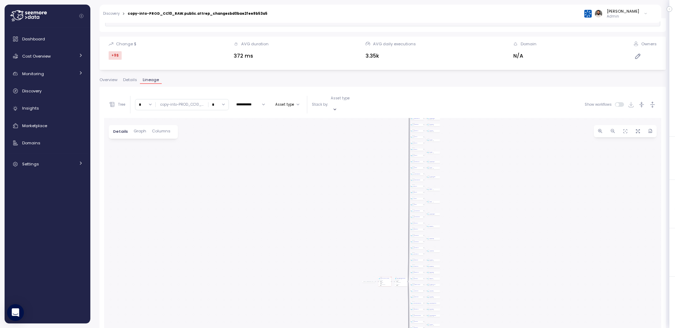
drag, startPoint x: 392, startPoint y: 250, endPoint x: 348, endPoint y: 206, distance: 62.2
click at [348, 206] on div "'@prod_cc10_raw.public.attrep_is_prod_cc10_raw_e03093ea_c6ad_f24a_b447_8be8c579…" at bounding box center [382, 255] width 557 height 275
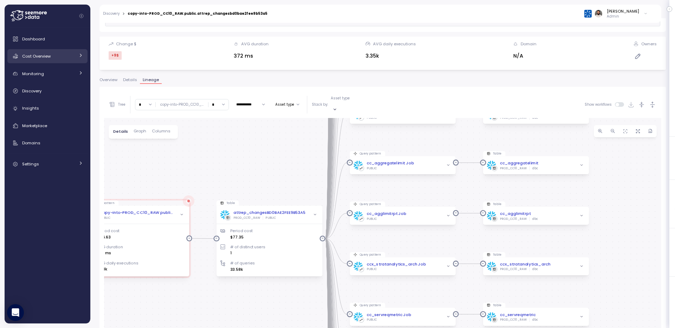
click at [62, 55] on div "Cost Overview" at bounding box center [48, 56] width 53 height 7
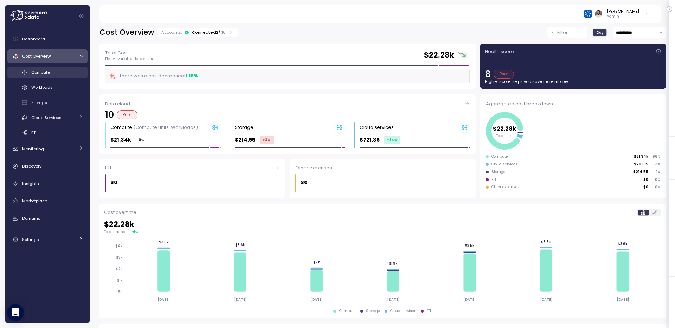
click at [68, 74] on div "Compute" at bounding box center [57, 72] width 52 height 7
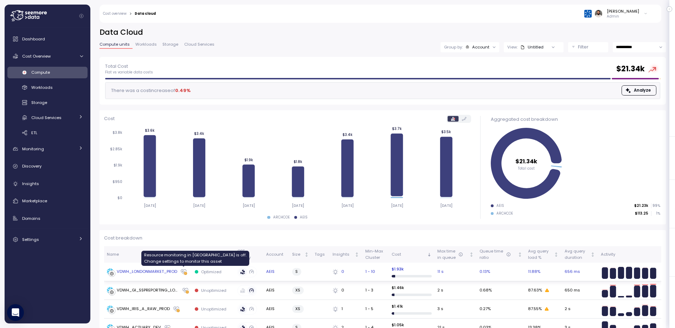
click at [172, 273] on div "VDWH_LONDONMARKET_PROD" at bounding box center [147, 272] width 60 height 6
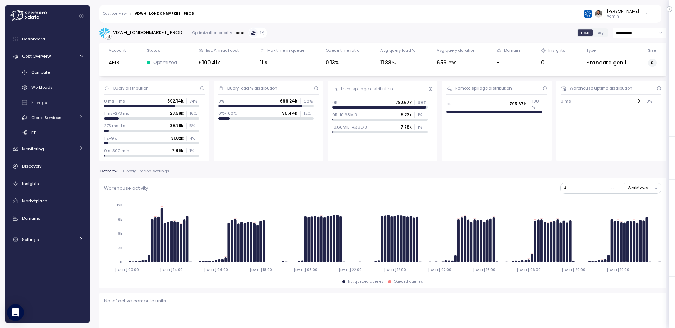
click at [157, 175] on button "Configuration settings" at bounding box center [146, 173] width 52 height 6
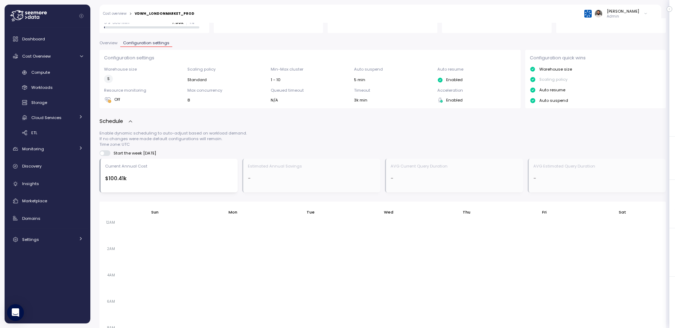
scroll to position [5, 0]
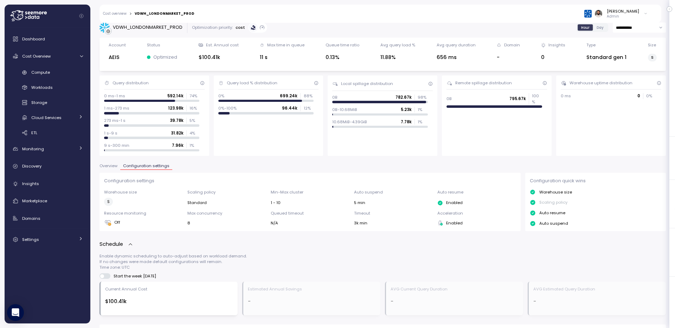
click at [107, 166] on span "Overview" at bounding box center [109, 166] width 18 height 4
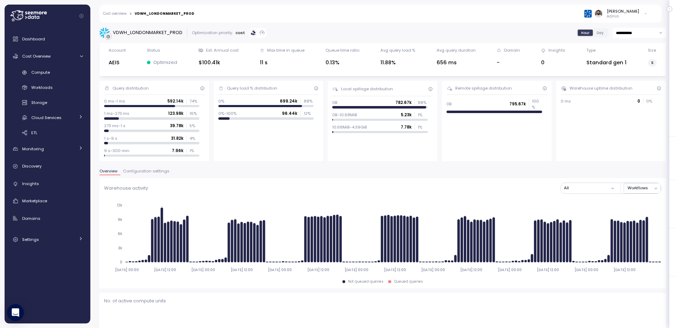
click at [161, 171] on span "Configuration settings" at bounding box center [146, 172] width 46 height 4
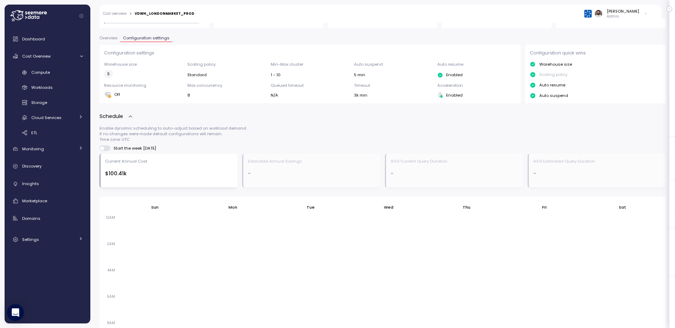
scroll to position [23, 0]
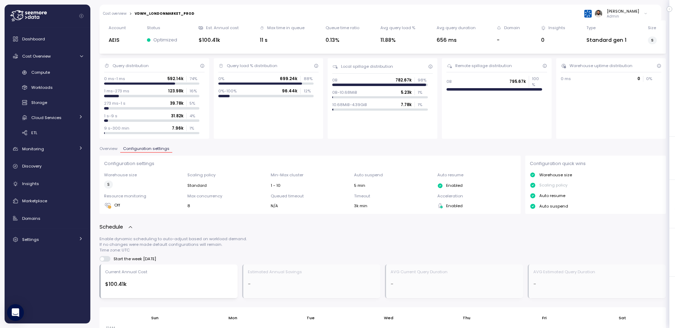
click at [109, 151] on span "Overview" at bounding box center [109, 149] width 18 height 4
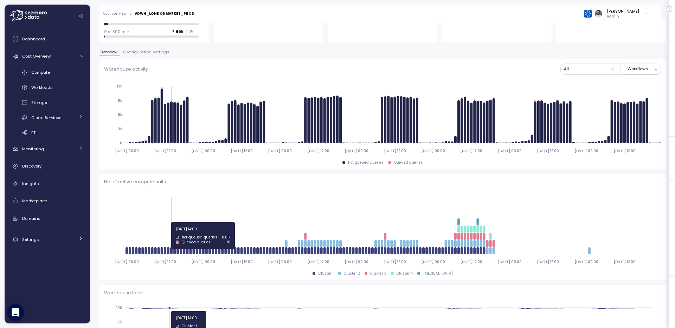
scroll to position [173, 0]
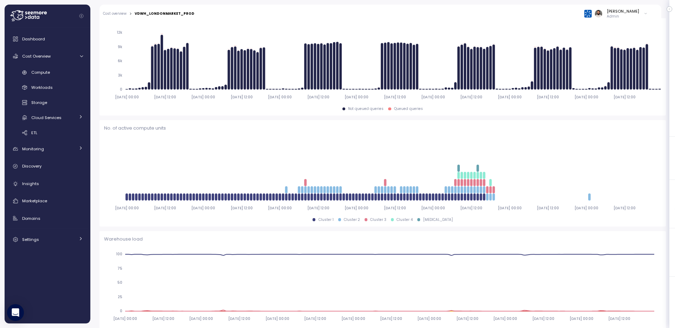
click at [53, 79] on div "Compute Workloads Storage Cloud Services Clustering columns Pipes AI Services S…" at bounding box center [47, 103] width 80 height 72
click at [53, 77] on link "Compute" at bounding box center [47, 73] width 80 height 12
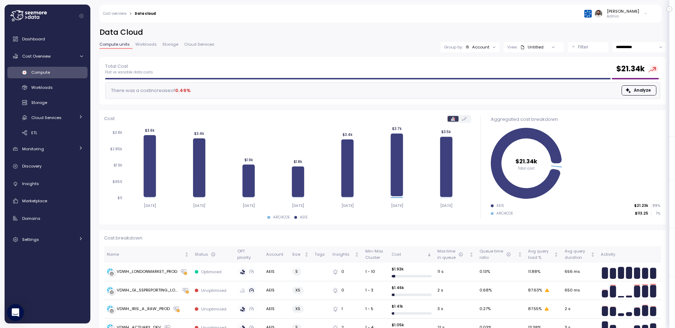
click at [151, 45] on span "Workloads" at bounding box center [145, 45] width 21 height 4
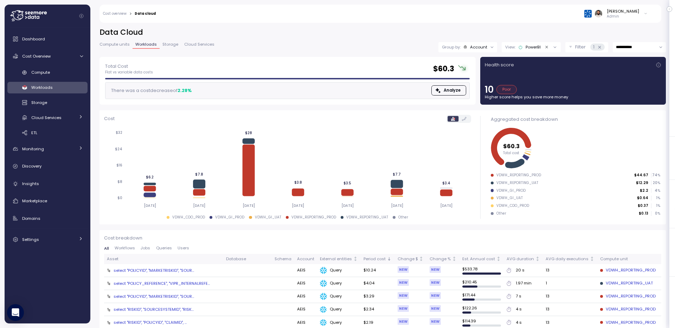
click at [545, 45] on icon "Clear value" at bounding box center [547, 47] width 5 height 5
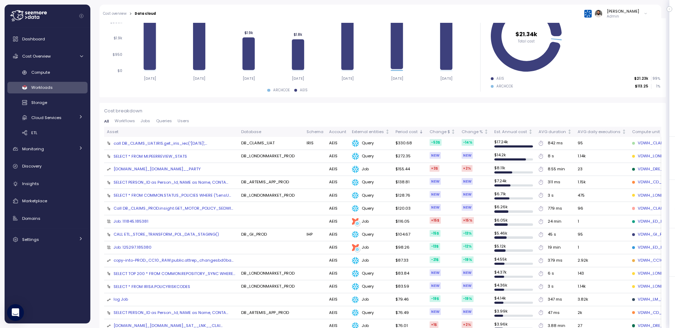
scroll to position [121, 0]
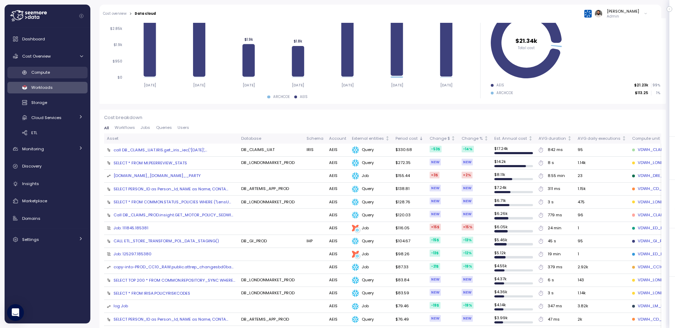
click at [67, 72] on div "Compute" at bounding box center [57, 72] width 52 height 7
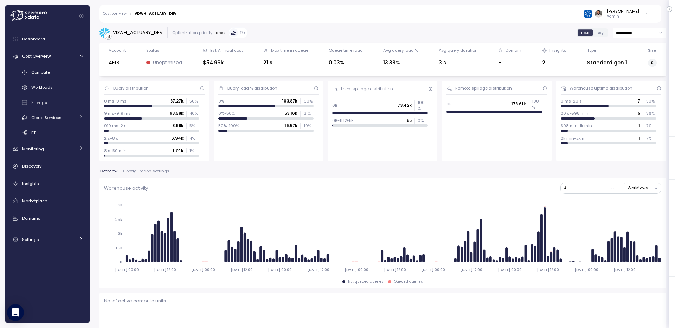
click at [149, 170] on span "Configuration settings" at bounding box center [146, 172] width 46 height 4
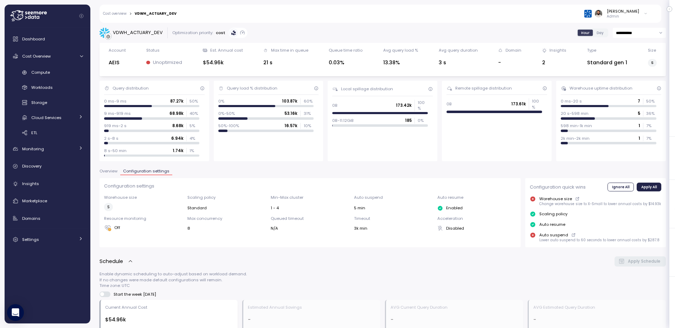
click at [147, 172] on span "Configuration settings" at bounding box center [146, 172] width 46 height 4
click at [110, 172] on span "Overview" at bounding box center [109, 172] width 18 height 4
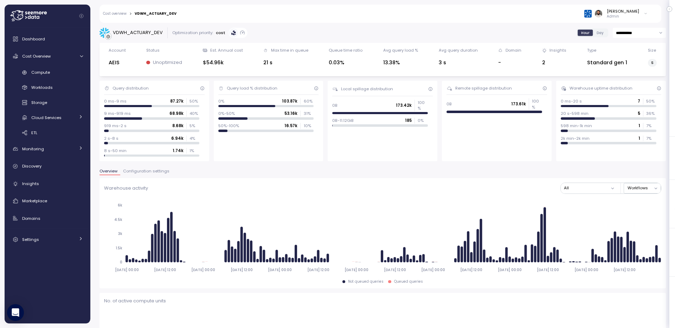
click at [135, 170] on span "Configuration settings" at bounding box center [146, 172] width 46 height 4
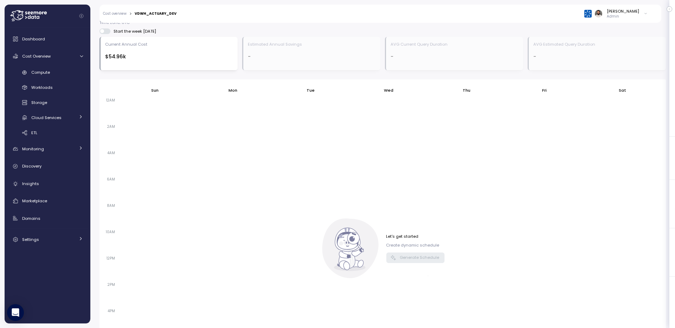
scroll to position [173, 0]
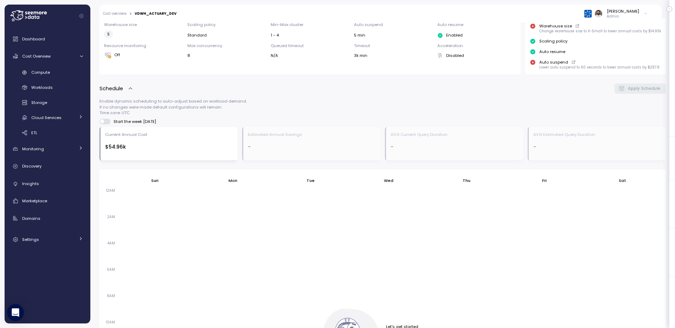
click at [225, 138] on div "Current Annual Cost $54.96k" at bounding box center [169, 144] width 128 height 24
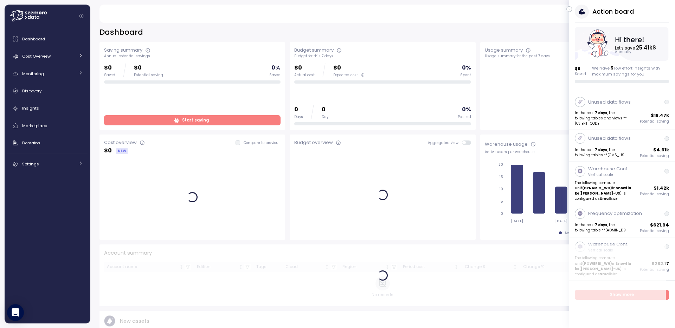
click at [571, 7] on icon "button" at bounding box center [569, 9] width 3 height 8
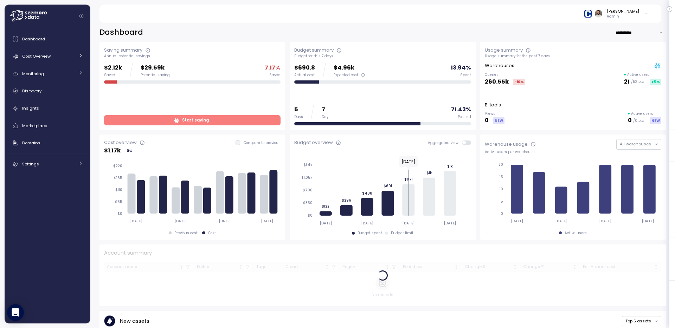
click at [154, 122] on span "Start saving" at bounding box center [191, 120] width 167 height 9
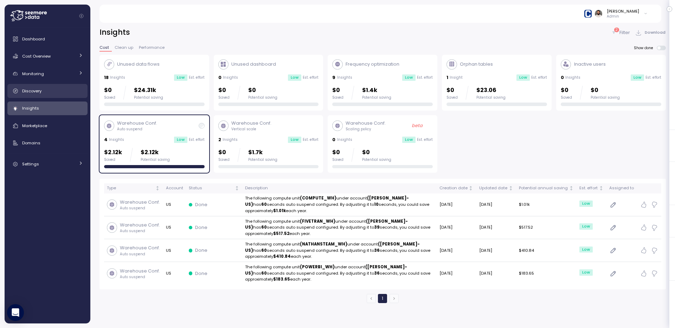
click at [68, 87] on link "Discovery" at bounding box center [47, 91] width 80 height 14
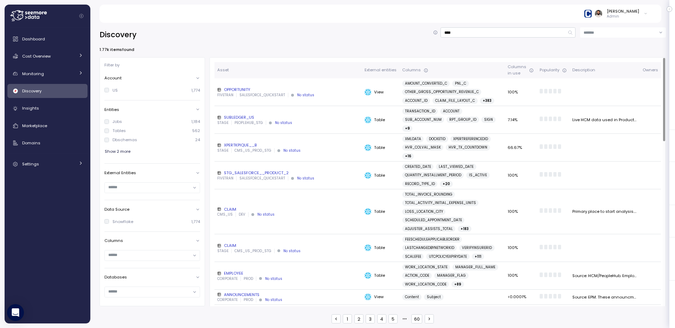
click at [310, 81] on td "OPPORTUNITY FIVETRAN SALESFORCE_QUICKSTART No status" at bounding box center [288, 92] width 147 height 28
click at [241, 92] on div "OPPORTUNITY" at bounding box center [288, 90] width 142 height 6
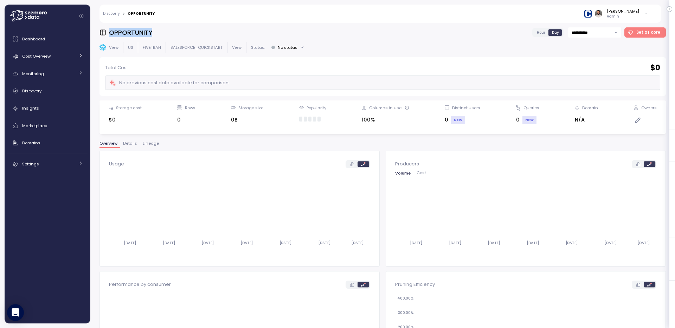
drag, startPoint x: 97, startPoint y: 34, endPoint x: 189, endPoint y: 34, distance: 92.1
click at [190, 34] on div "**********" at bounding box center [382, 173] width 585 height 310
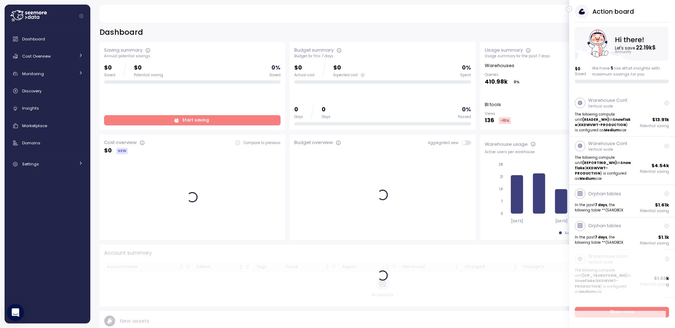
click at [572, 7] on div "Action board Let's save 22.19k $ Annually $ 0 Saved We have 5 low effort insigh…" at bounding box center [622, 44] width 106 height 79
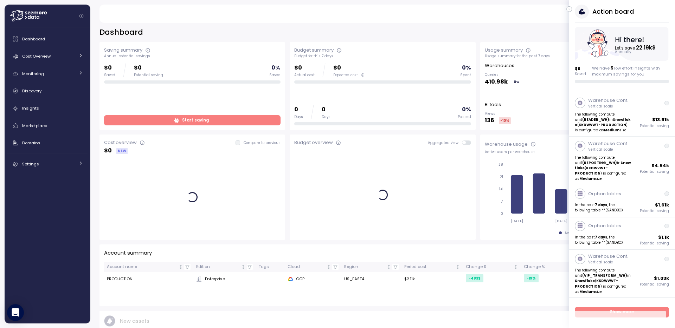
click at [568, 10] on icon "button" at bounding box center [569, 9] width 3 height 8
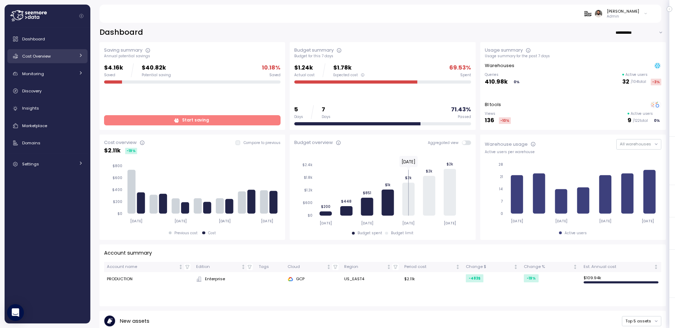
click at [44, 60] on link "Cost Overview" at bounding box center [47, 56] width 80 height 14
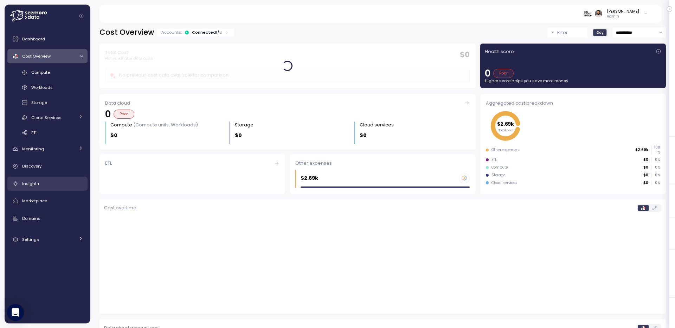
click at [53, 185] on div "Insights" at bounding box center [52, 183] width 61 height 7
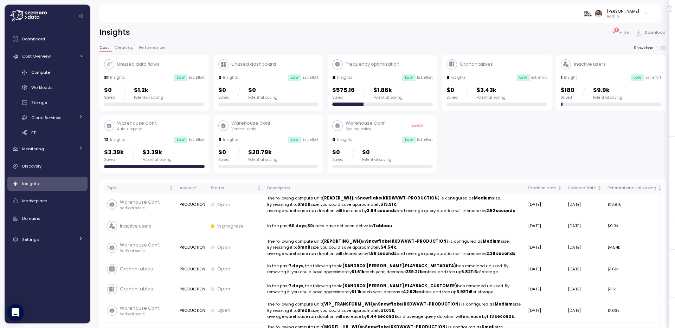
click at [479, 90] on p "$3.43k" at bounding box center [491, 90] width 29 height 9
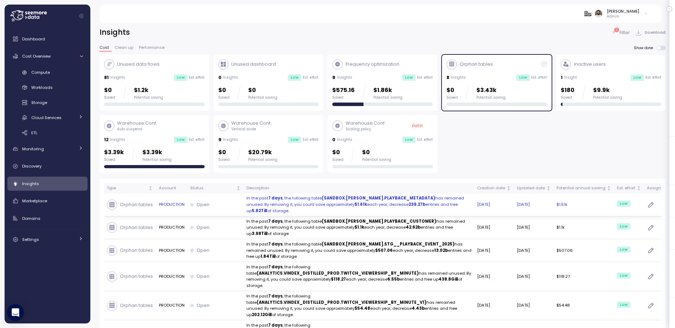
click at [418, 210] on p "In the past 7 days , the following table (SANDBOX.[PERSON_NAME].PLAYBACK_METADA…" at bounding box center [359, 205] width 225 height 19
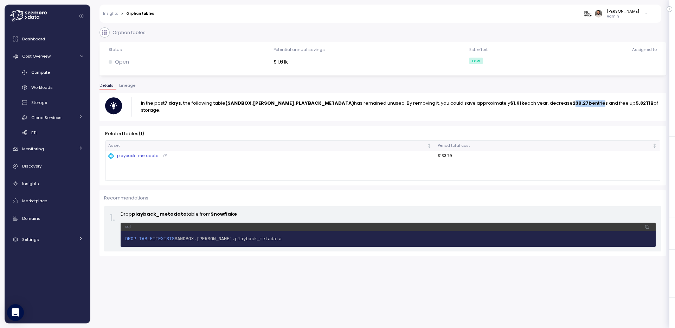
drag, startPoint x: 547, startPoint y: 107, endPoint x: 574, endPoint y: 107, distance: 27.1
click at [574, 107] on p "In the past 7 days , the following table (SANDBOX.[PERSON_NAME].PLAYBACK_METADA…" at bounding box center [400, 107] width 519 height 14
click at [133, 88] on button "Lineage" at bounding box center [127, 87] width 22 height 6
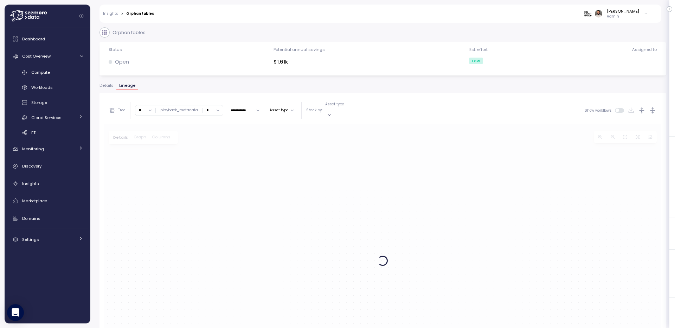
click at [114, 87] on button "Details" at bounding box center [108, 87] width 17 height 6
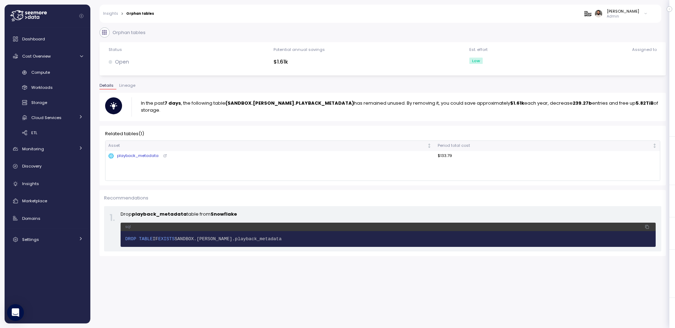
click at [145, 156] on div "playback_metadata" at bounding box center [133, 156] width 50 height 6
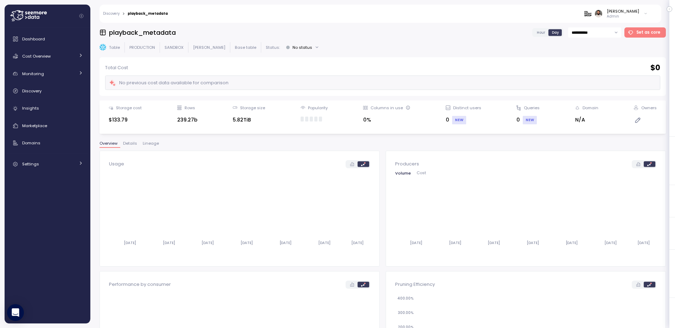
click at [584, 31] on input "**********" at bounding box center [594, 32] width 53 height 10
click at [584, 98] on div "Last 6 months" at bounding box center [596, 94] width 51 height 9
type input "**********"
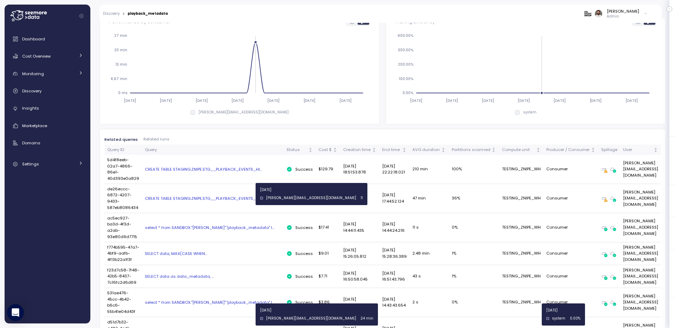
scroll to position [340, 0]
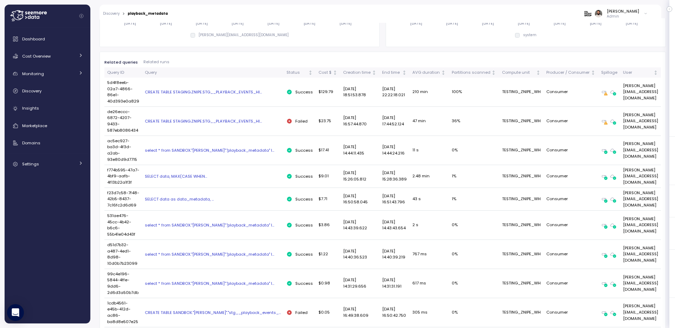
click at [254, 90] on div "CREATE TABLE STAGING.ZNIPE.STG__PLAYBACK_EVENTS_HI..." at bounding box center [213, 92] width 136 height 6
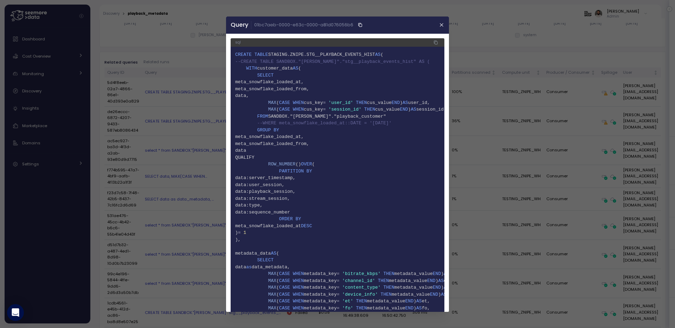
scroll to position [386, 0]
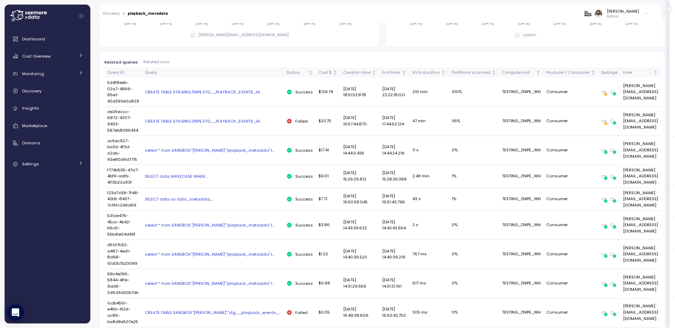
click at [518, 91] on div "TESTING_ZNIPE_WH" at bounding box center [521, 92] width 39 height 6
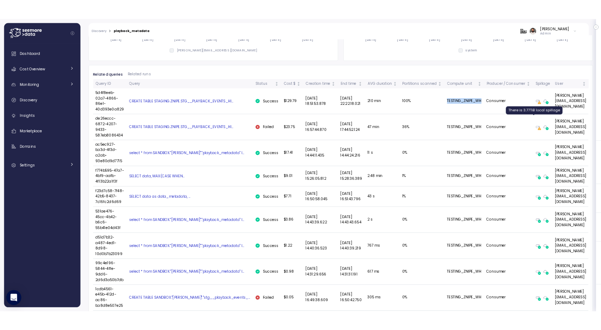
scroll to position [0, 0]
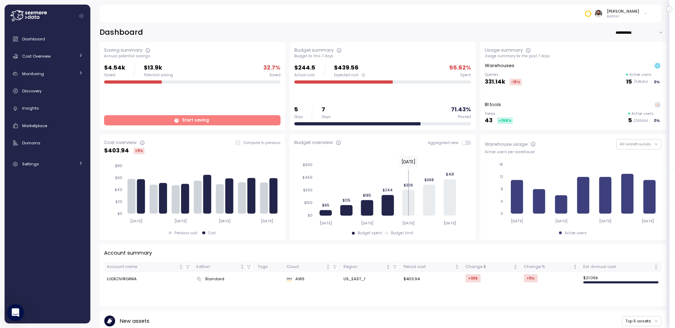
scroll to position [2, 0]
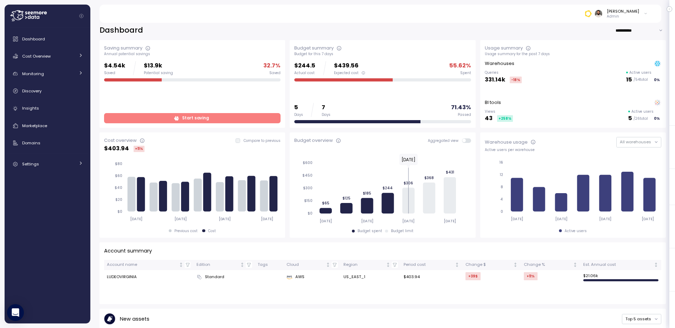
click at [195, 117] on span "Start saving" at bounding box center [195, 118] width 27 height 9
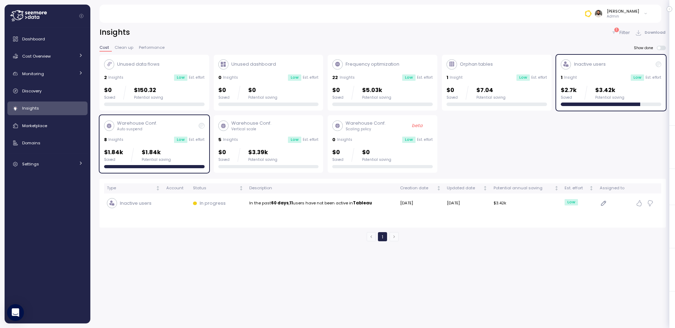
click at [306, 141] on p "Est. effort" at bounding box center [311, 140] width 16 height 5
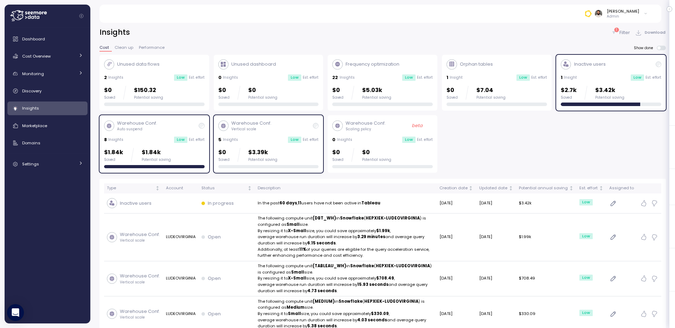
click at [196, 143] on div "Low Est. effort" at bounding box center [189, 140] width 31 height 6
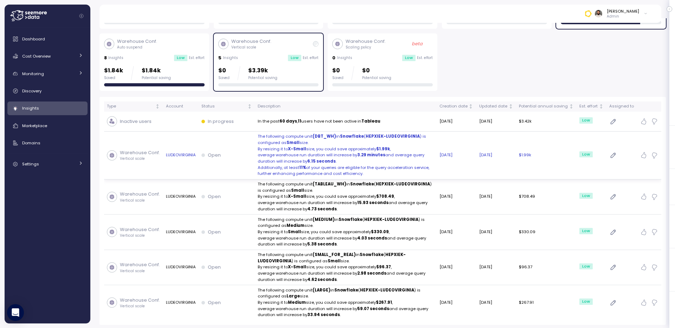
scroll to position [81, 0]
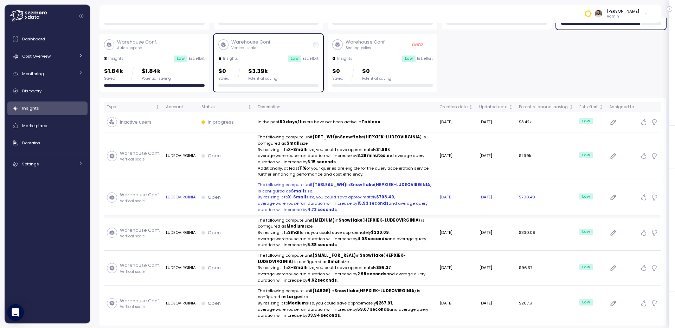
click at [357, 188] on p "The following compute unit (TABLEAU_WH) in Snowflake ( HEPXIEK-LUDEOVIRGINIA ) …" at bounding box center [346, 188] width 176 height 12
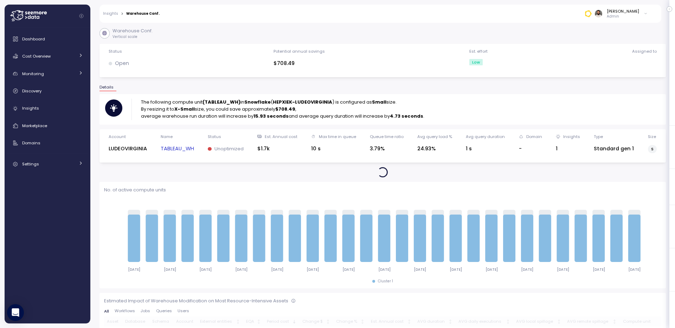
click at [190, 150] on link "TABLEAU_WH" at bounding box center [177, 149] width 33 height 8
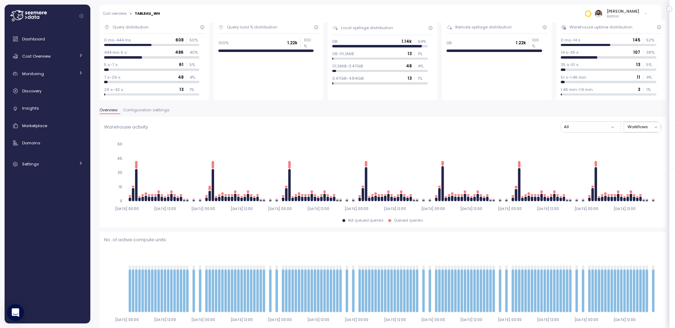
scroll to position [18, 0]
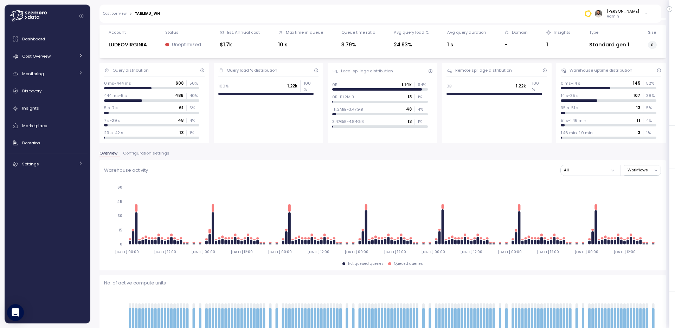
click at [165, 153] on span "Configuration settings" at bounding box center [146, 154] width 46 height 4
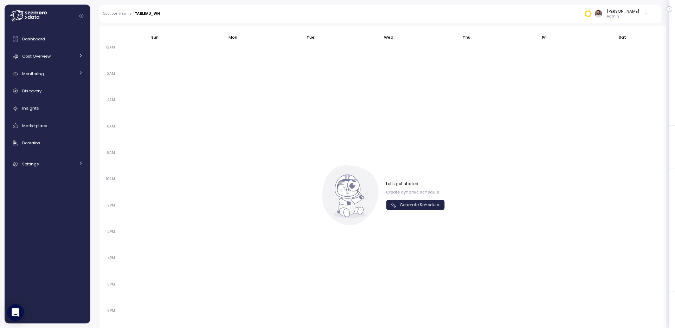
scroll to position [353, 0]
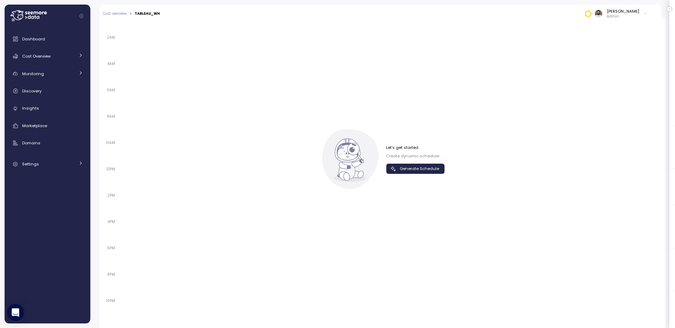
click at [420, 164] on span "Generate Schedule" at bounding box center [419, 168] width 39 height 9
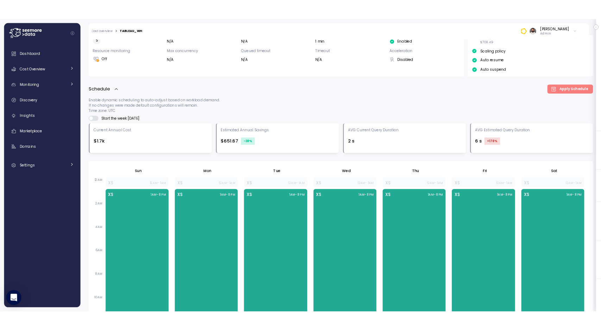
scroll to position [0, 0]
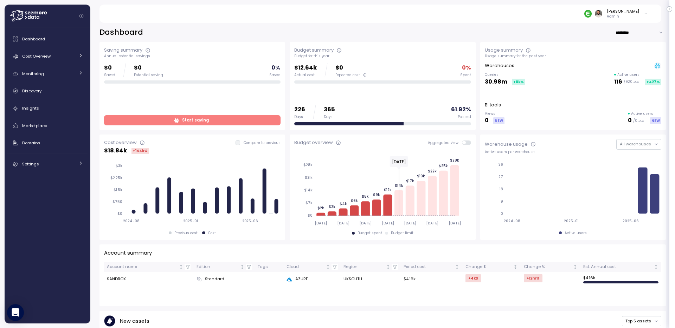
click at [645, 33] on input "*********" at bounding box center [640, 32] width 51 height 10
click at [635, 50] on span "Last 7 days" at bounding box center [630, 47] width 23 height 6
type input "**********"
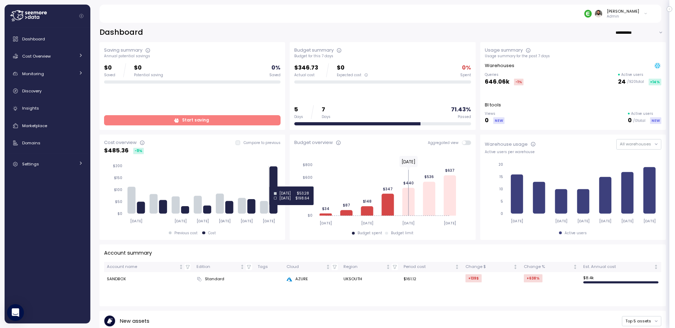
click at [273, 187] on icon at bounding box center [274, 190] width 8 height 47
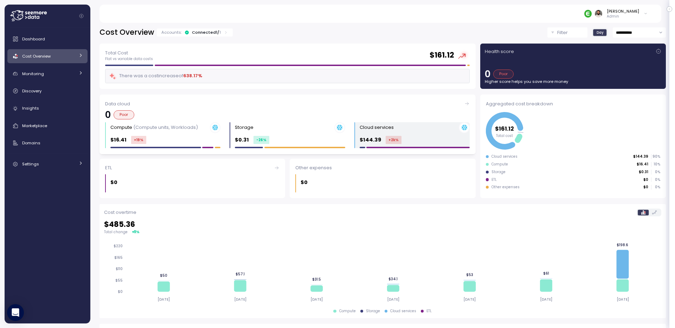
click at [420, 134] on div "Cloud services $144.39 +2k %" at bounding box center [415, 135] width 110 height 26
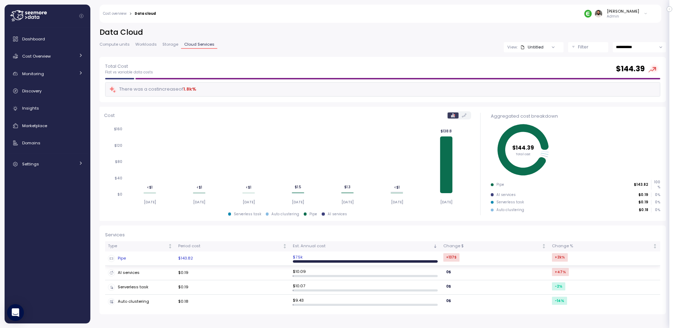
click at [178, 257] on td "$143.82" at bounding box center [232, 259] width 115 height 14
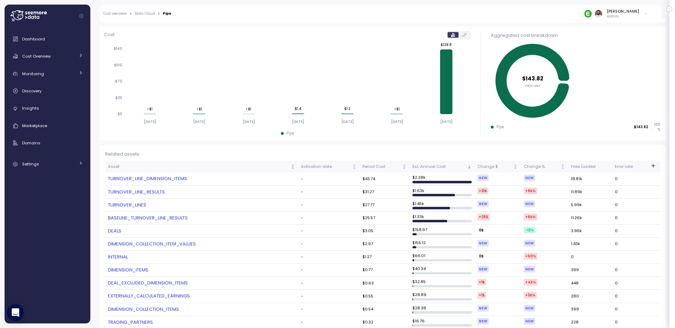
scroll to position [78, 0]
click at [159, 180] on link "TURNOVER_LINE_DIMENSION_ITEMS" at bounding box center [201, 178] width 187 height 7
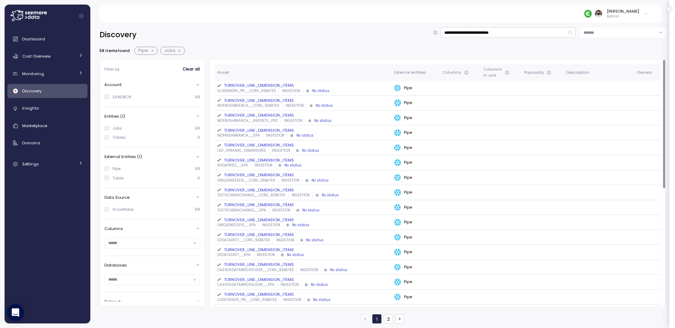
click at [253, 87] on div "TURNOVER_LINE_DIMENSION_ITEMS" at bounding box center [302, 86] width 171 height 6
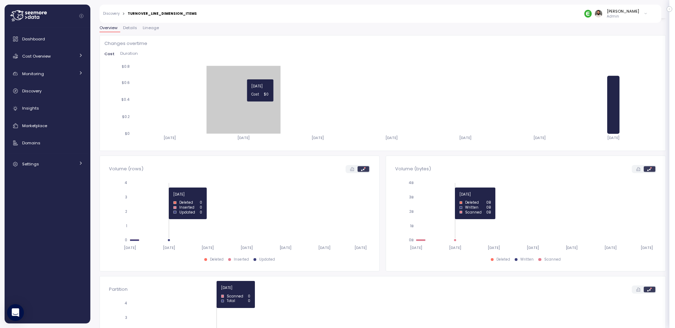
scroll to position [116, 0]
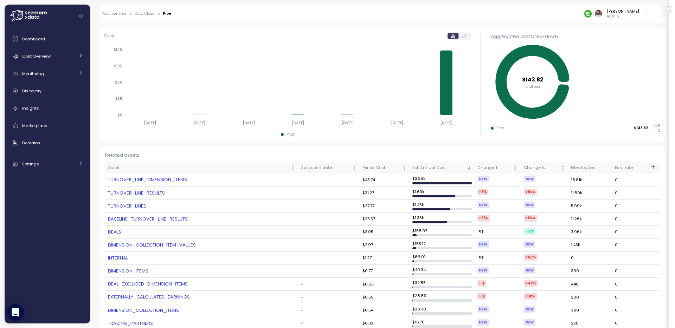
scroll to position [109, 0]
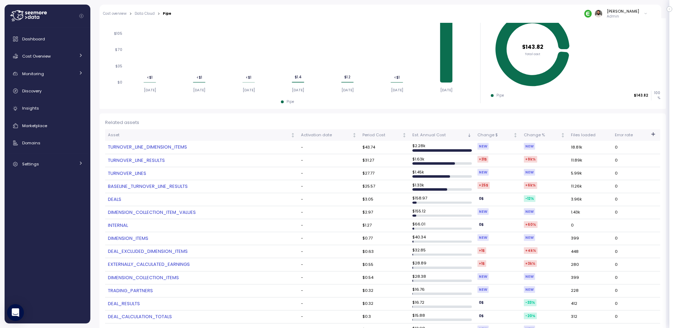
click at [219, 159] on link "TURNOVER_LINE_RESULTS" at bounding box center [201, 160] width 187 height 7
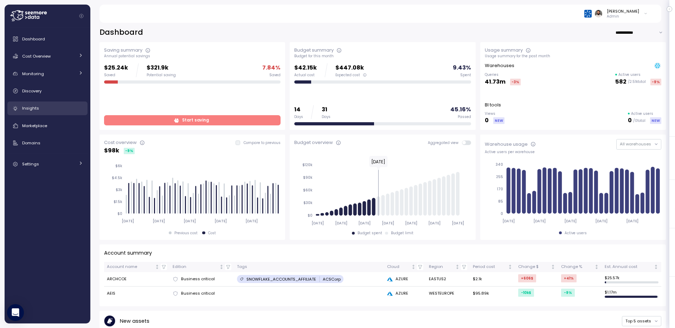
click at [59, 107] on div "Insights" at bounding box center [52, 108] width 61 height 7
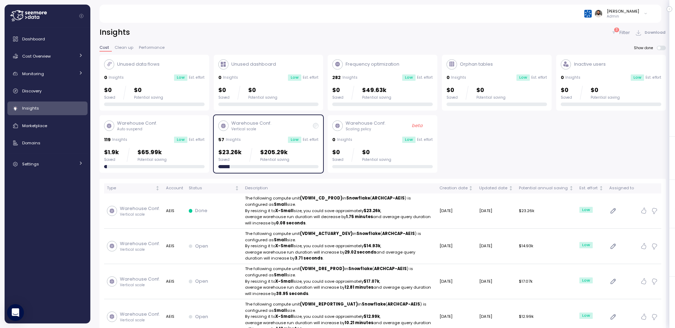
click at [176, 152] on div "$1.9k Saved $65.99k Potential saving" at bounding box center [154, 155] width 101 height 14
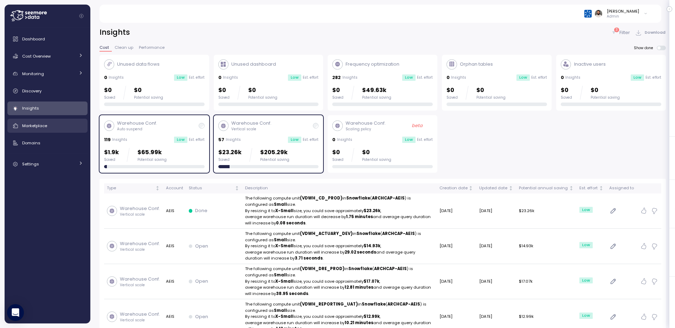
click at [55, 131] on link "Marketplace" at bounding box center [47, 126] width 80 height 14
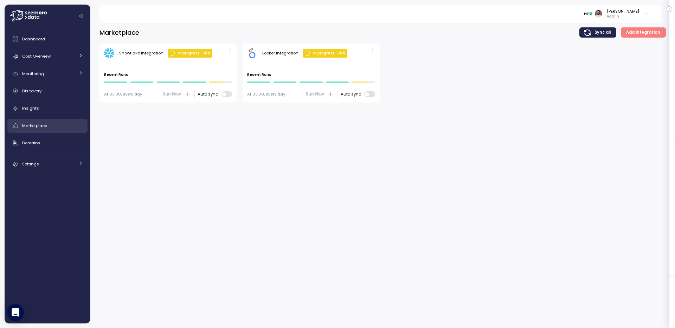
click at [63, 132] on link "Marketplace" at bounding box center [47, 126] width 80 height 14
click at [61, 123] on div "Marketplace" at bounding box center [52, 125] width 61 height 7
click at [52, 102] on link "Insights" at bounding box center [47, 109] width 80 height 14
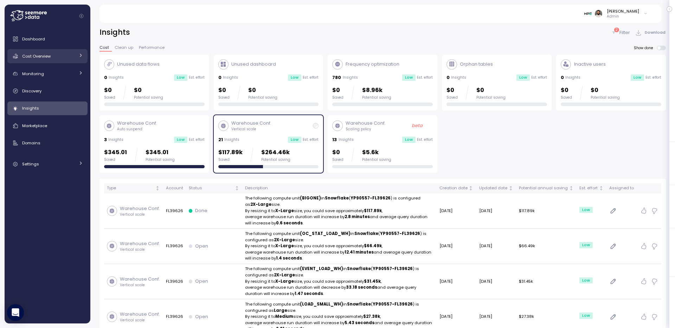
click at [53, 63] on link "Cost Overview" at bounding box center [47, 56] width 80 height 14
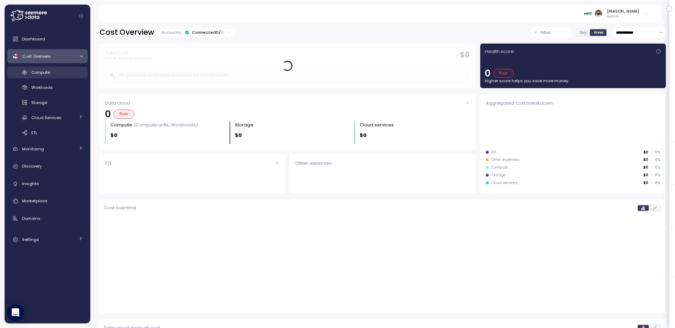
click at [58, 71] on div "Compute" at bounding box center [57, 72] width 52 height 7
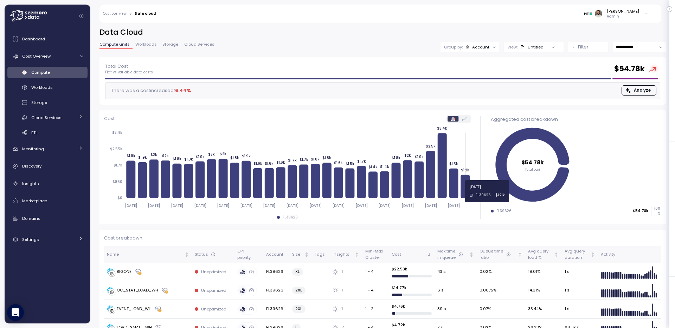
click at [466, 191] on icon at bounding box center [465, 186] width 9 height 23
click at [463, 186] on icon at bounding box center [465, 186] width 9 height 23
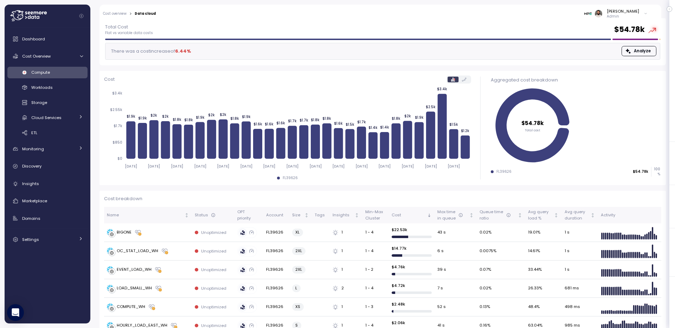
scroll to position [46, 0]
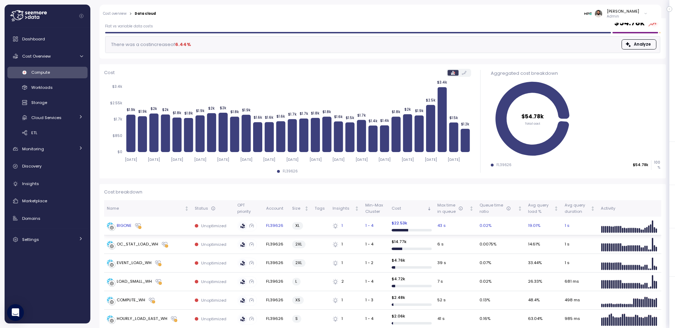
click at [162, 223] on div "BIGONE" at bounding box center [148, 226] width 82 height 7
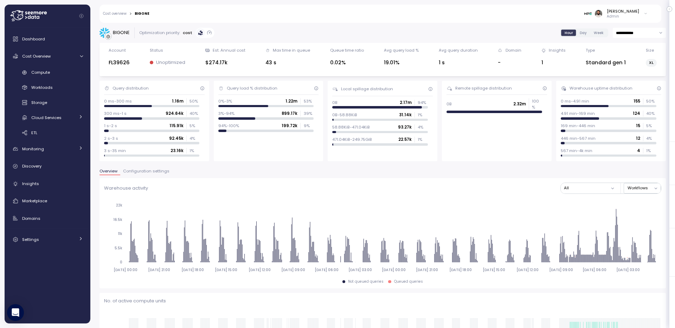
click at [642, 37] on input "**********" at bounding box center [639, 33] width 53 height 10
click at [636, 67] on span "Last 7 days" at bounding box center [628, 66] width 23 height 6
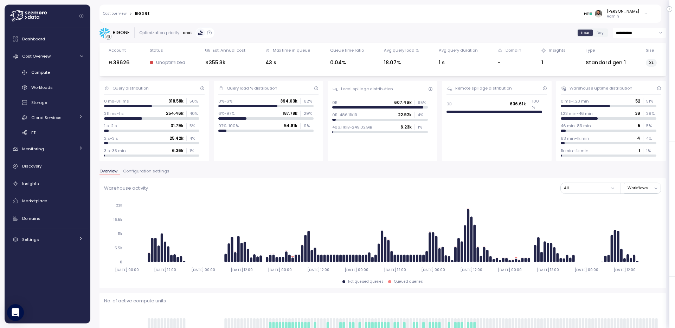
click at [639, 36] on input "**********" at bounding box center [639, 33] width 53 height 10
click at [635, 74] on span "Last 14 days" at bounding box center [629, 76] width 25 height 6
type input "**********"
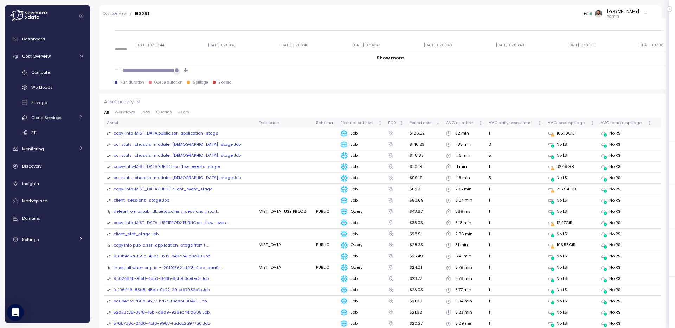
click at [181, 132] on div "copy-into-MIST_DATA.public.ssr_application_stage" at bounding box center [166, 133] width 104 height 6
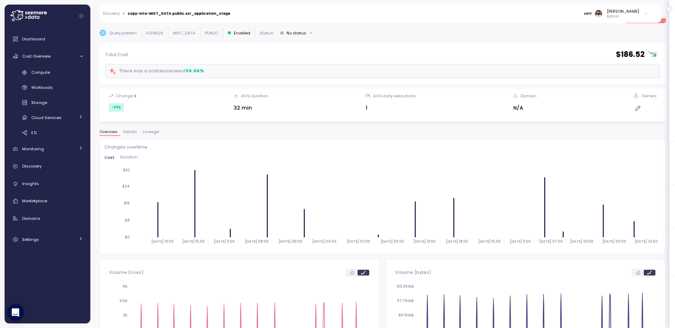
scroll to position [74, 0]
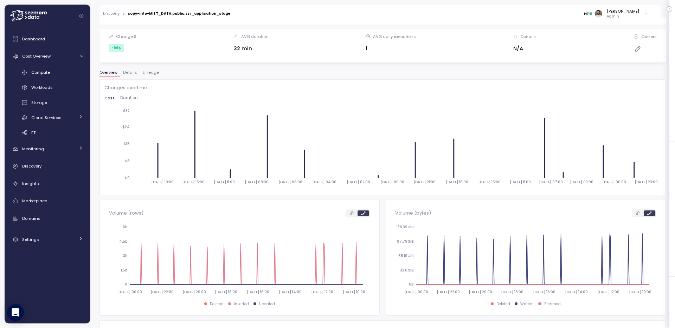
click at [126, 102] on div "Cost Duration" at bounding box center [382, 100] width 557 height 8
click at [126, 100] on span "Duration" at bounding box center [129, 98] width 18 height 4
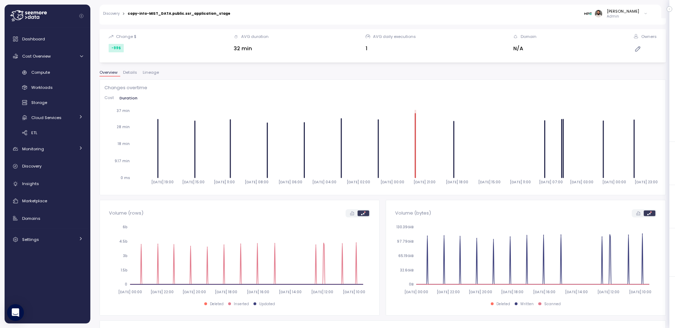
click at [113, 94] on div "Changes overtime Cost Duration [DATE] 19:00 [DATE] 15:00 [DATE] 11:00 [DATE] 08…" at bounding box center [382, 137] width 557 height 106
click at [113, 96] on span "Cost" at bounding box center [108, 98] width 9 height 4
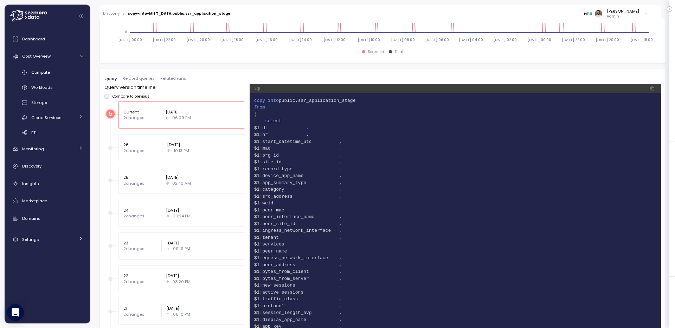
click at [138, 81] on span "Related queries" at bounding box center [139, 79] width 32 height 4
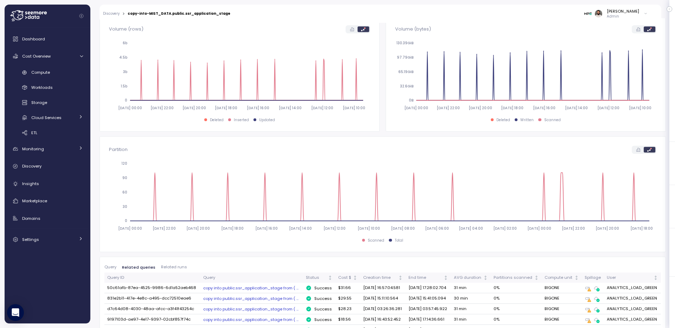
scroll to position [440, 0]
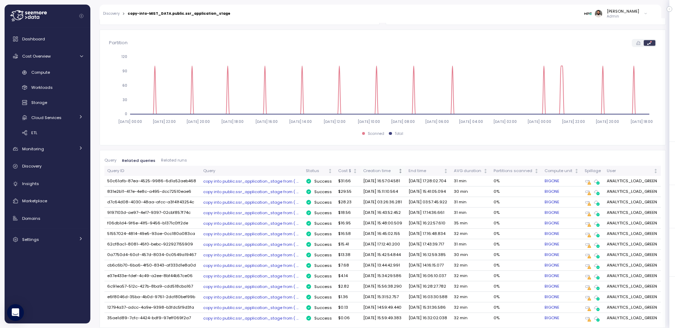
click at [387, 168] on div "Creation time" at bounding box center [380, 171] width 34 height 6
click at [392, 168] on div "Creation time" at bounding box center [380, 171] width 34 height 6
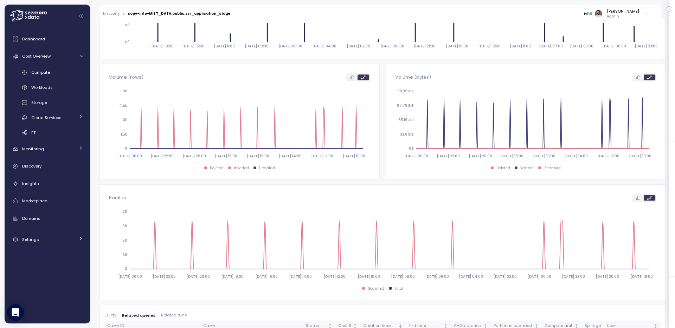
scroll to position [0, 0]
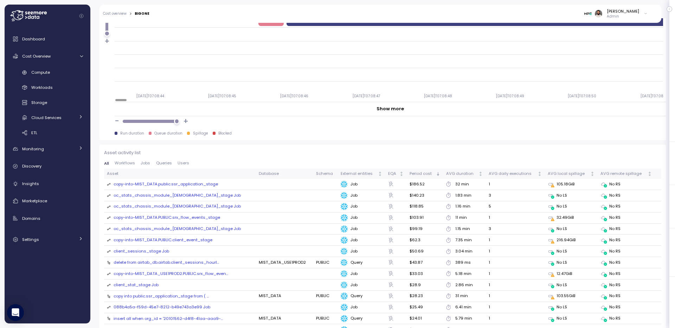
scroll to position [653, 0]
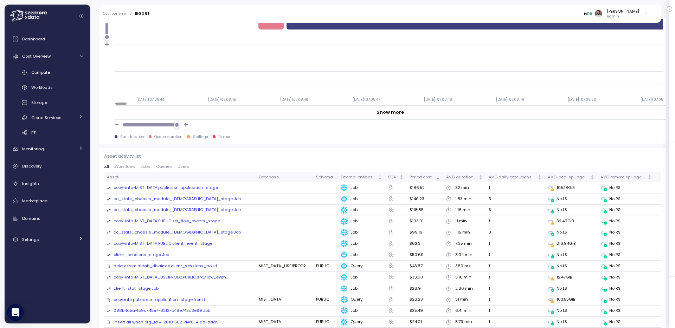
click at [191, 189] on div "copy-into-MIST_DATA.public.ssr_application_stage" at bounding box center [166, 188] width 104 height 6
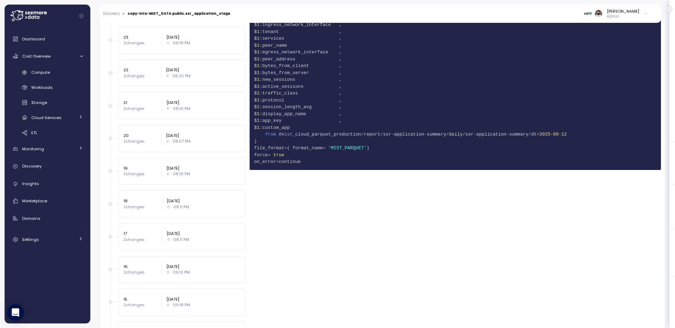
scroll to position [372, 0]
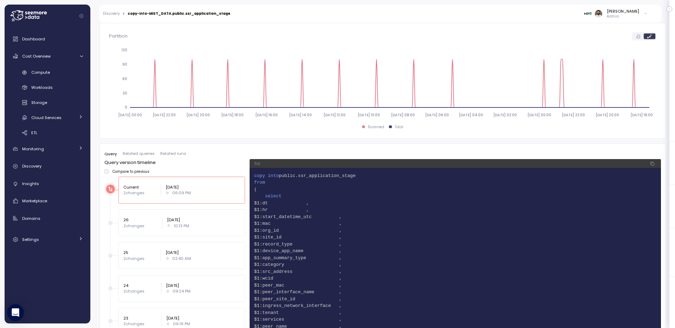
click at [148, 154] on span "Related queries" at bounding box center [139, 154] width 32 height 4
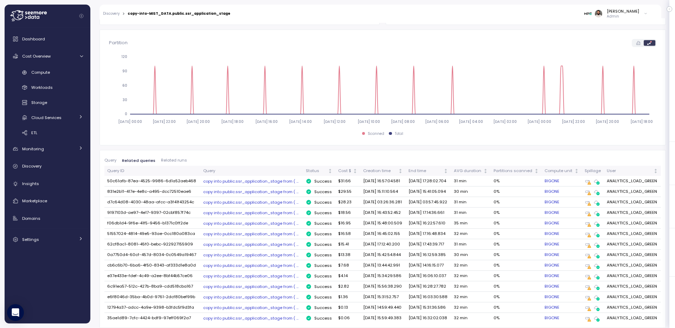
scroll to position [440, 0]
click at [376, 168] on div "Creation time" at bounding box center [380, 171] width 34 height 6
drag, startPoint x: 357, startPoint y: 108, endPoint x: 389, endPoint y: 108, distance: 32.0
click at [389, 176] on td "[DATE] 13:44:42.991" at bounding box center [382, 181] width 45 height 11
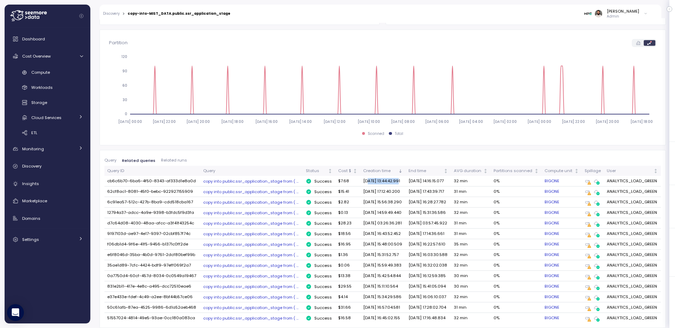
scroll to position [0, 0]
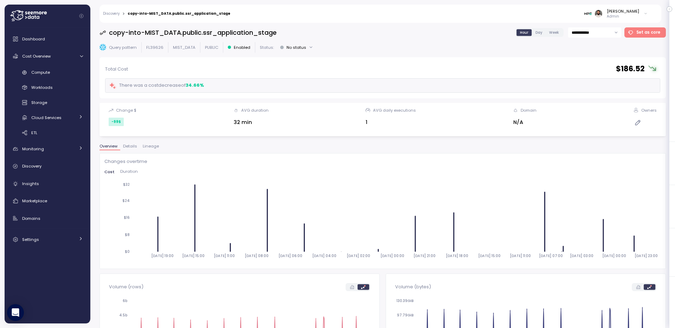
click at [131, 147] on span "Details" at bounding box center [130, 147] width 14 height 4
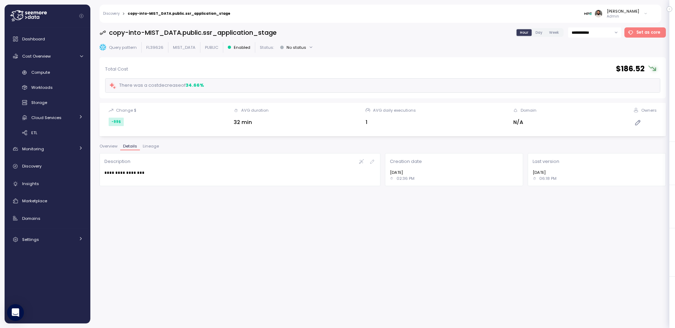
click at [142, 149] on button "Lineage" at bounding box center [151, 148] width 22 height 6
click at [112, 152] on div "Overview Details Lineage" at bounding box center [383, 149] width 567 height 9
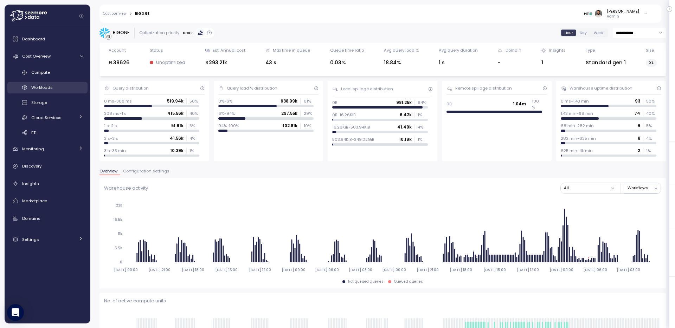
click at [50, 88] on span "Workloads" at bounding box center [41, 88] width 21 height 6
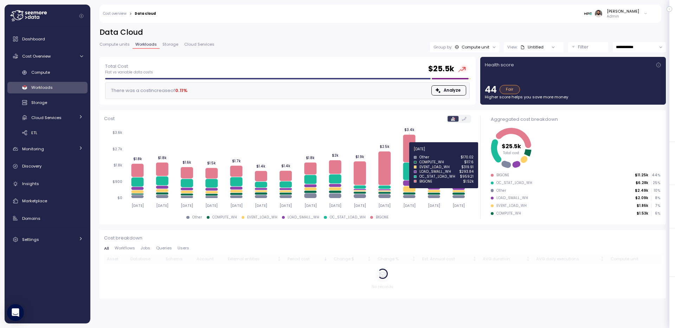
click at [410, 153] on icon at bounding box center [409, 148] width 12 height 27
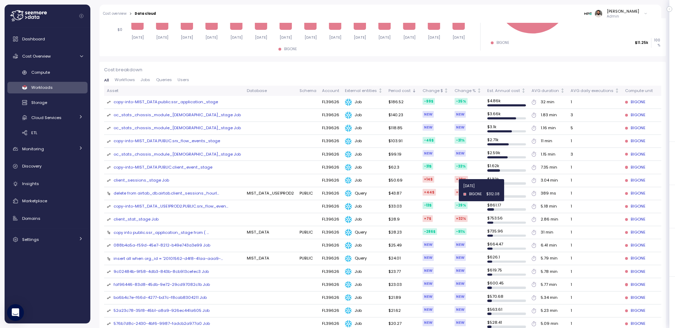
scroll to position [173, 0]
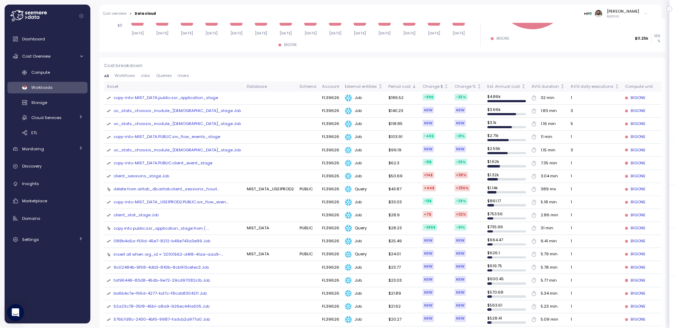
click at [176, 136] on div "copy-into-MIST_DATA.PUBLIC.srx_flow_events_stage" at bounding box center [167, 137] width 107 height 6
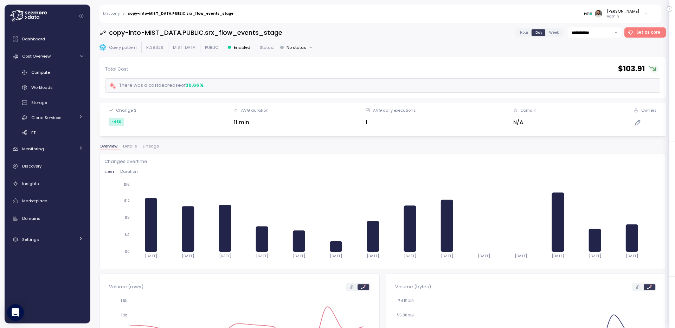
click at [528, 31] on span "Hour" at bounding box center [524, 32] width 8 height 5
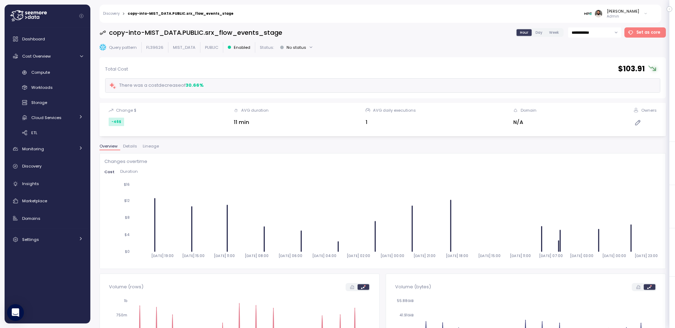
click at [130, 174] on span "Duration" at bounding box center [129, 172] width 18 height 4
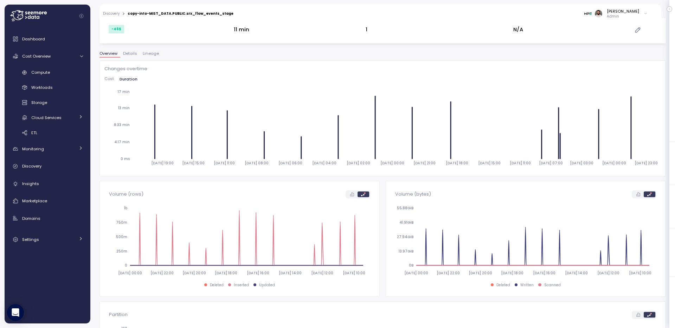
scroll to position [106, 0]
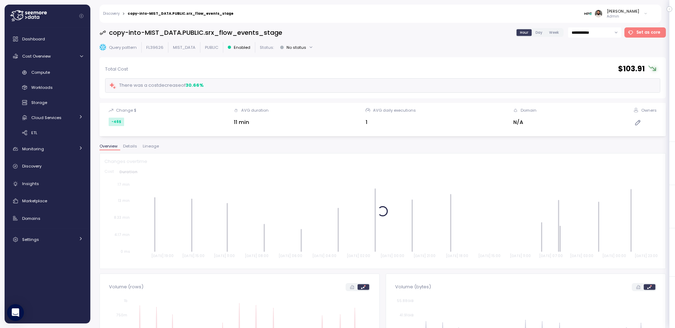
scroll to position [106, 0]
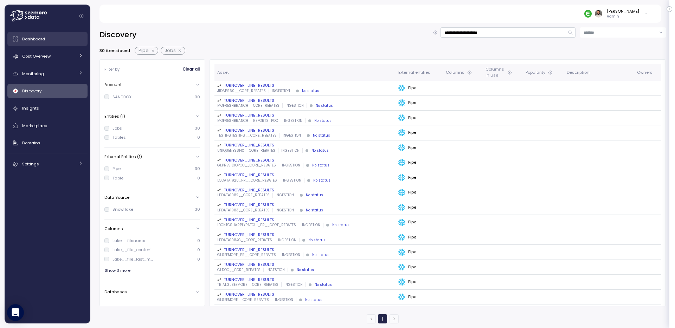
click at [41, 43] on link "Dashboard" at bounding box center [47, 39] width 80 height 14
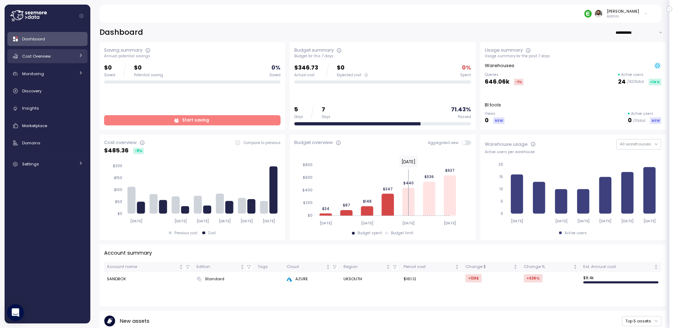
click at [45, 61] on link "Cost Overview" at bounding box center [47, 56] width 80 height 14
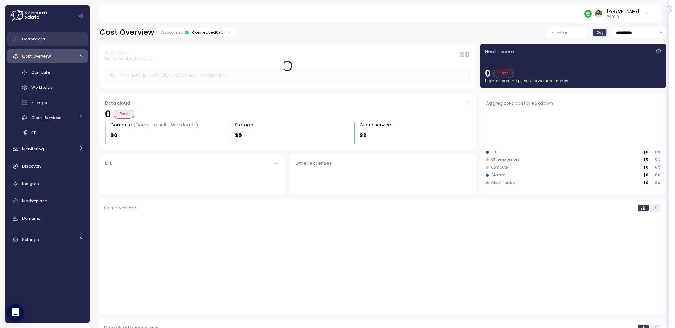
click at [52, 43] on link "Dashboard" at bounding box center [47, 39] width 80 height 14
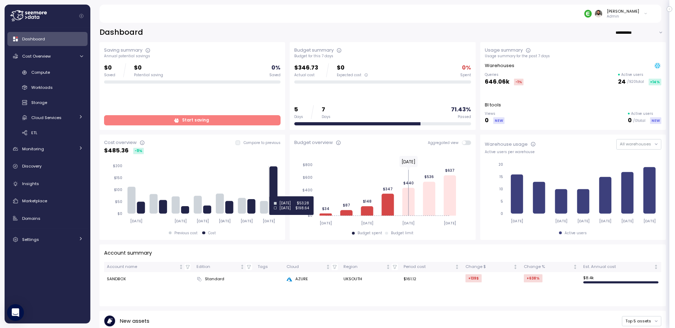
click at [275, 196] on icon at bounding box center [274, 190] width 8 height 47
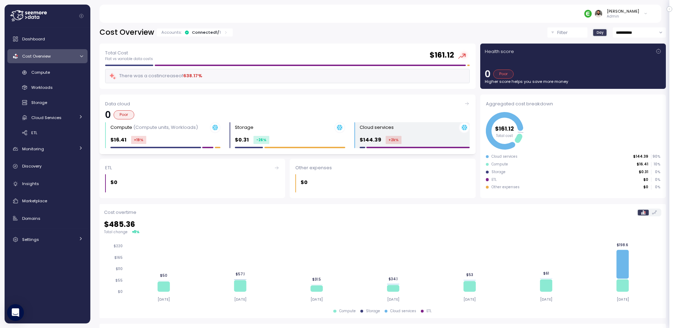
click at [433, 130] on div "Cloud services" at bounding box center [415, 127] width 110 height 11
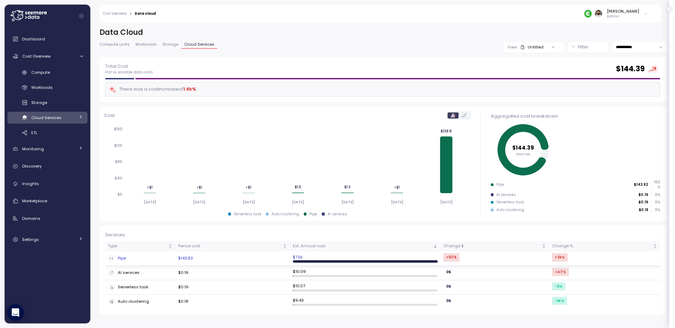
click at [193, 257] on td "$143.82" at bounding box center [232, 259] width 115 height 14
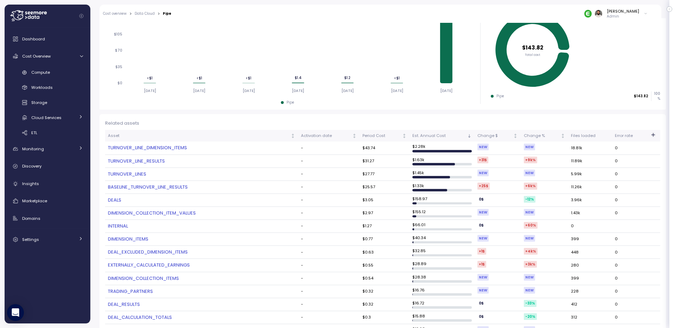
scroll to position [104, 0]
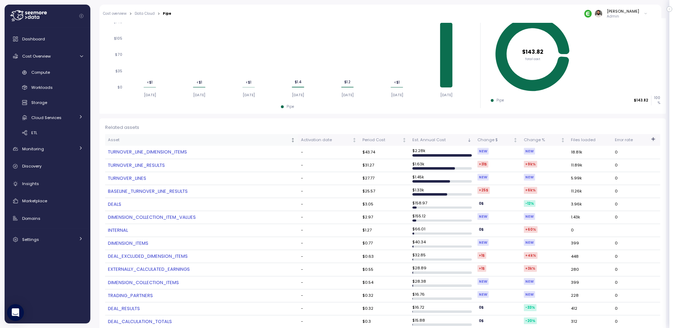
click at [157, 146] on th "Asset" at bounding box center [201, 140] width 193 height 12
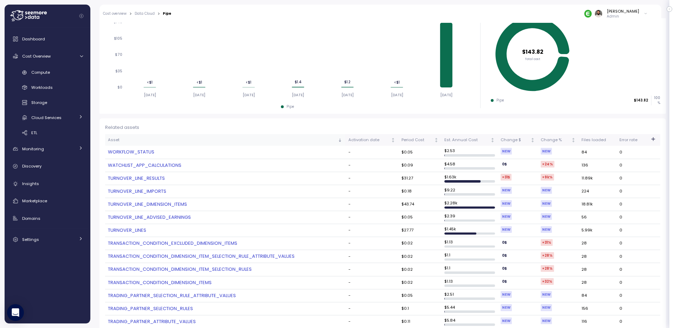
click at [157, 143] on th "Asset" at bounding box center [225, 140] width 240 height 12
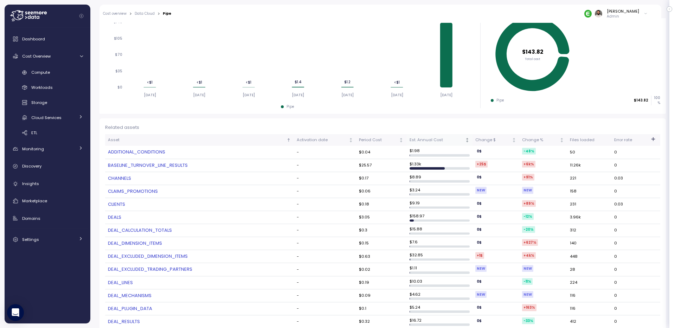
click at [438, 136] on th "Est. Annual Cost" at bounding box center [440, 140] width 66 height 12
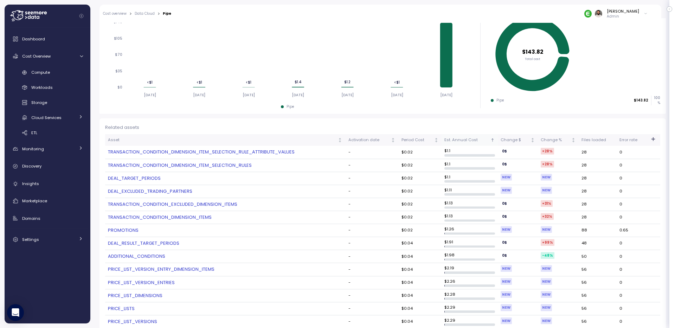
click at [438, 136] on th "Period Cost" at bounding box center [420, 140] width 43 height 12
click at [456, 141] on div "Est. Annual Cost" at bounding box center [467, 140] width 45 height 6
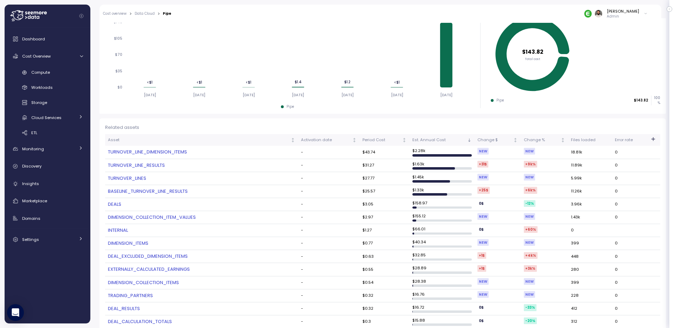
click at [192, 158] on td "TURNOVER_LINE_DIMENSION_ITEMS" at bounding box center [201, 152] width 193 height 13
click at [188, 153] on link "TURNOVER_LINE_DIMENSION_ITEMS" at bounding box center [201, 152] width 187 height 7
